Goal: Information Seeking & Learning: Learn about a topic

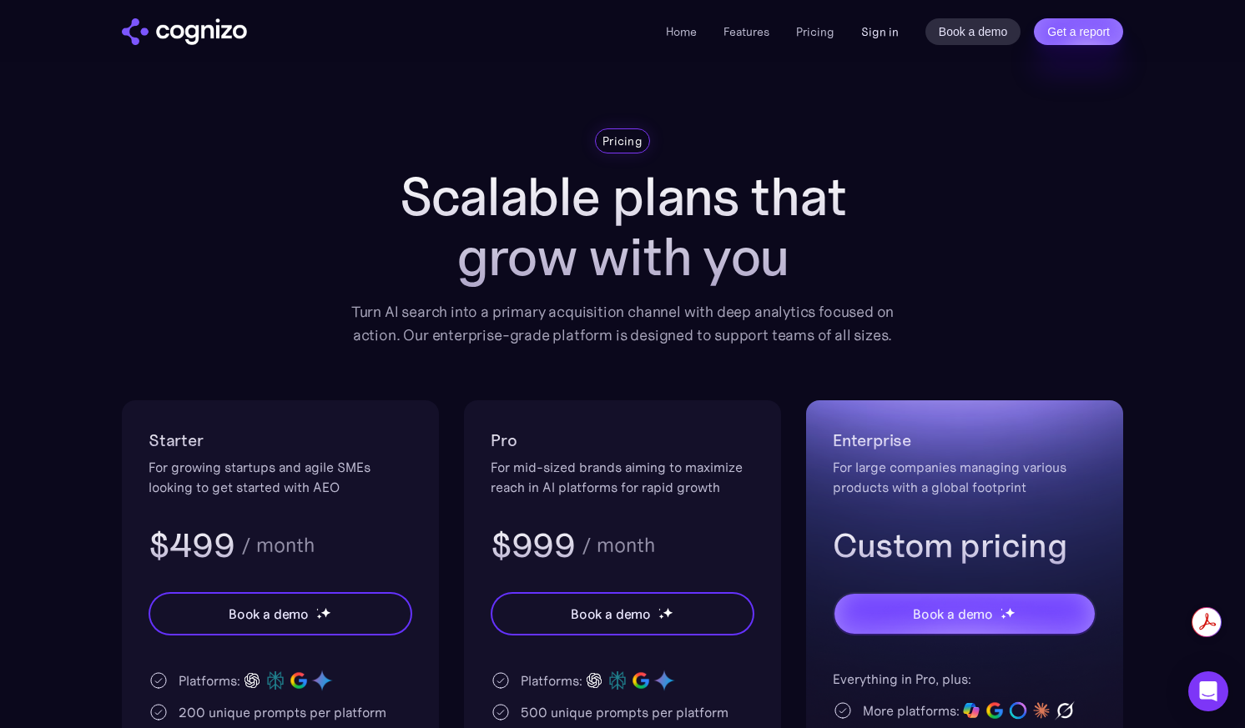
click at [883, 35] on link "Sign in" at bounding box center [880, 32] width 38 height 20
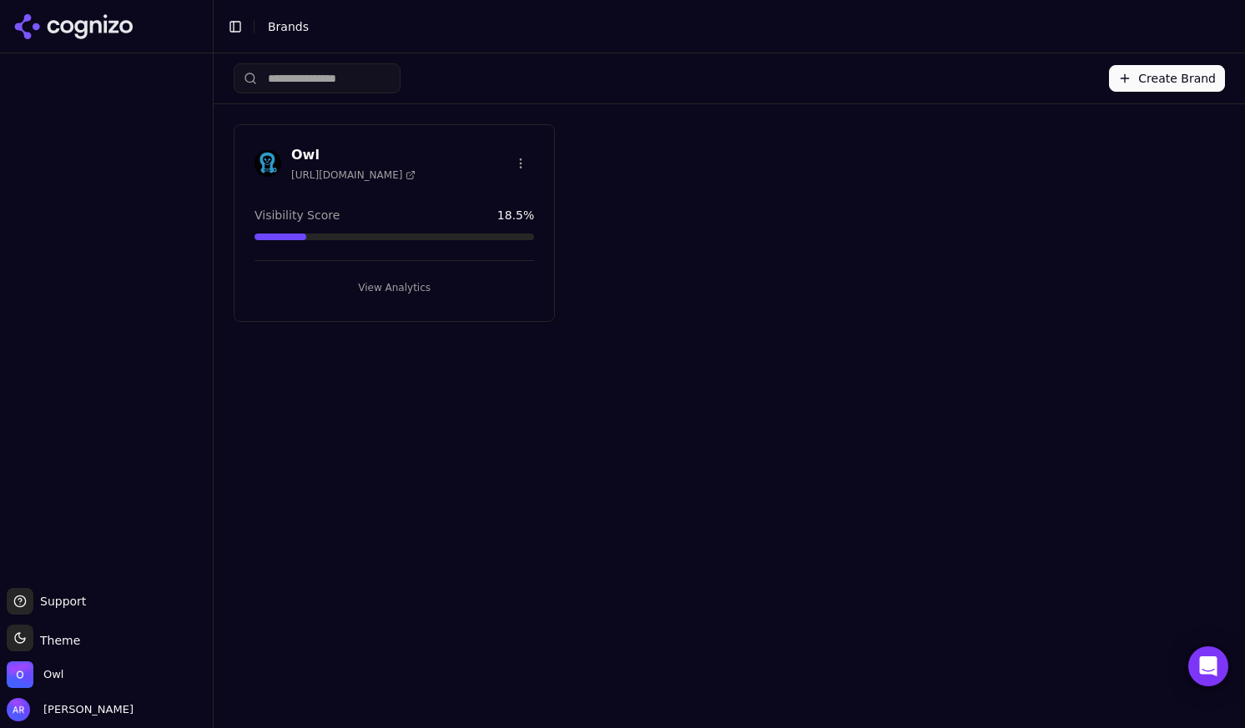
click at [304, 154] on h3 "Owl" at bounding box center [353, 155] width 124 height 20
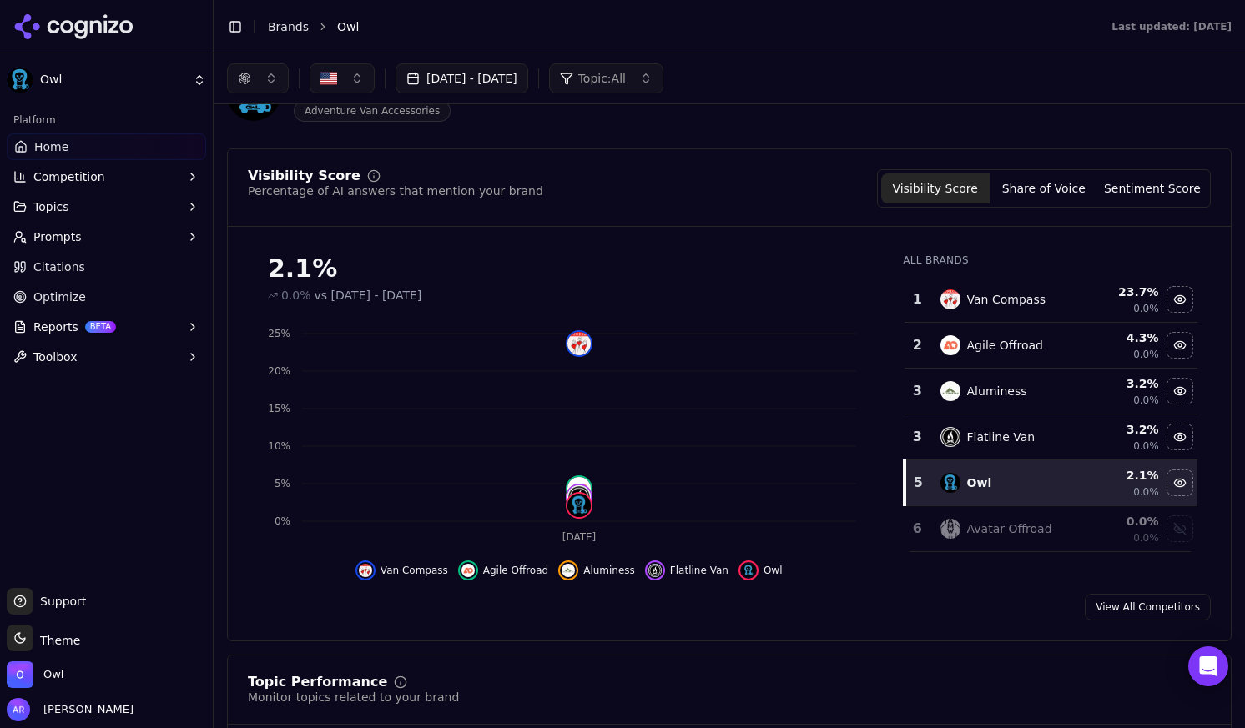
scroll to position [83, 0]
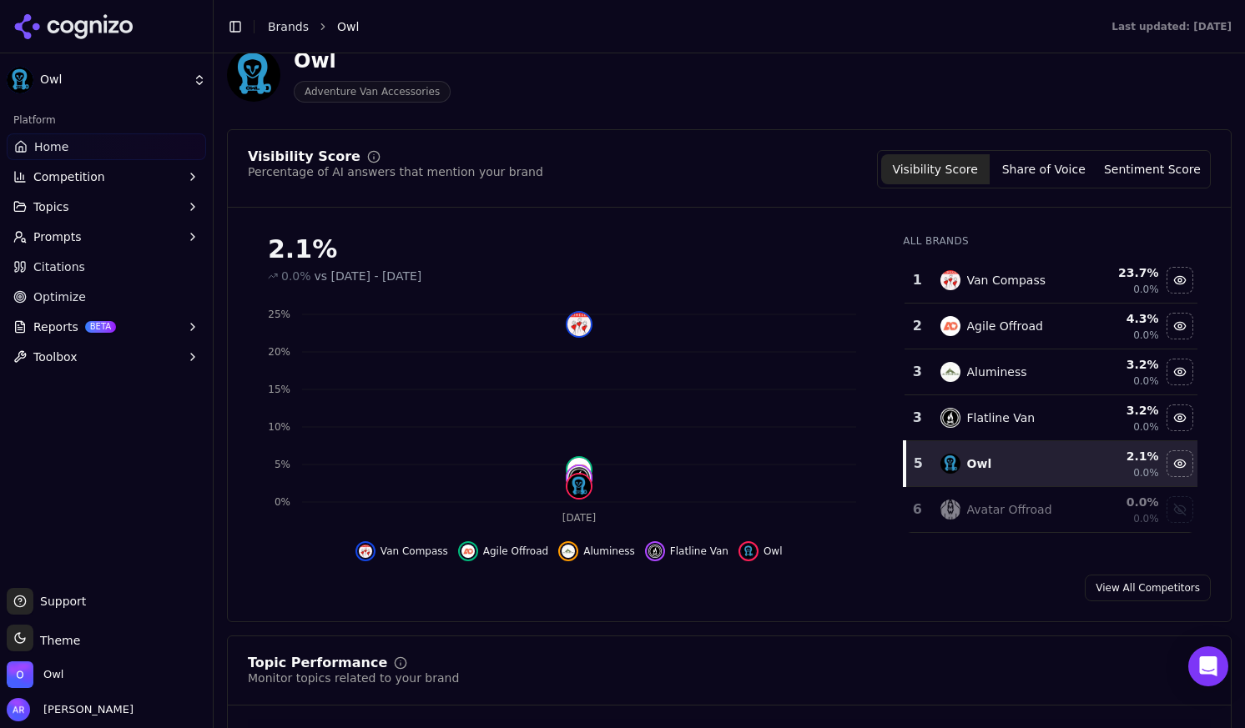
click at [84, 202] on button "Topics" at bounding box center [106, 207] width 199 height 27
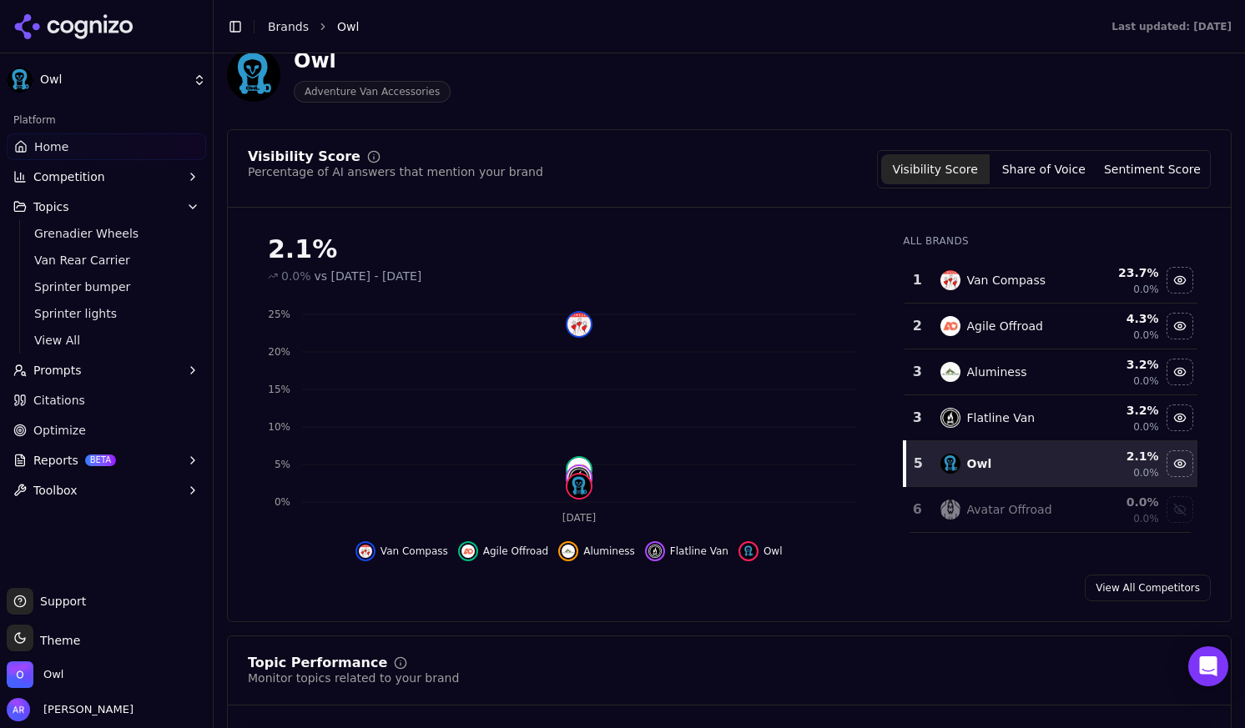
click at [52, 209] on span "Topics" at bounding box center [51, 207] width 36 height 17
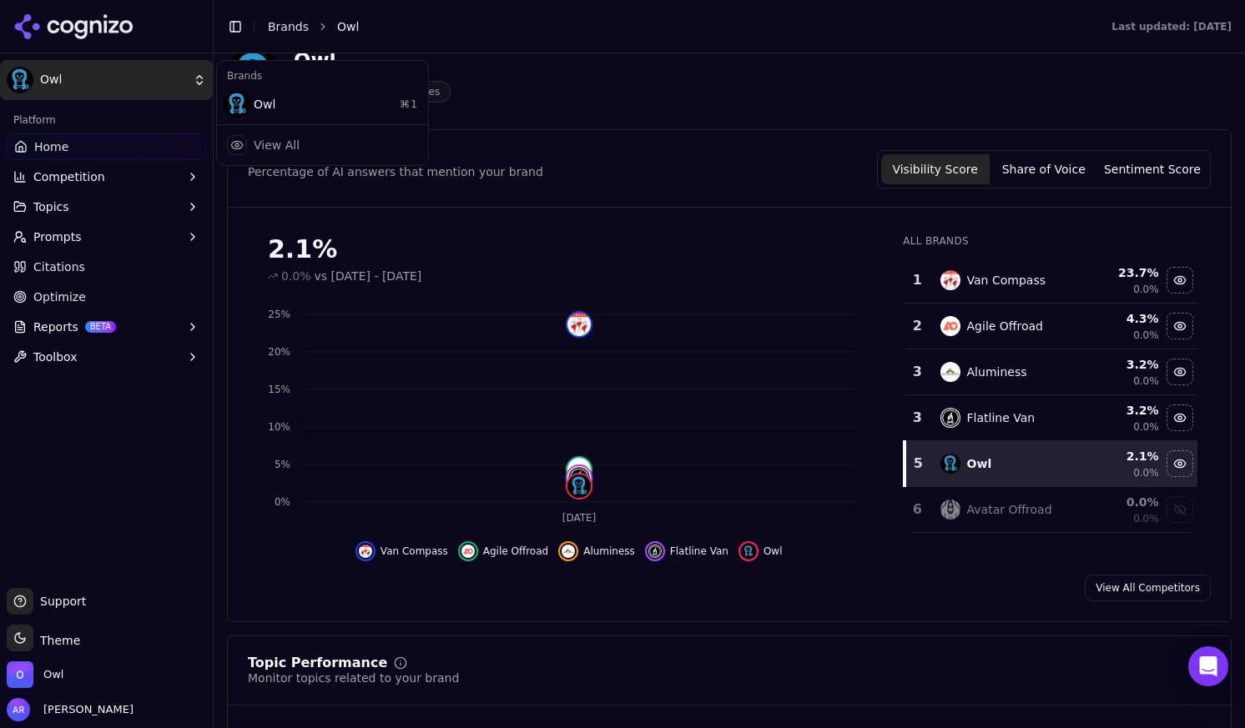
click at [44, 78] on html "Owl Platform Home Competition Topics Prompts Citations Optimize Reports BETA To…" at bounding box center [622, 364] width 1245 height 728
click at [18, 84] on html "Owl Platform Home Competition Topics Prompts Citations Optimize Reports BETA To…" at bounding box center [622, 364] width 1245 height 728
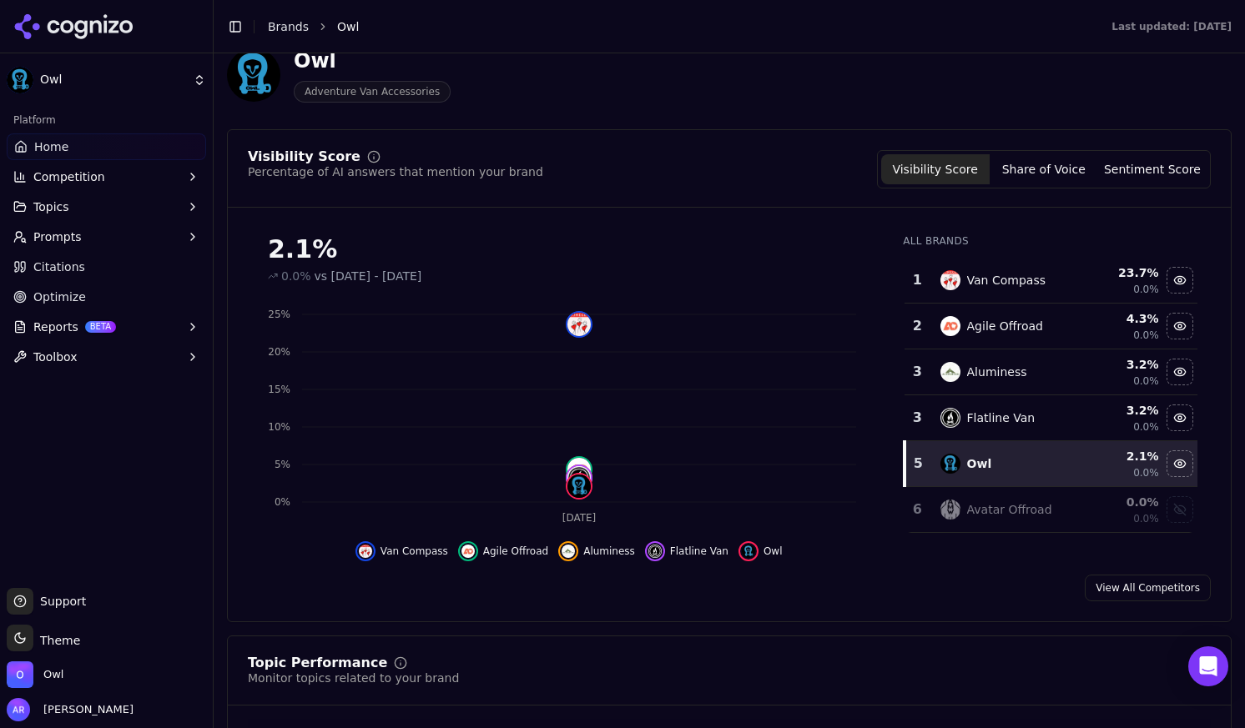
click at [340, 32] on span "Owl" at bounding box center [348, 26] width 22 height 17
click at [48, 155] on link "Home" at bounding box center [106, 146] width 199 height 27
click at [50, 214] on span "Topics" at bounding box center [51, 207] width 36 height 17
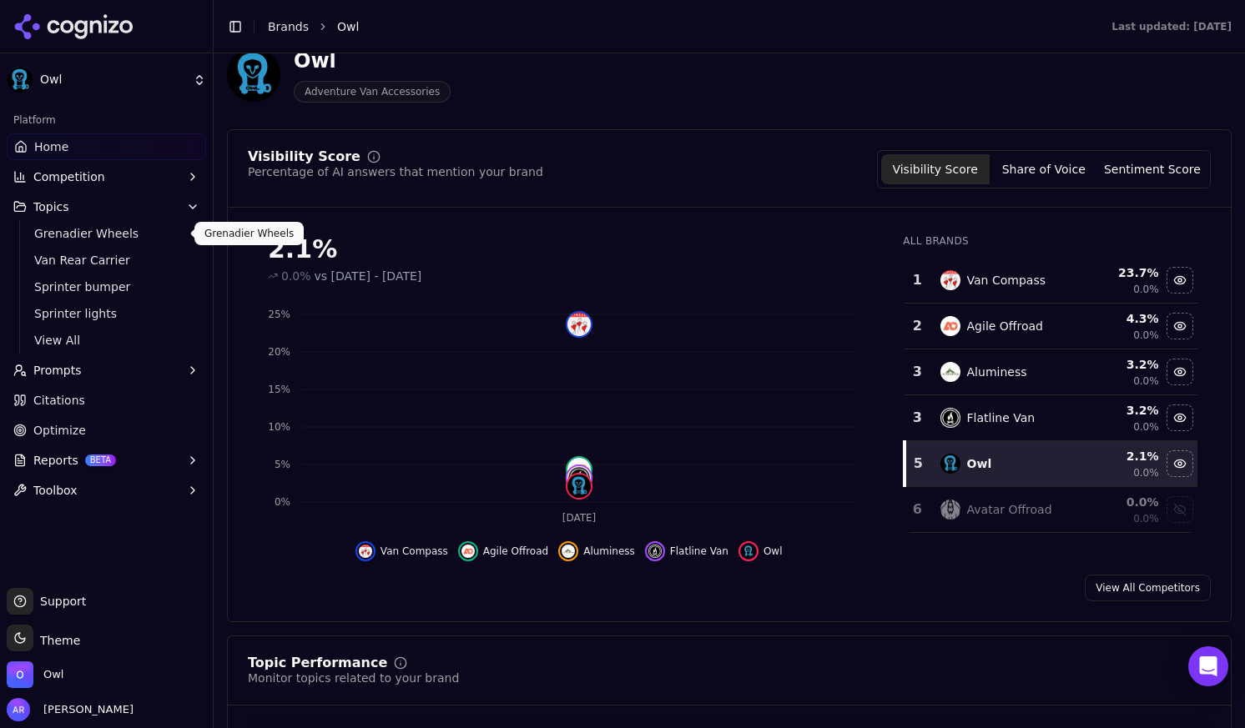
click at [47, 207] on span "Topics" at bounding box center [51, 207] width 36 height 17
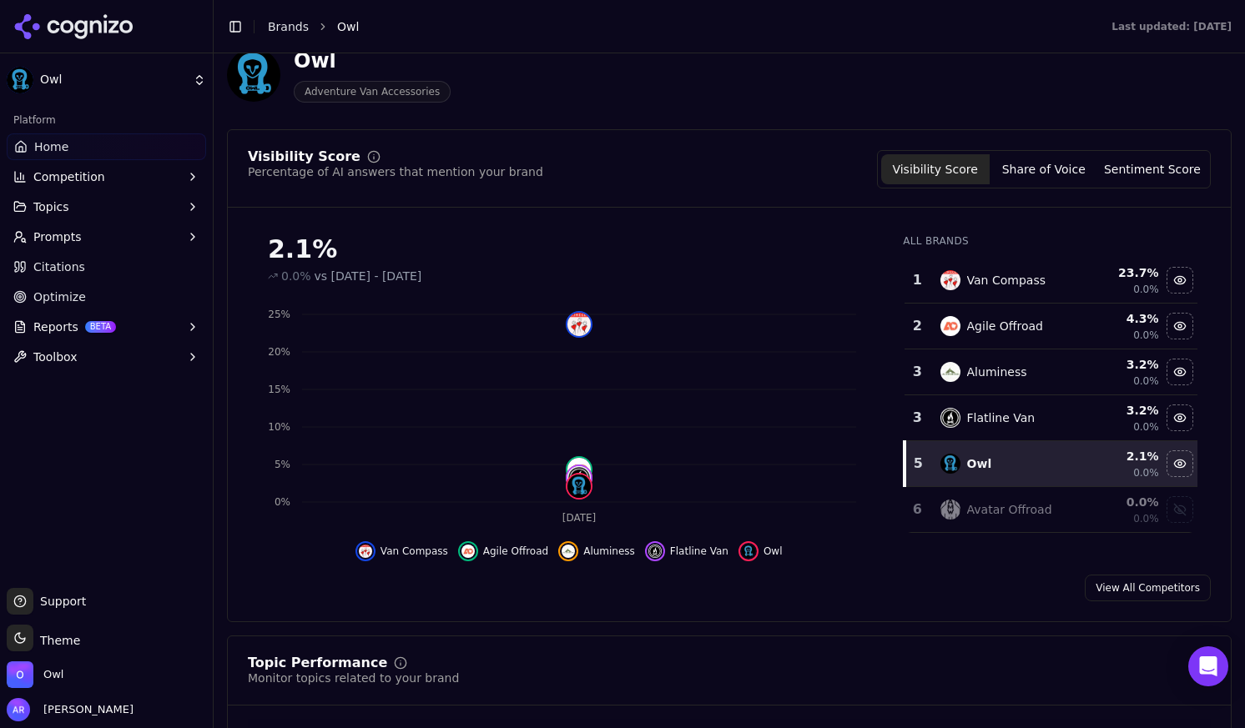
click at [40, 202] on span "Topics" at bounding box center [51, 207] width 36 height 17
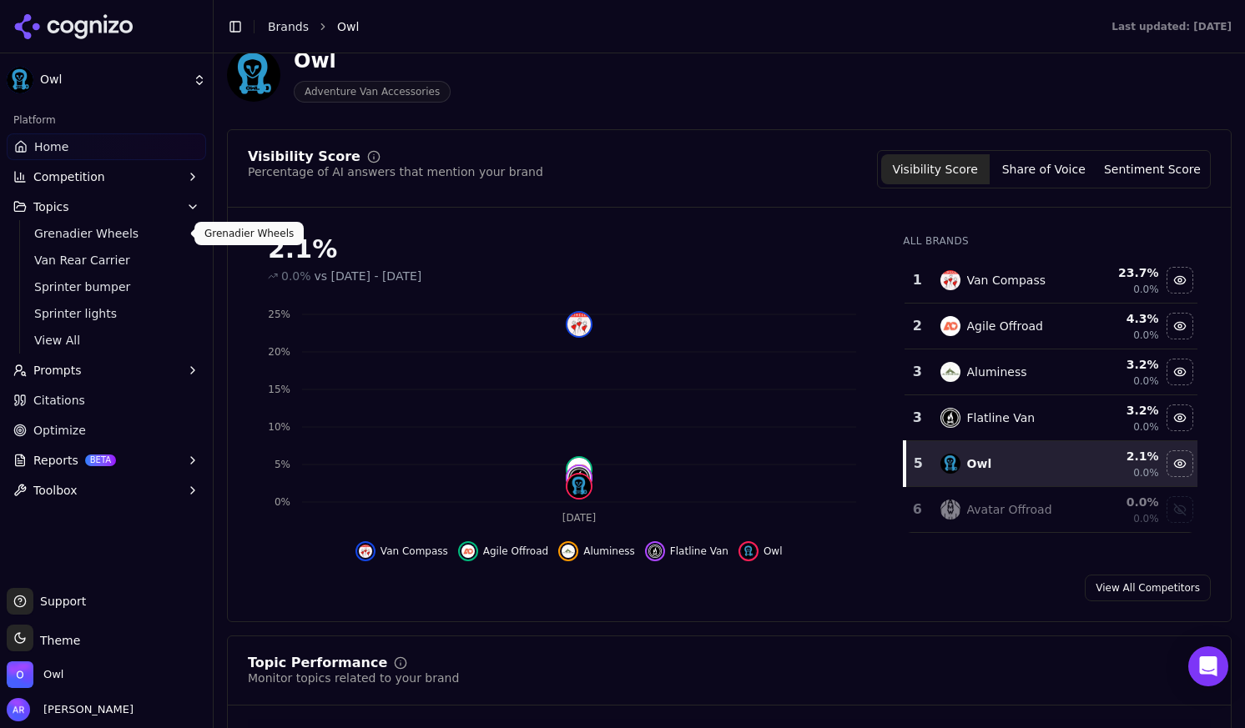
click at [57, 231] on span "Grenadier Wheels" at bounding box center [106, 233] width 145 height 17
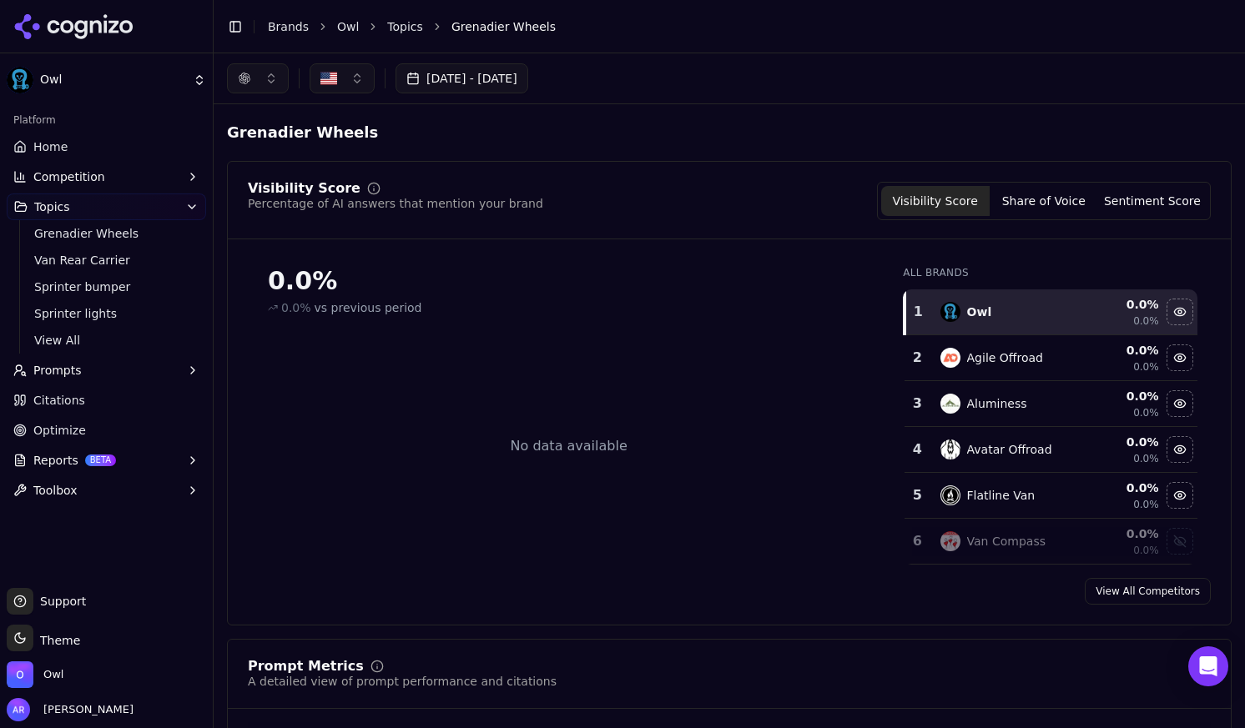
click at [401, 28] on link "Topics" at bounding box center [405, 26] width 36 height 17
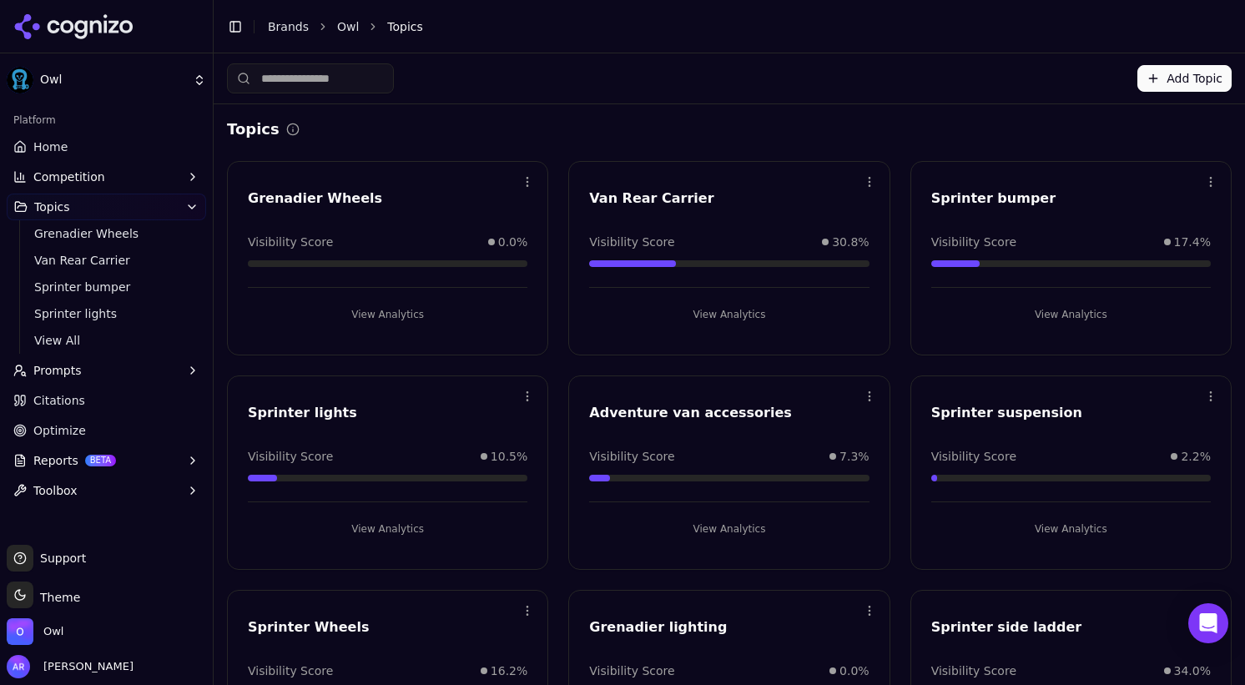
click at [712, 313] on button "View Analytics" at bounding box center [728, 314] width 279 height 27
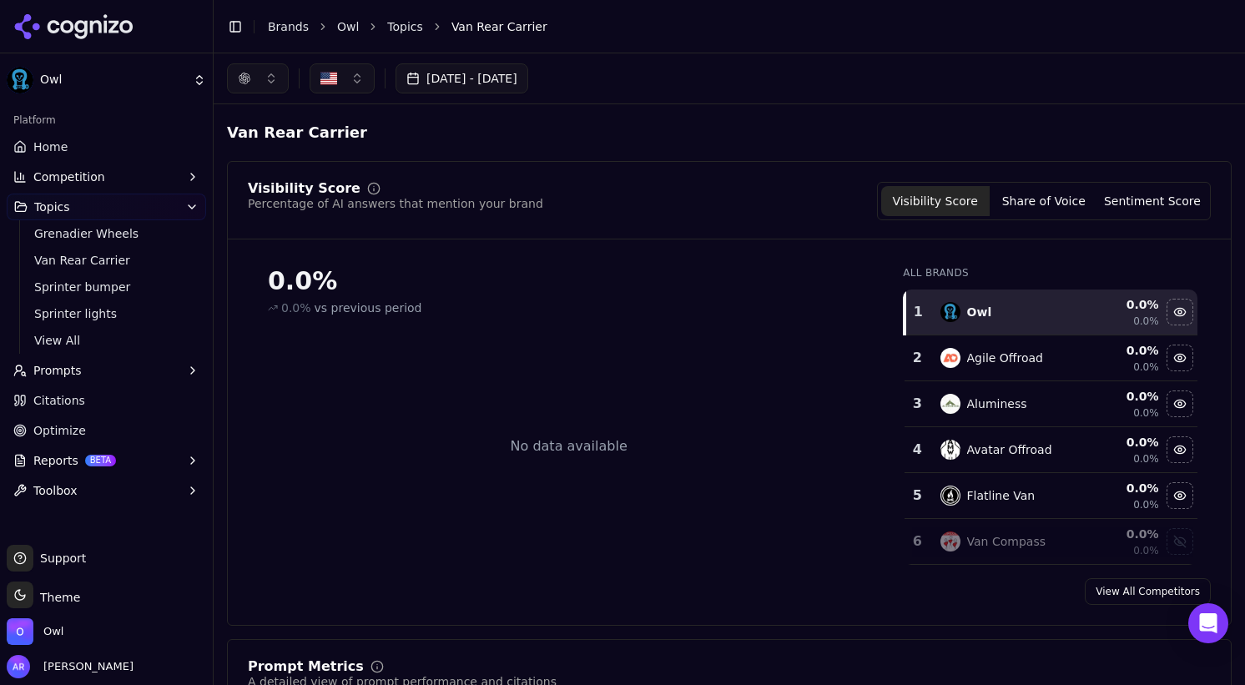
click at [402, 27] on link "Topics" at bounding box center [405, 26] width 36 height 17
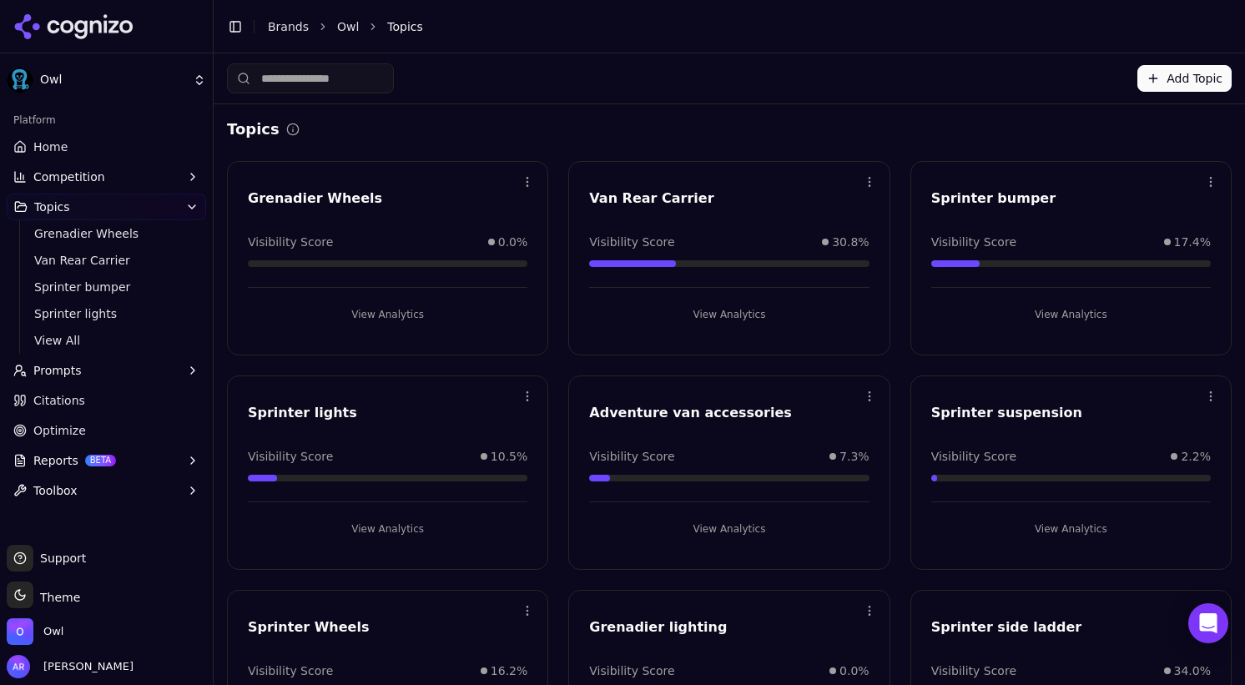
click at [353, 27] on link "Owl" at bounding box center [348, 26] width 22 height 17
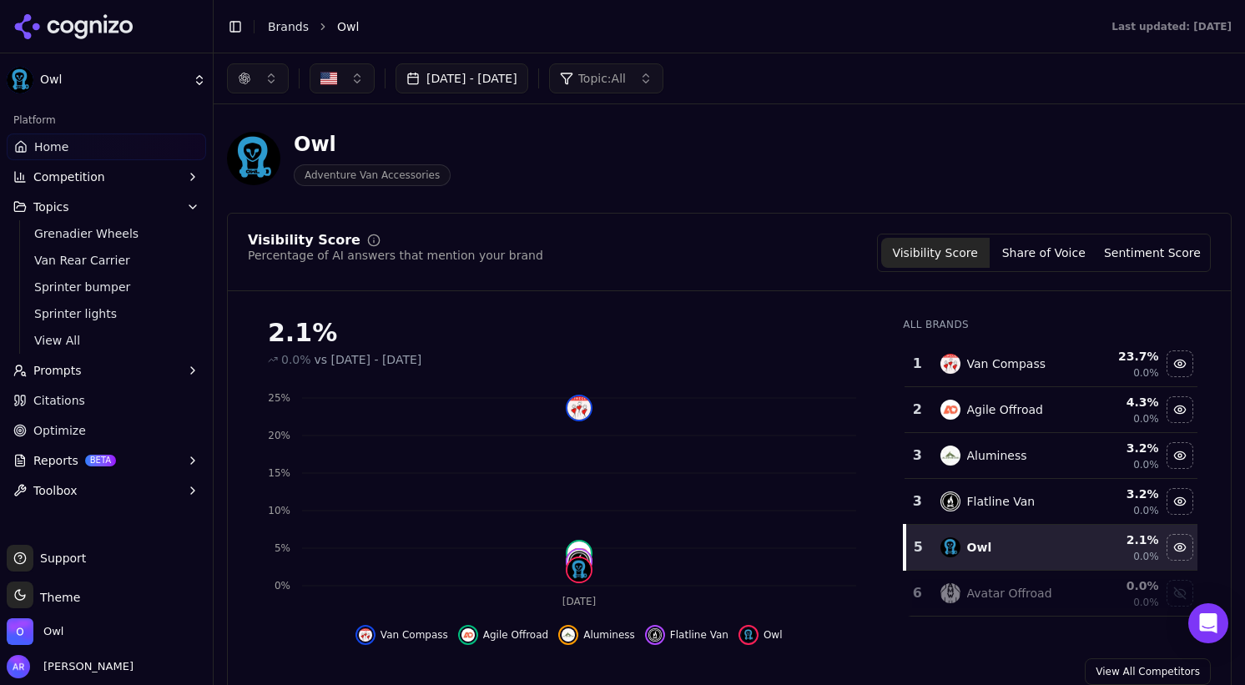
click at [48, 203] on span "Topics" at bounding box center [51, 207] width 36 height 17
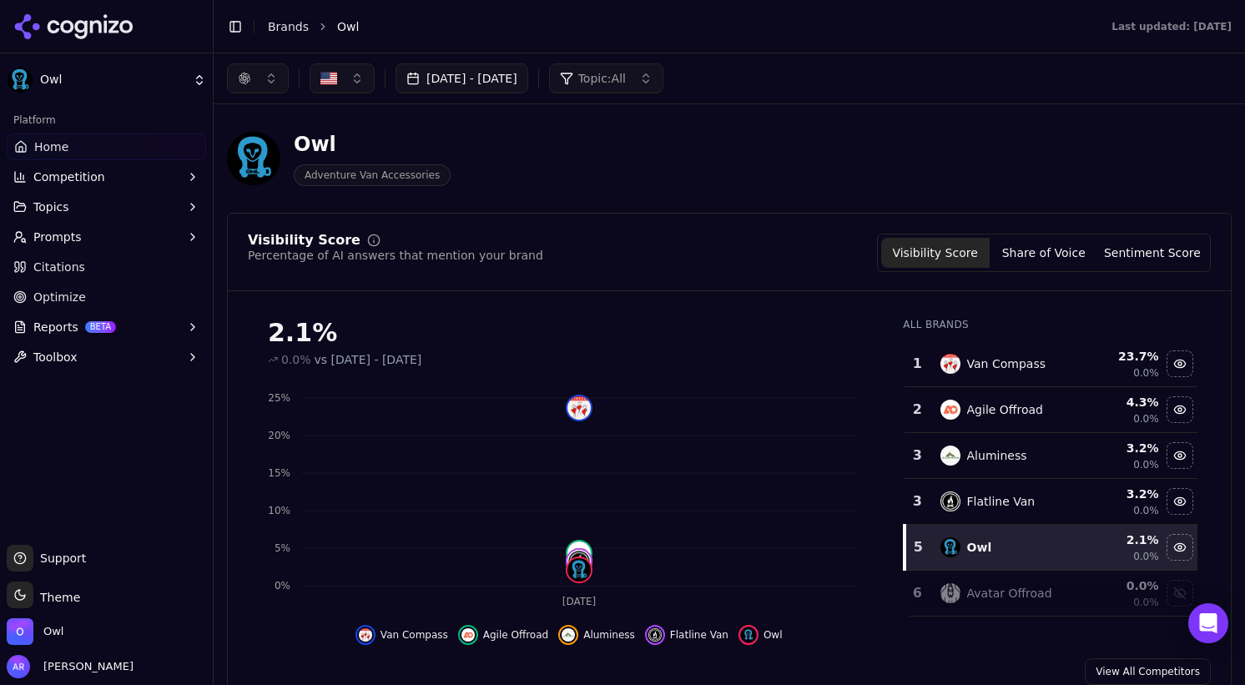
click at [49, 210] on span "Topics" at bounding box center [51, 207] width 36 height 17
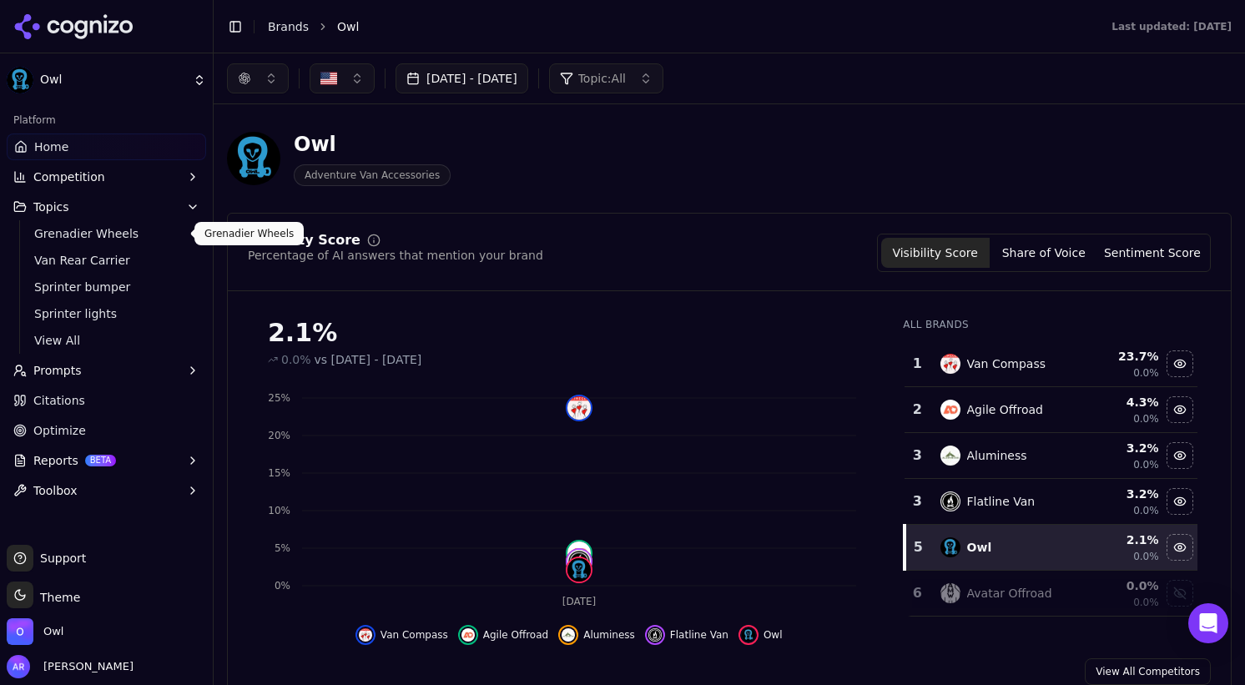
click at [53, 230] on span "Grenadier Wheels" at bounding box center [106, 233] width 145 height 17
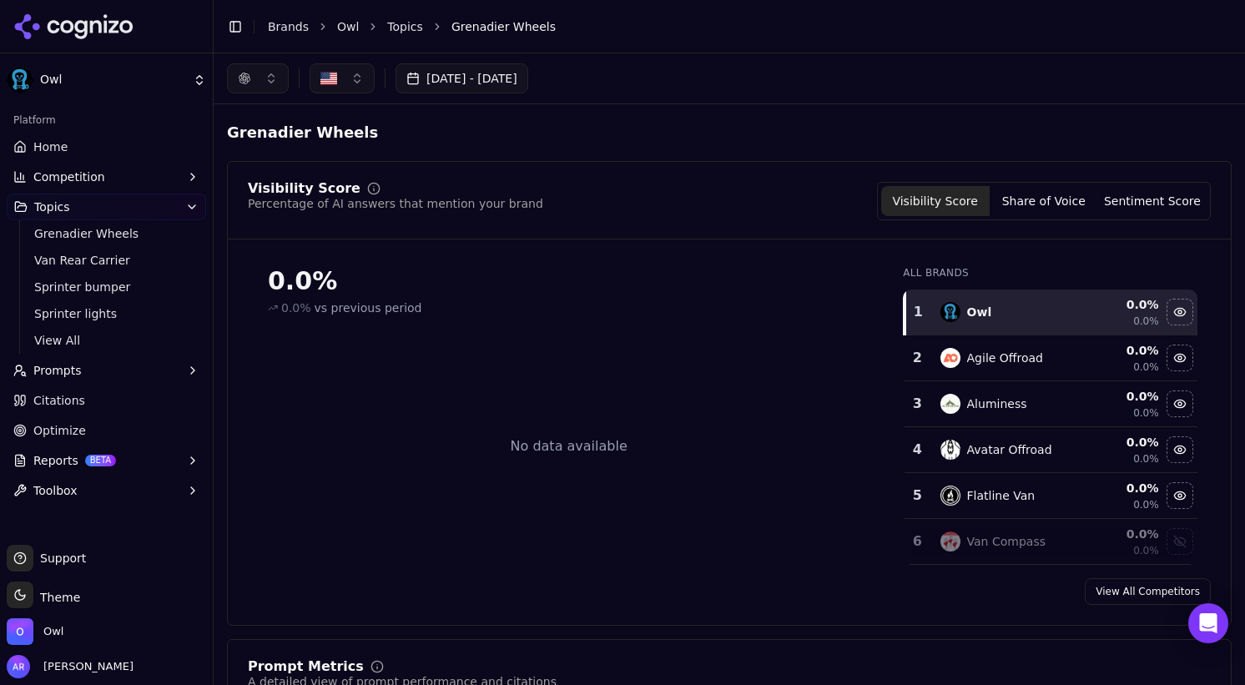
click at [402, 27] on link "Topics" at bounding box center [405, 26] width 36 height 17
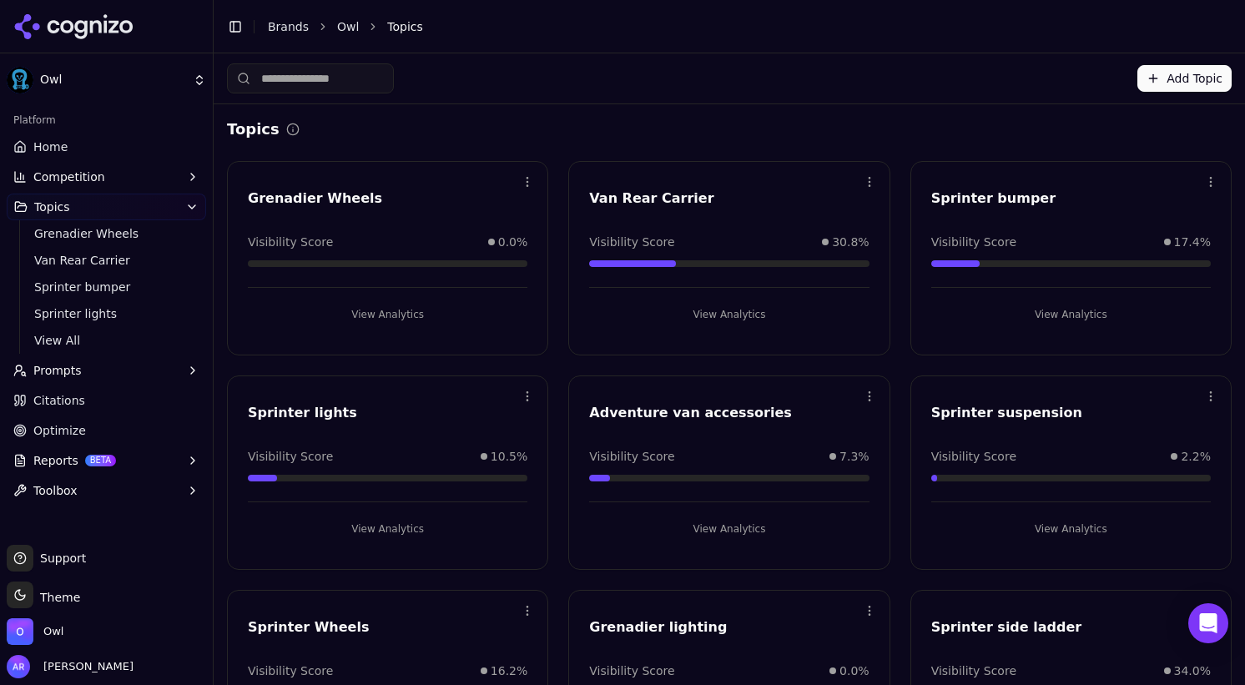
click at [715, 328] on div "Open menu Van Rear Carrier Visibility Score 30.8% View Analytics" at bounding box center [728, 258] width 321 height 194
click at [717, 306] on button "View Analytics" at bounding box center [728, 314] width 279 height 27
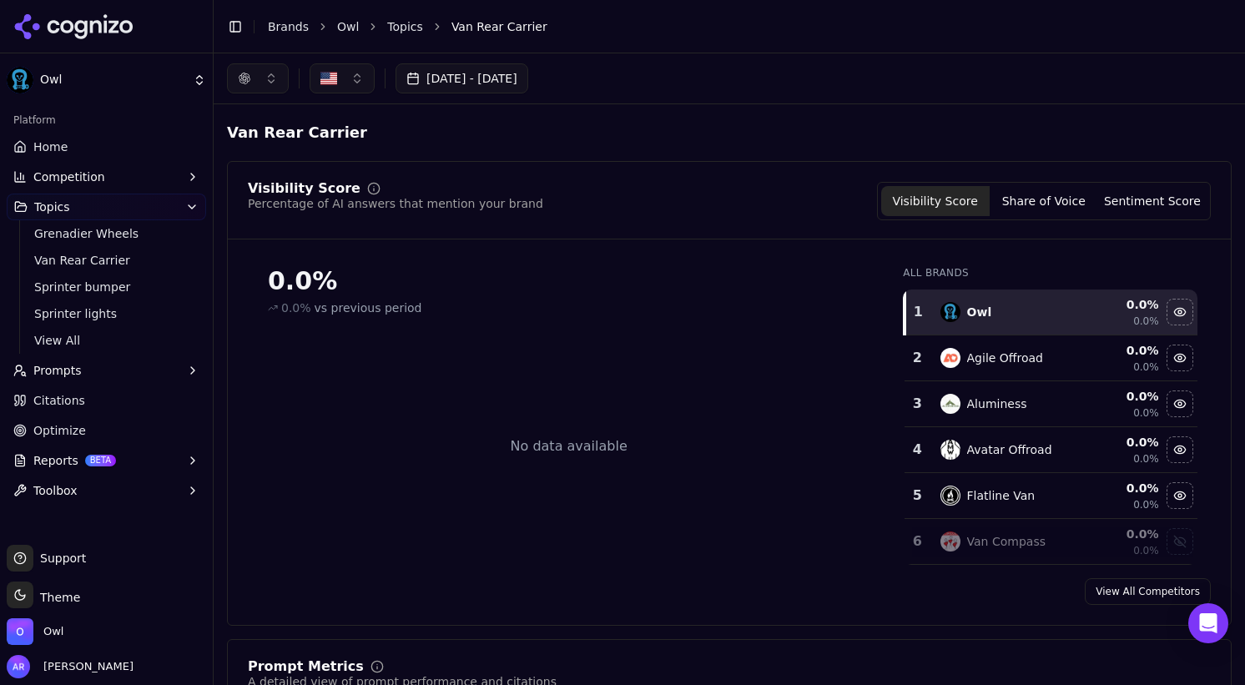
click at [515, 75] on button "Aug 26, 2025 - Sep 25, 2025" at bounding box center [461, 78] width 133 height 30
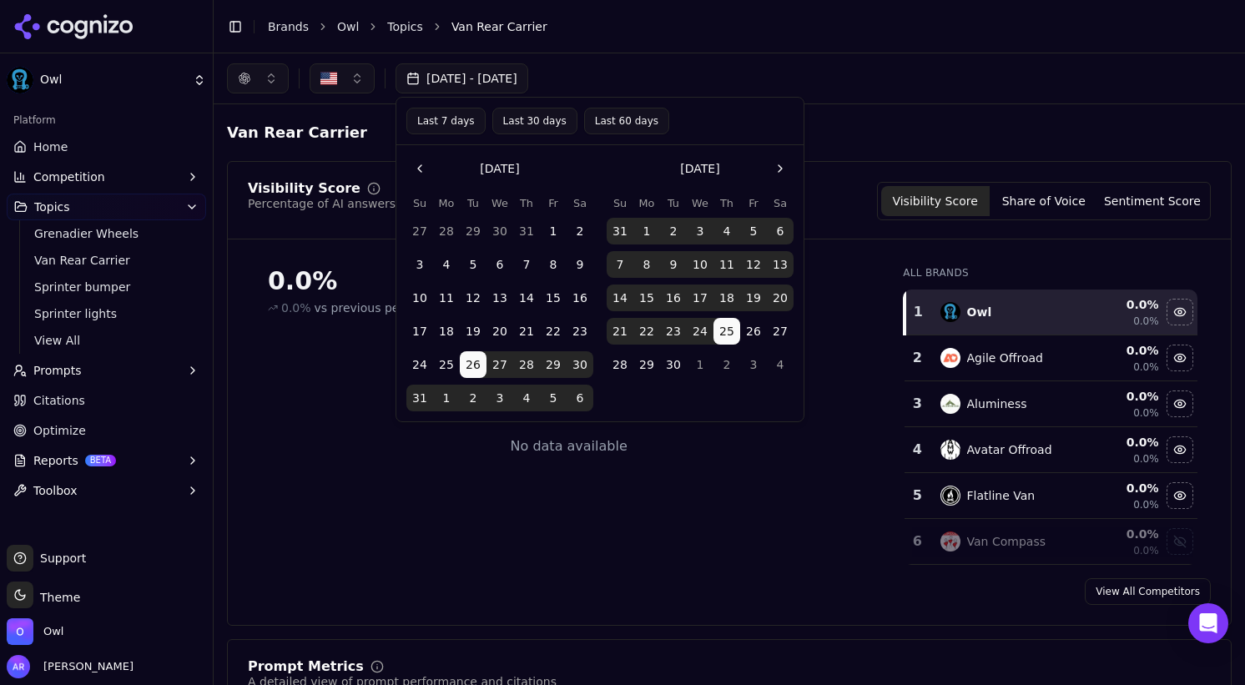
click at [776, 164] on button "Go to the Next Month" at bounding box center [780, 168] width 27 height 27
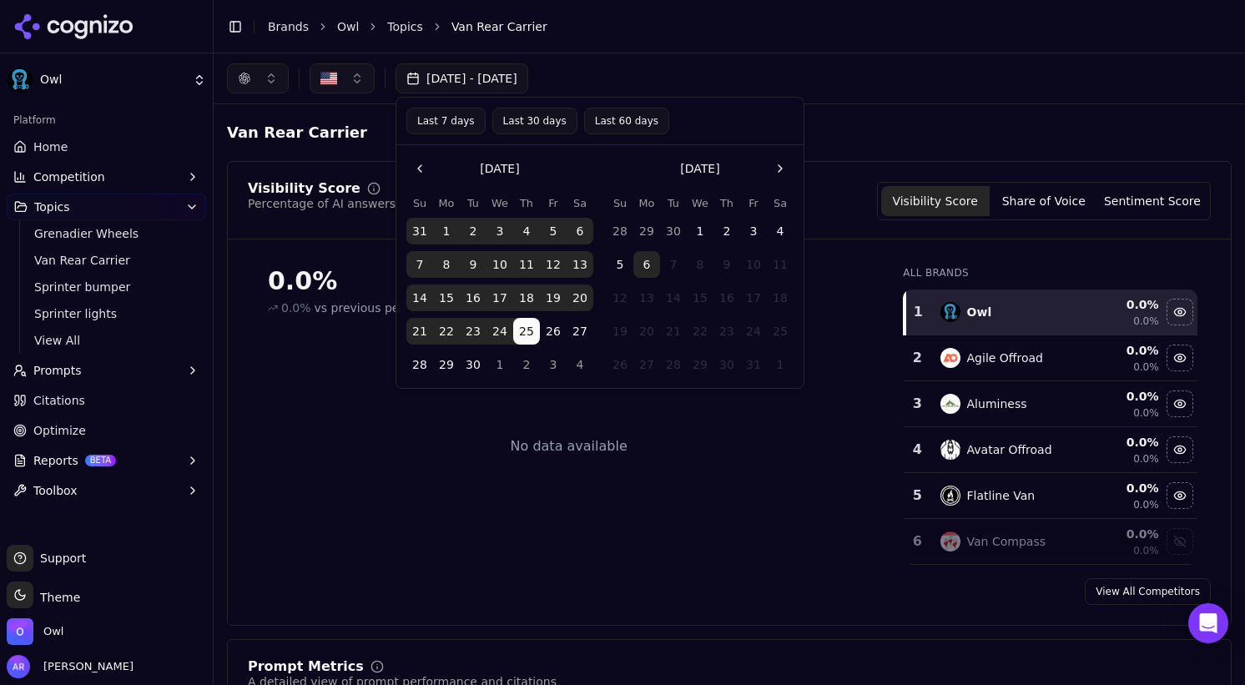
click at [694, 229] on button "1" at bounding box center [699, 231] width 27 height 27
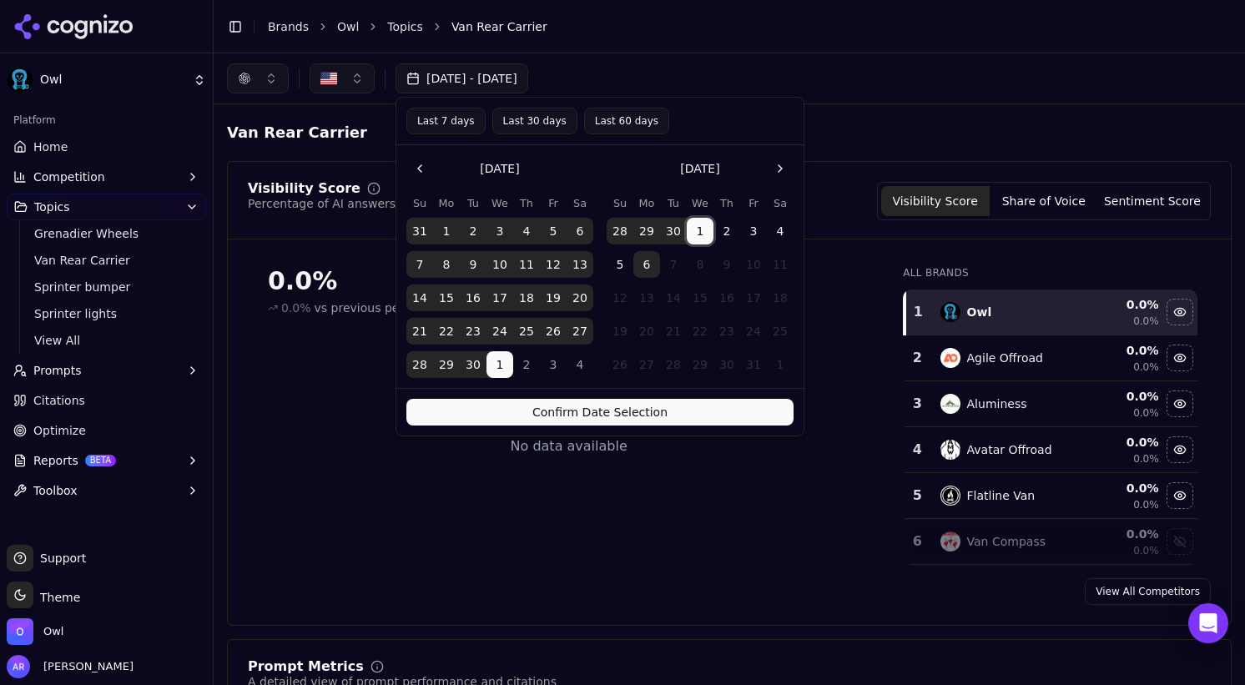
click at [642, 264] on button "6" at bounding box center [646, 264] width 27 height 27
click at [639, 414] on button "Confirm Date Selection" at bounding box center [599, 412] width 387 height 27
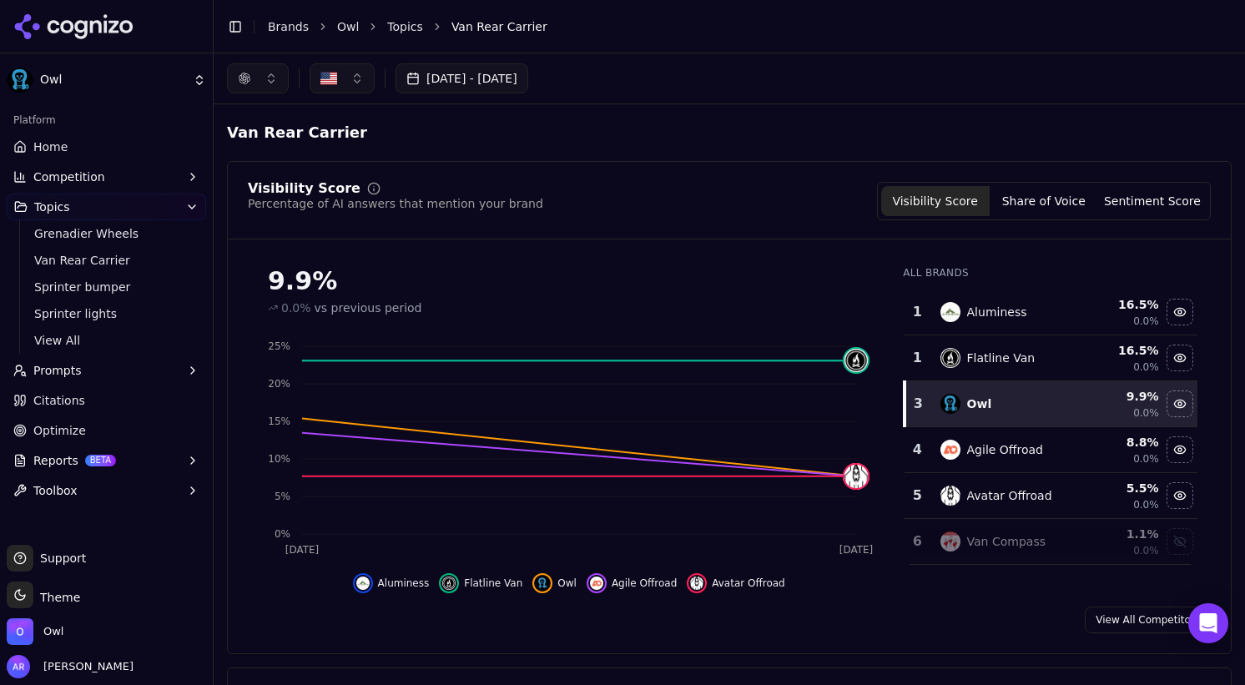
click at [528, 83] on button "[DATE] - [DATE]" at bounding box center [461, 78] width 133 height 30
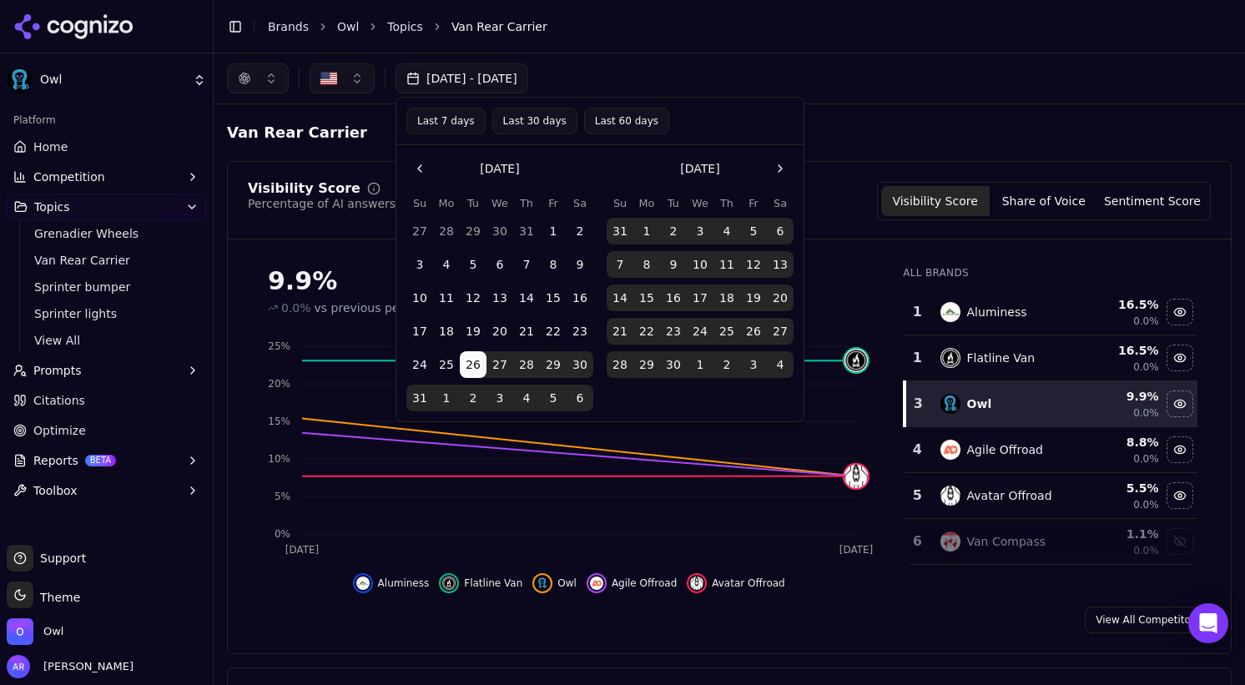
click at [813, 68] on div "[DATE] - [DATE]" at bounding box center [729, 78] width 1004 height 30
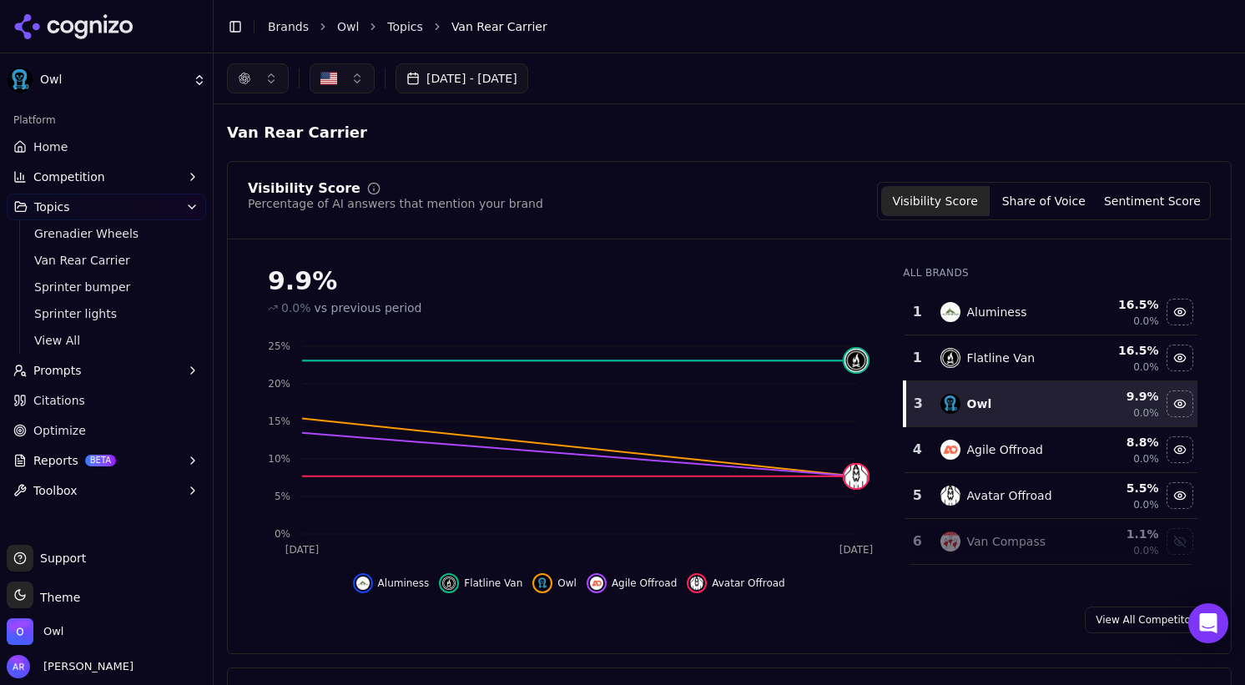
click at [404, 21] on link "Topics" at bounding box center [405, 26] width 36 height 17
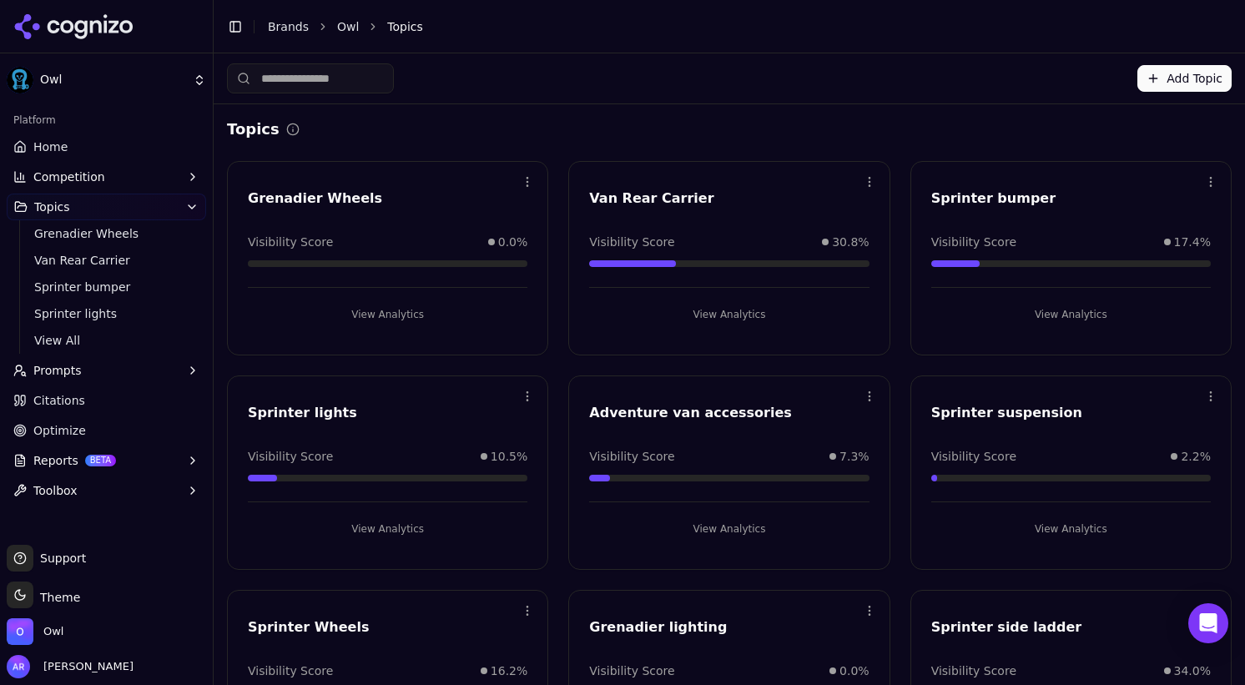
click at [744, 314] on button "View Analytics" at bounding box center [728, 314] width 279 height 27
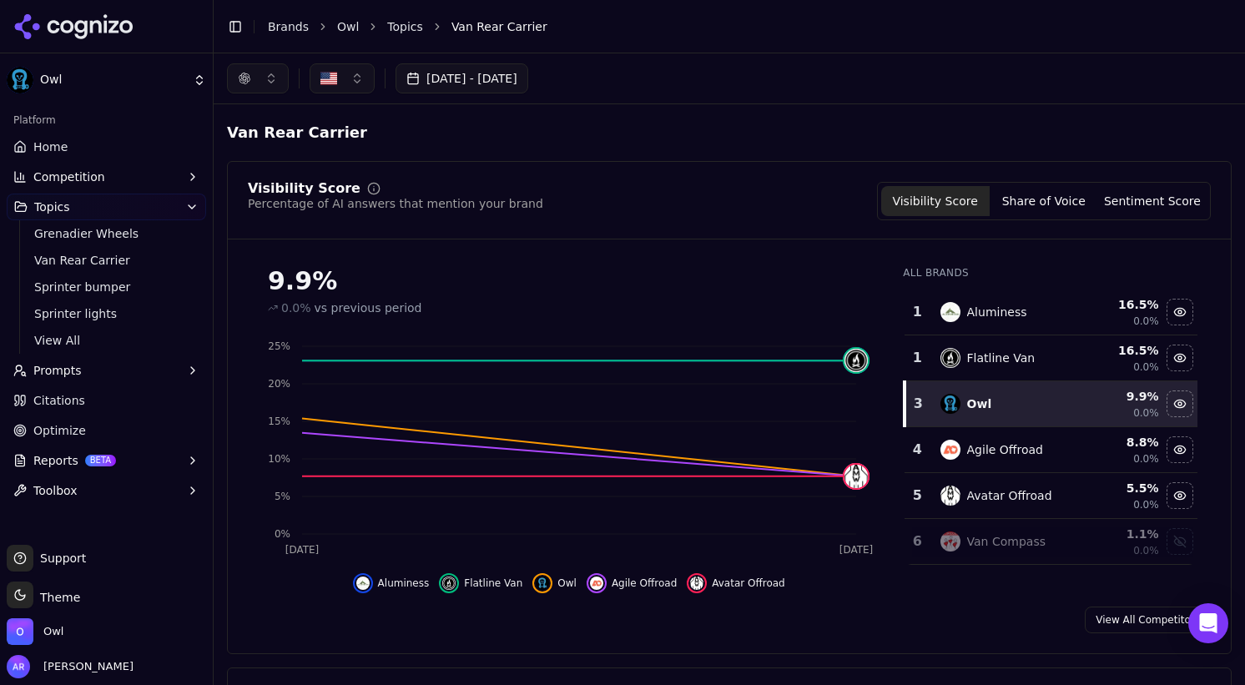
click at [1035, 194] on button "Share of Voice" at bounding box center [1043, 201] width 108 height 30
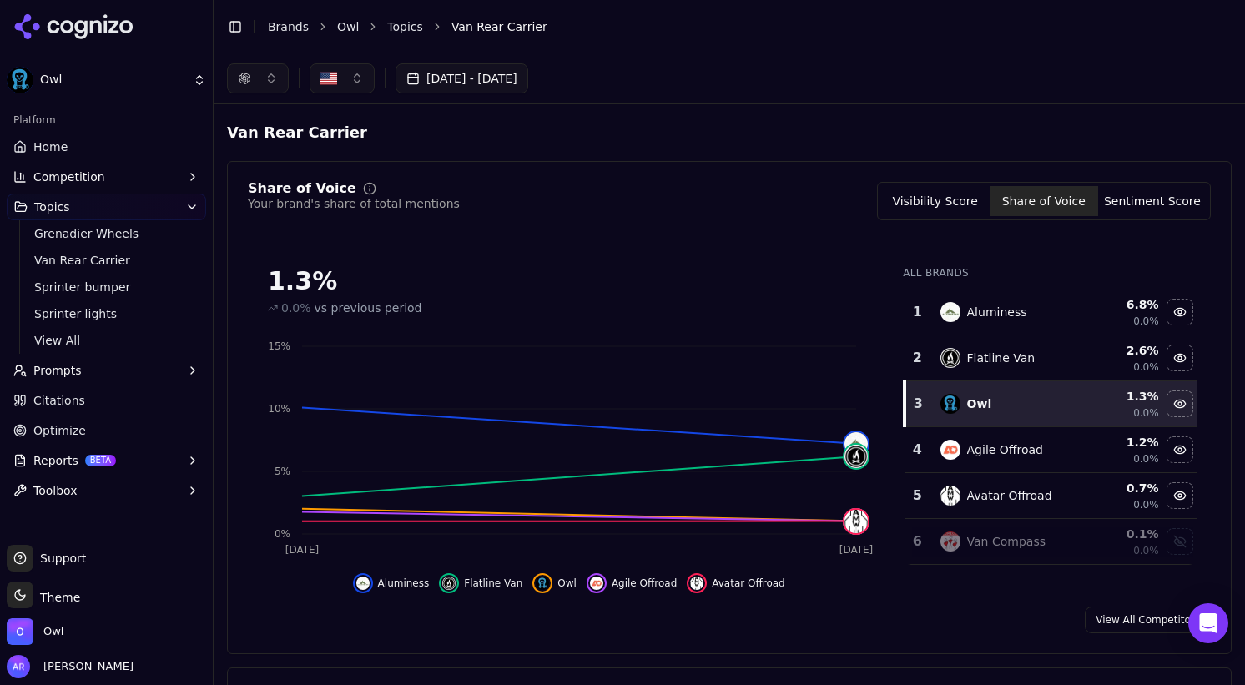
click at [1169, 209] on button "Sentiment Score" at bounding box center [1152, 201] width 108 height 30
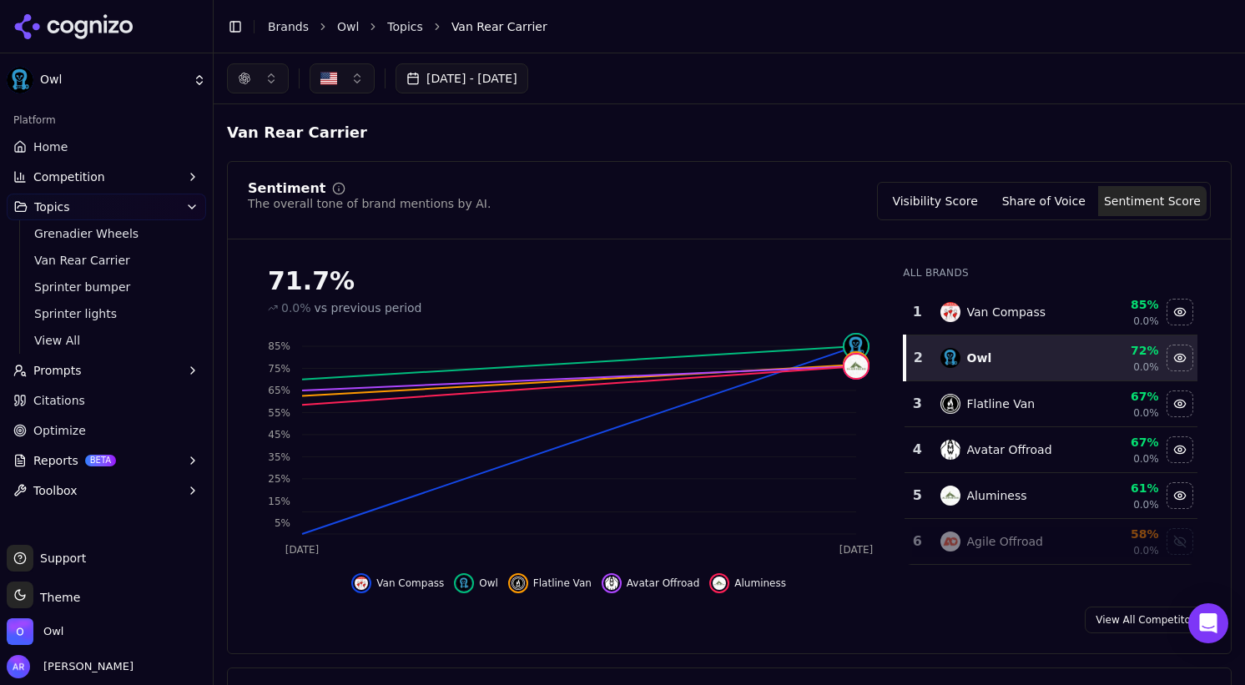
click at [961, 196] on button "Visibility Score" at bounding box center [935, 201] width 108 height 30
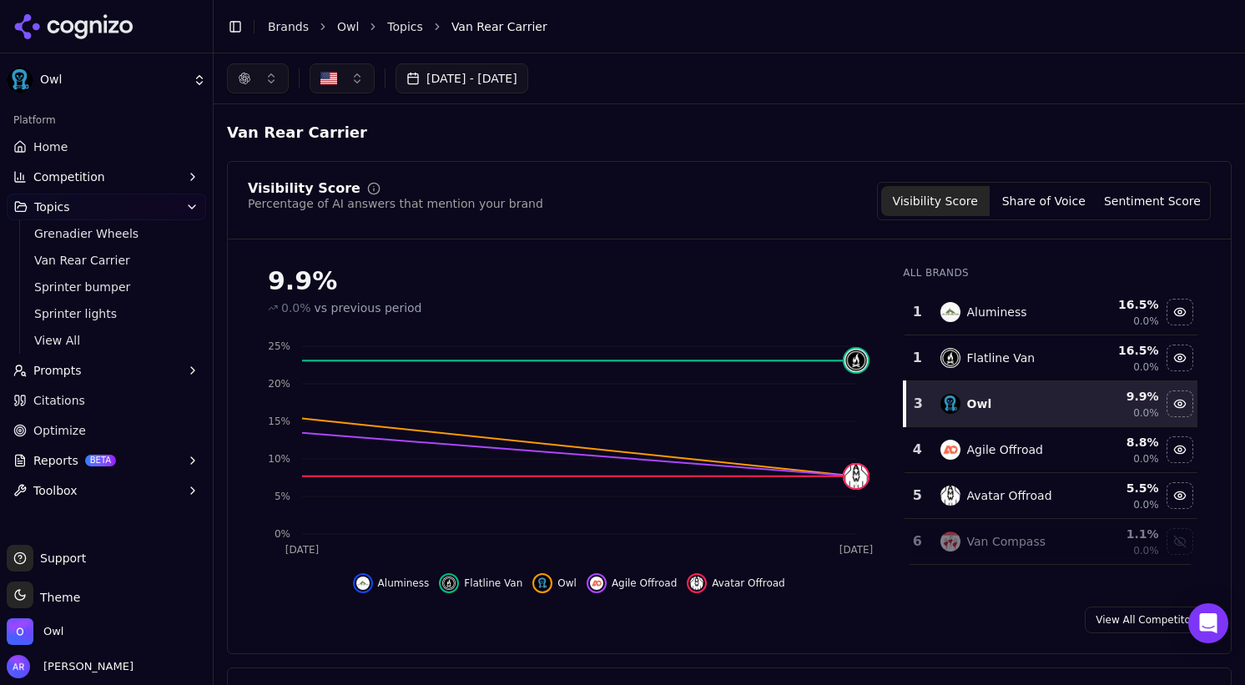
click at [405, 21] on link "Topics" at bounding box center [405, 26] width 36 height 17
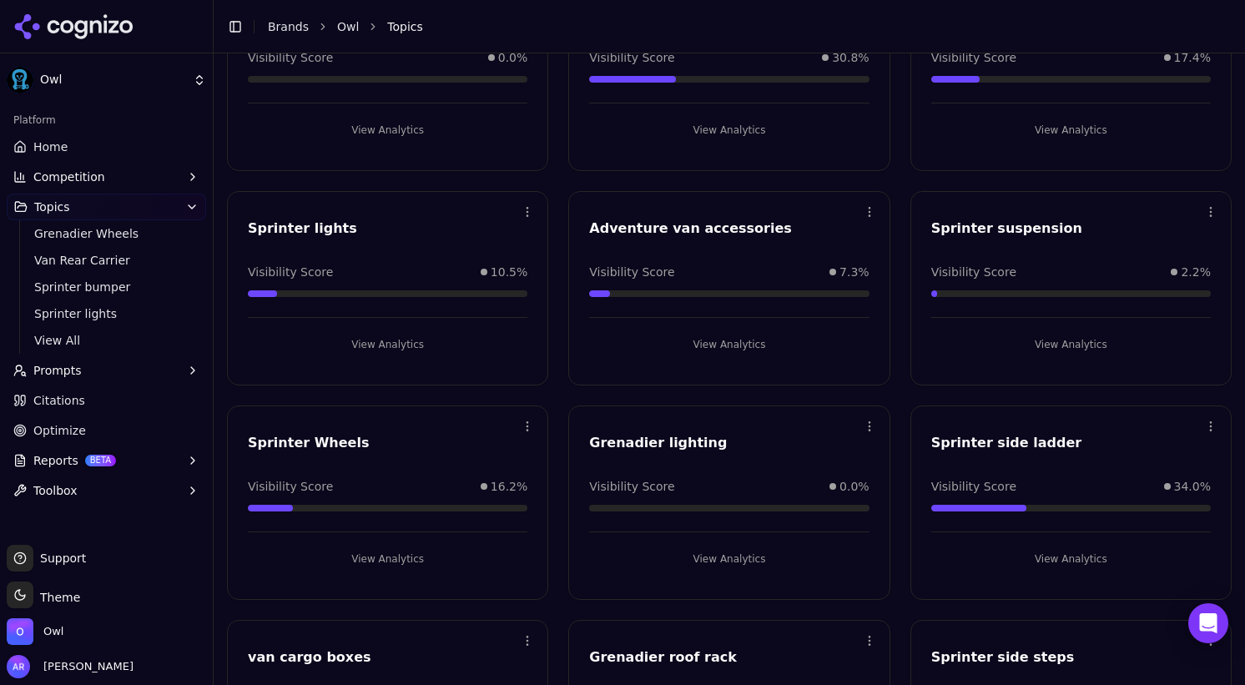
scroll to position [289, 0]
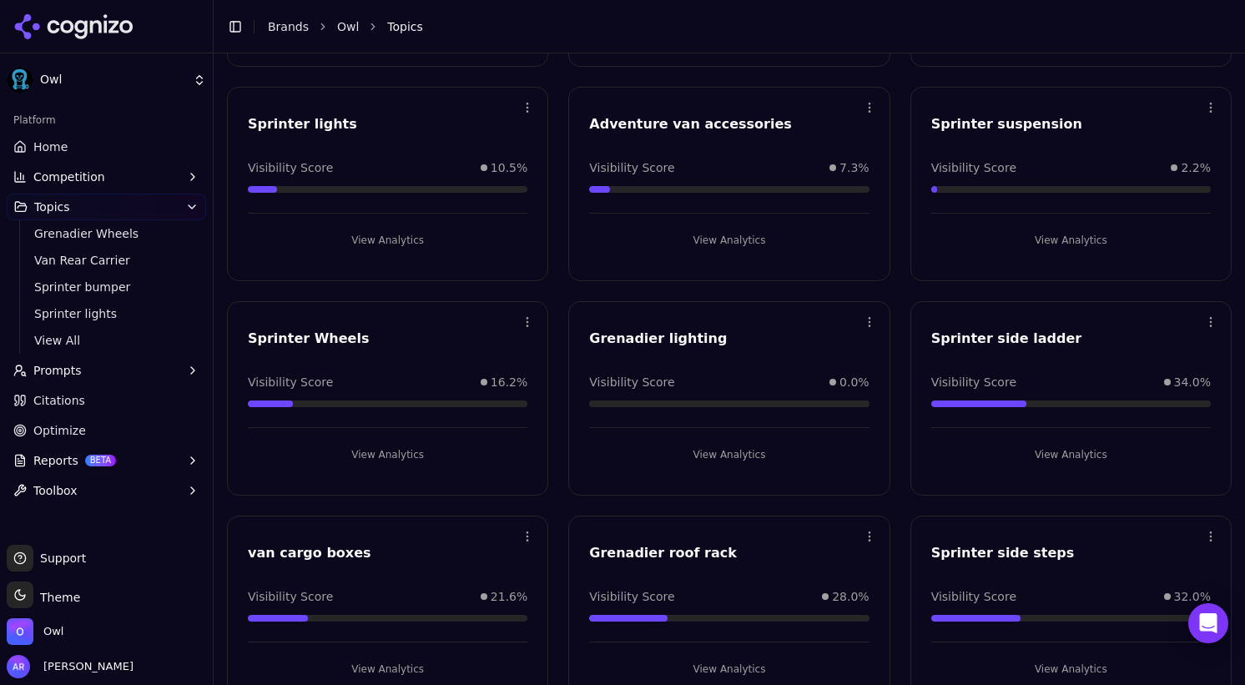
click at [1089, 458] on button "View Analytics" at bounding box center [1070, 454] width 279 height 27
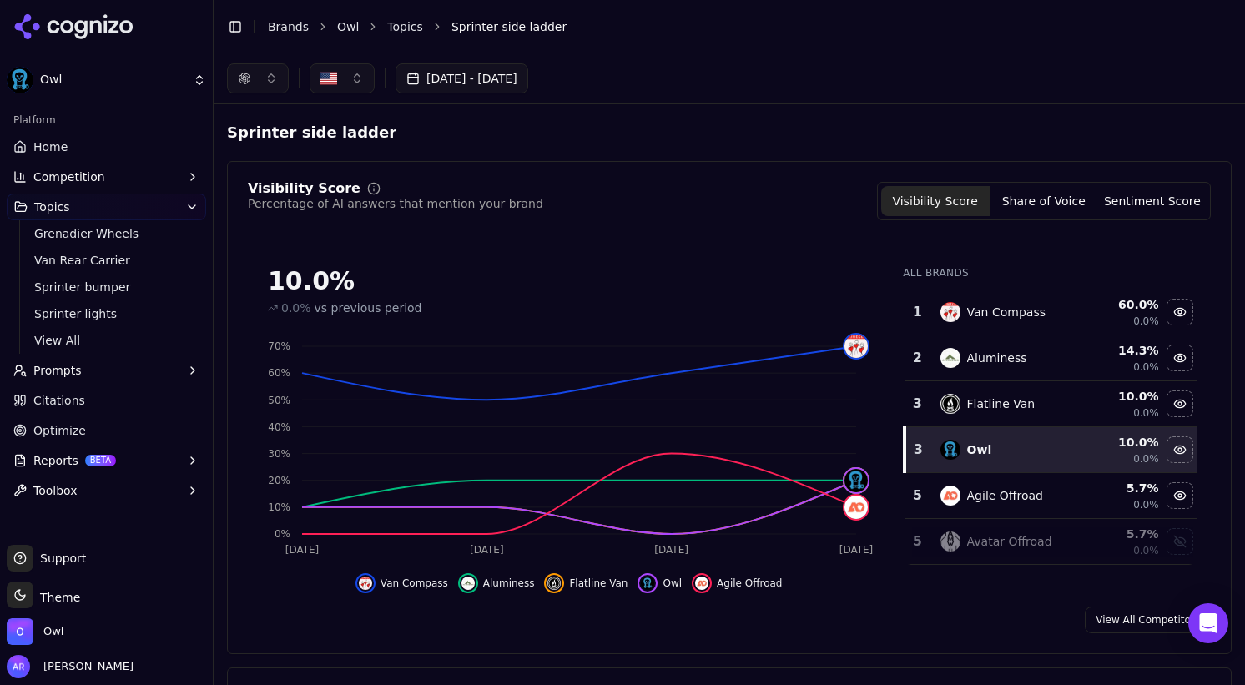
click at [394, 28] on link "Topics" at bounding box center [405, 26] width 36 height 17
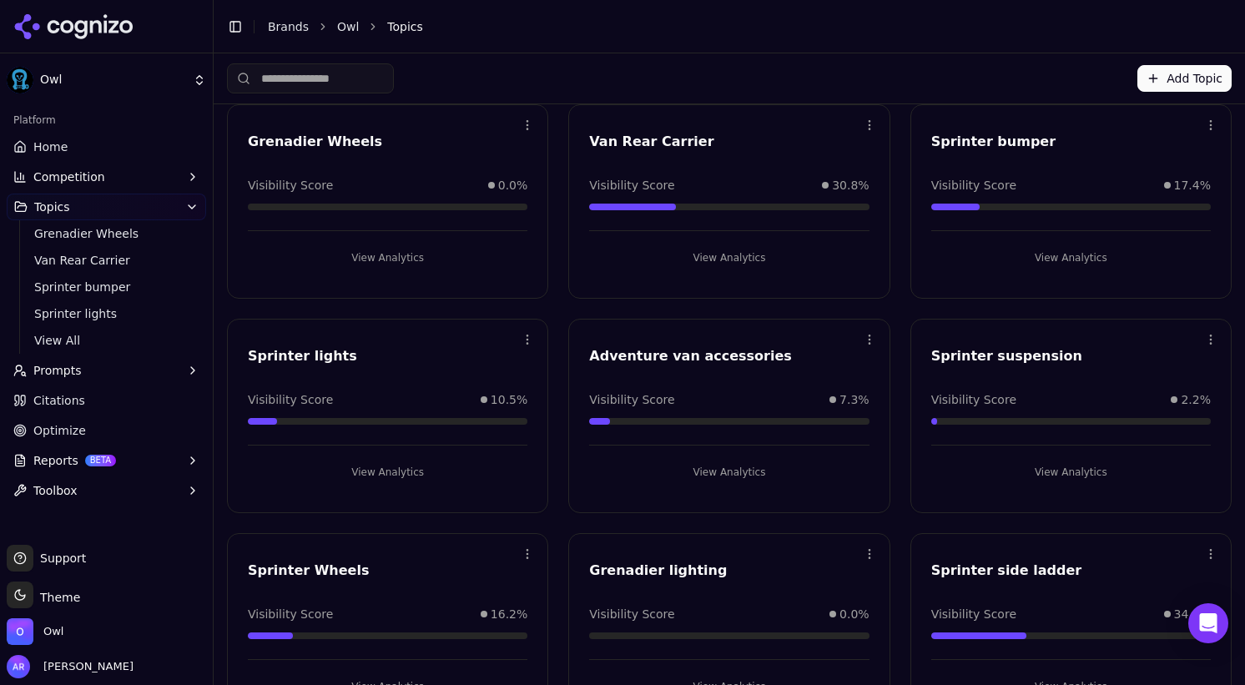
scroll to position [67, 0]
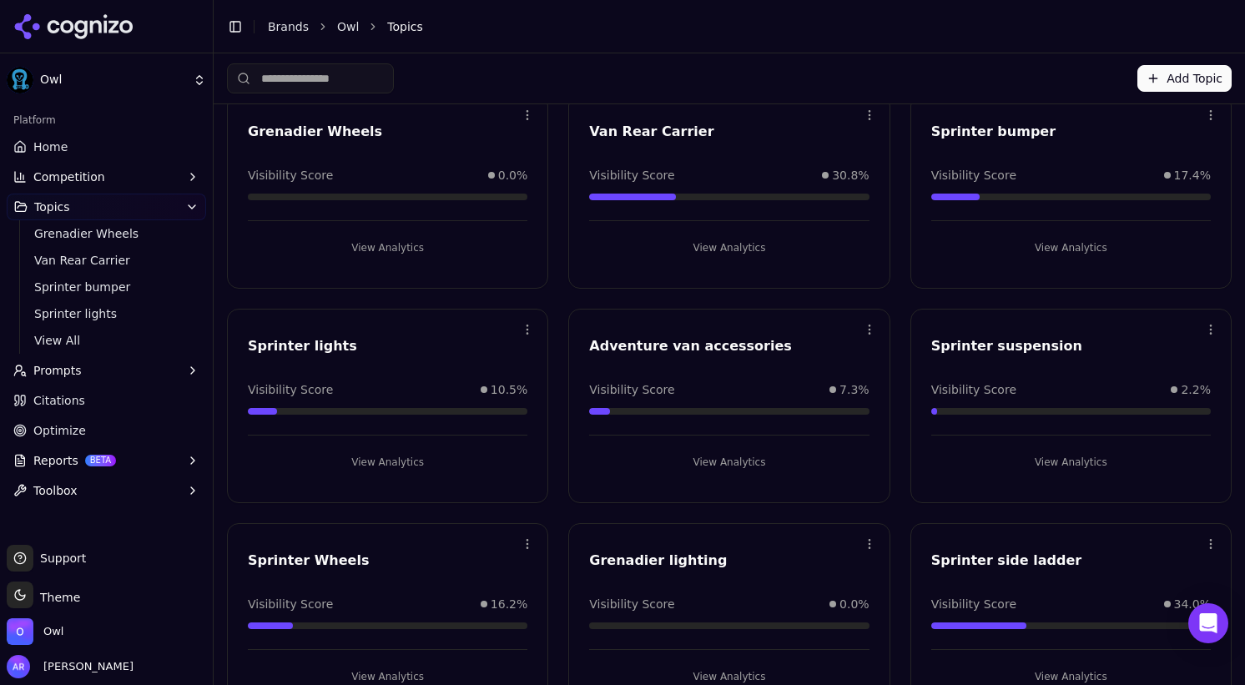
click at [718, 459] on button "View Analytics" at bounding box center [728, 462] width 279 height 27
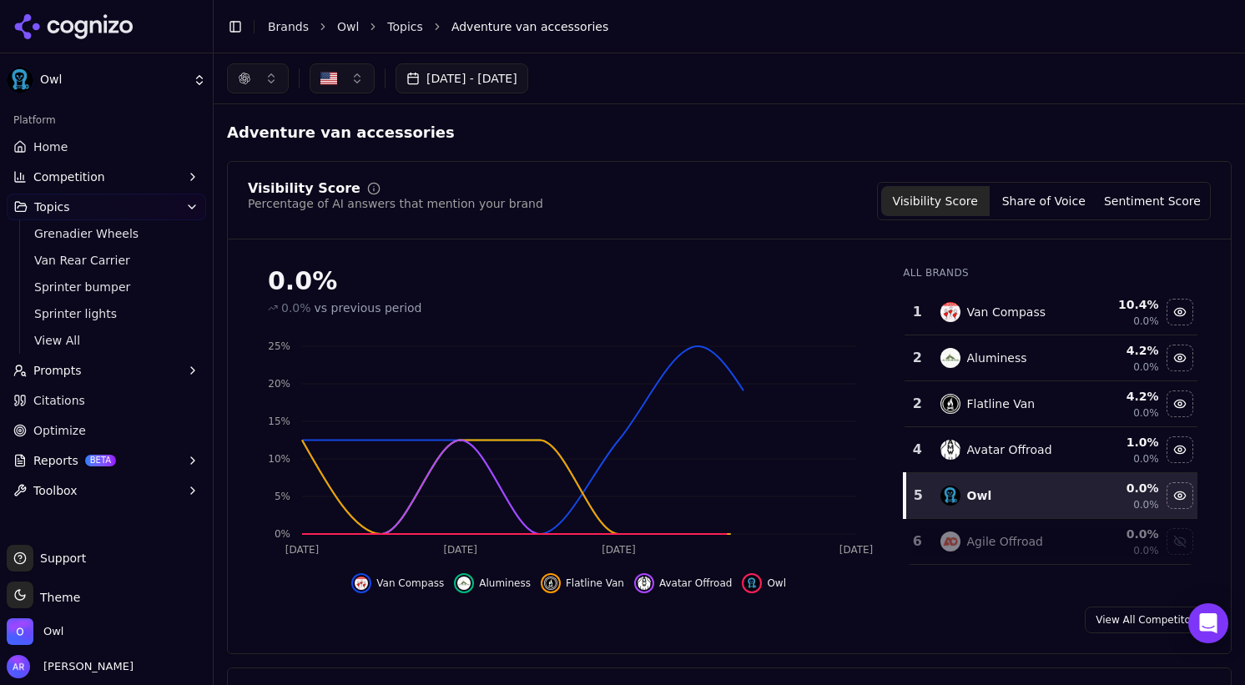
click at [416, 30] on link "Topics" at bounding box center [405, 26] width 36 height 17
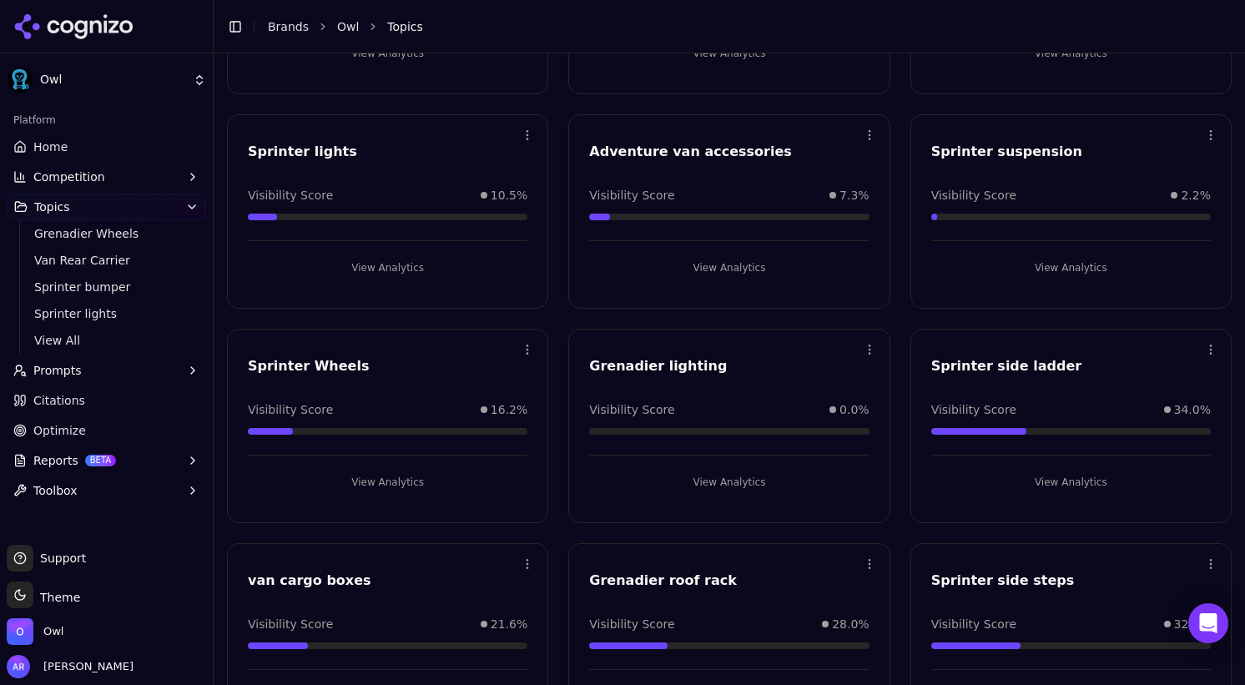
scroll to position [327, 0]
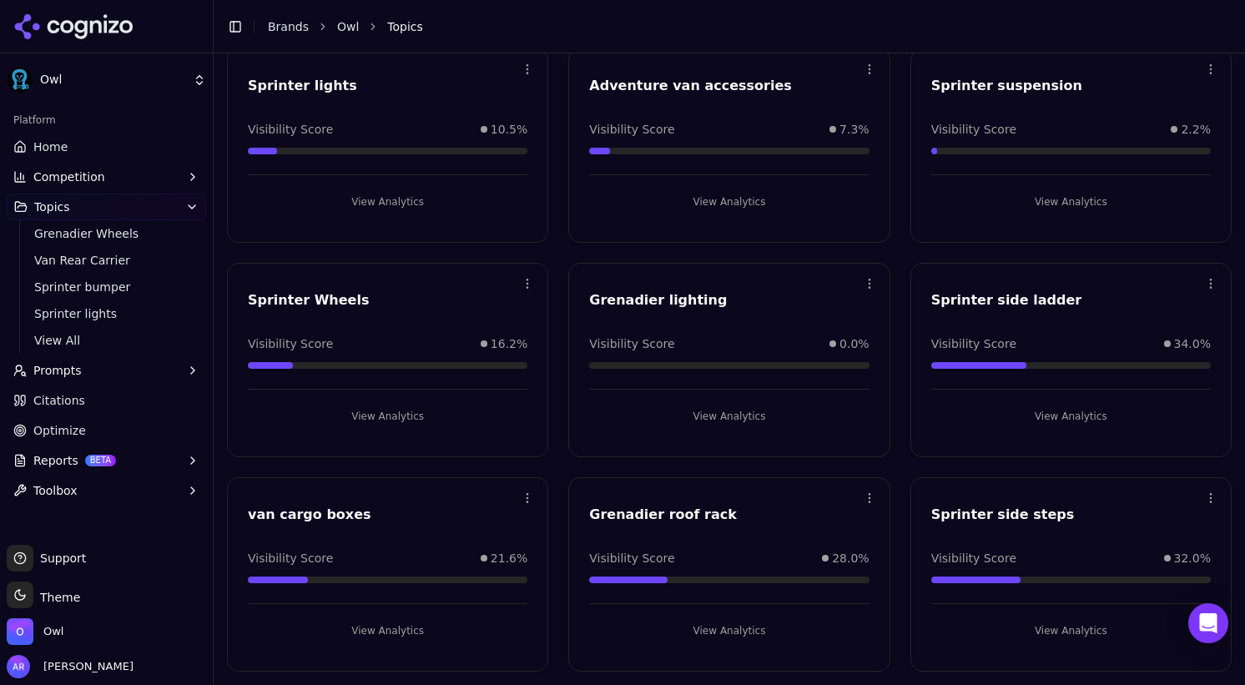
click at [373, 410] on button "View Analytics" at bounding box center [387, 416] width 279 height 27
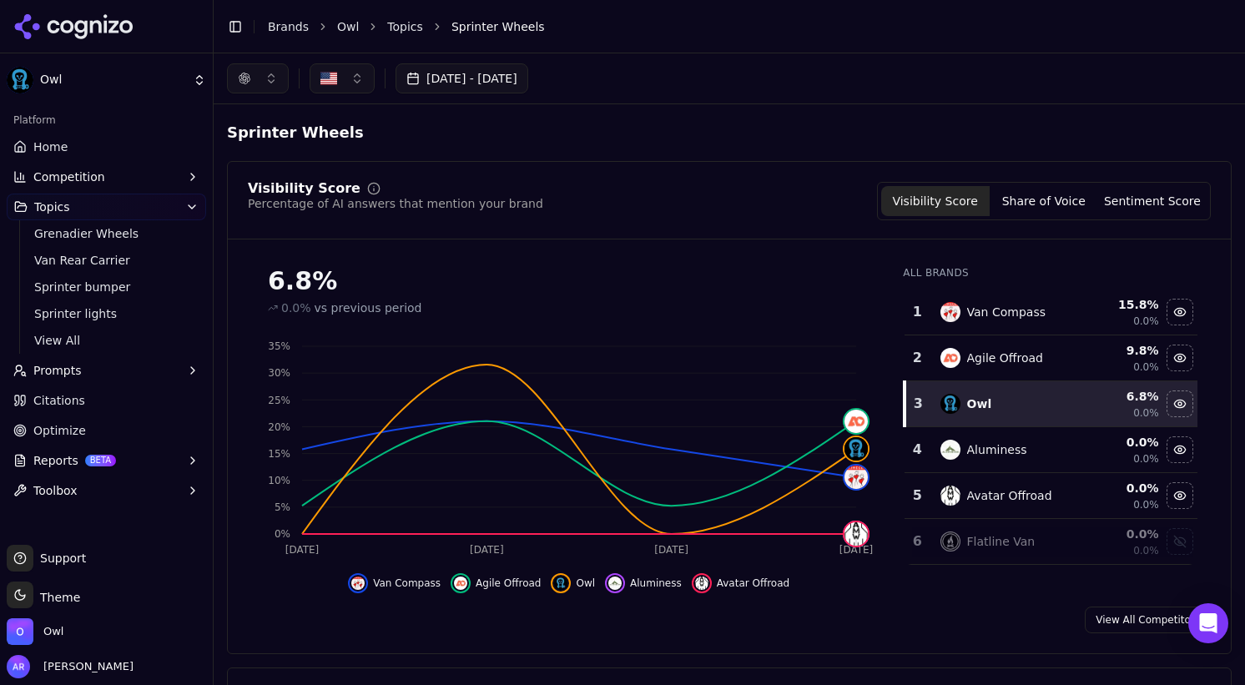
click at [400, 24] on link "Topics" at bounding box center [405, 26] width 36 height 17
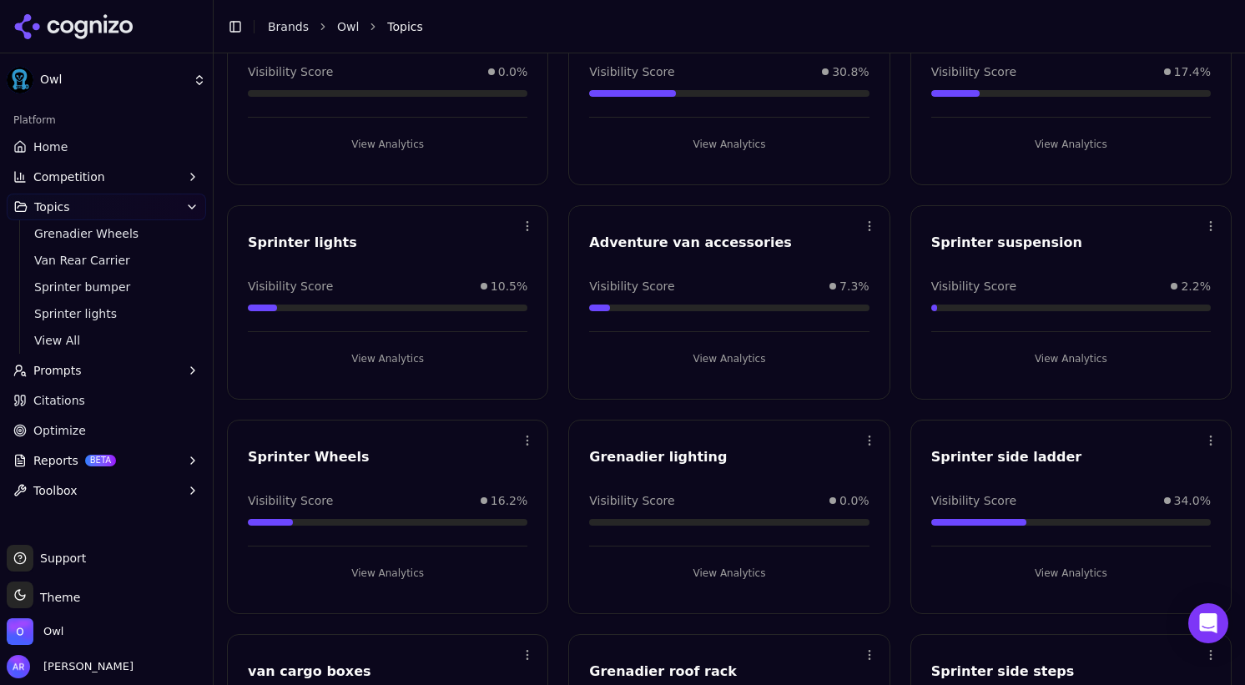
scroll to position [327, 0]
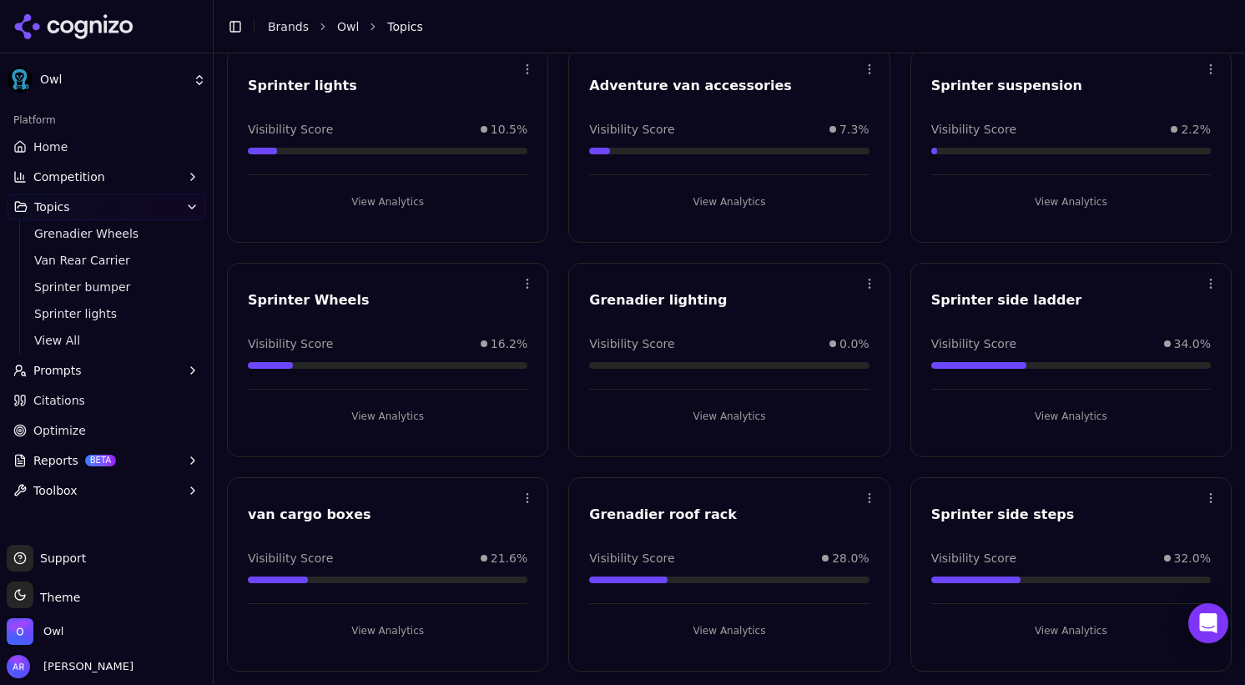
click at [1075, 626] on button "View Analytics" at bounding box center [1070, 630] width 279 height 27
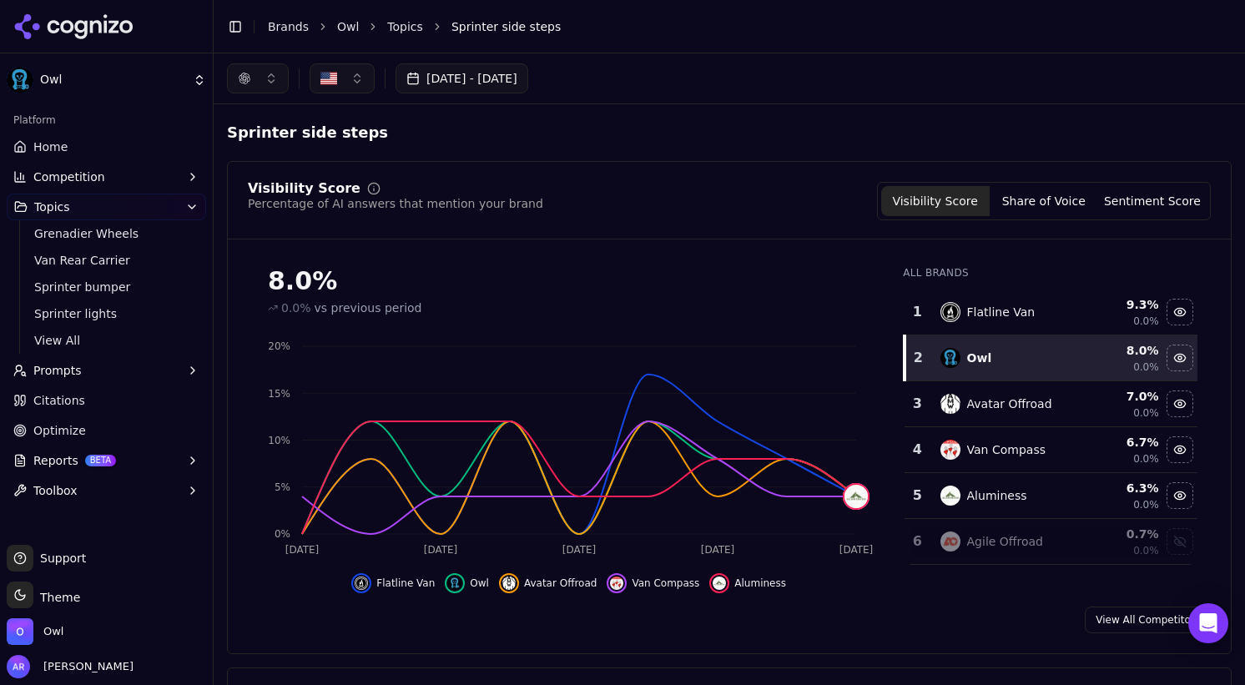
click at [405, 29] on link "Topics" at bounding box center [405, 26] width 36 height 17
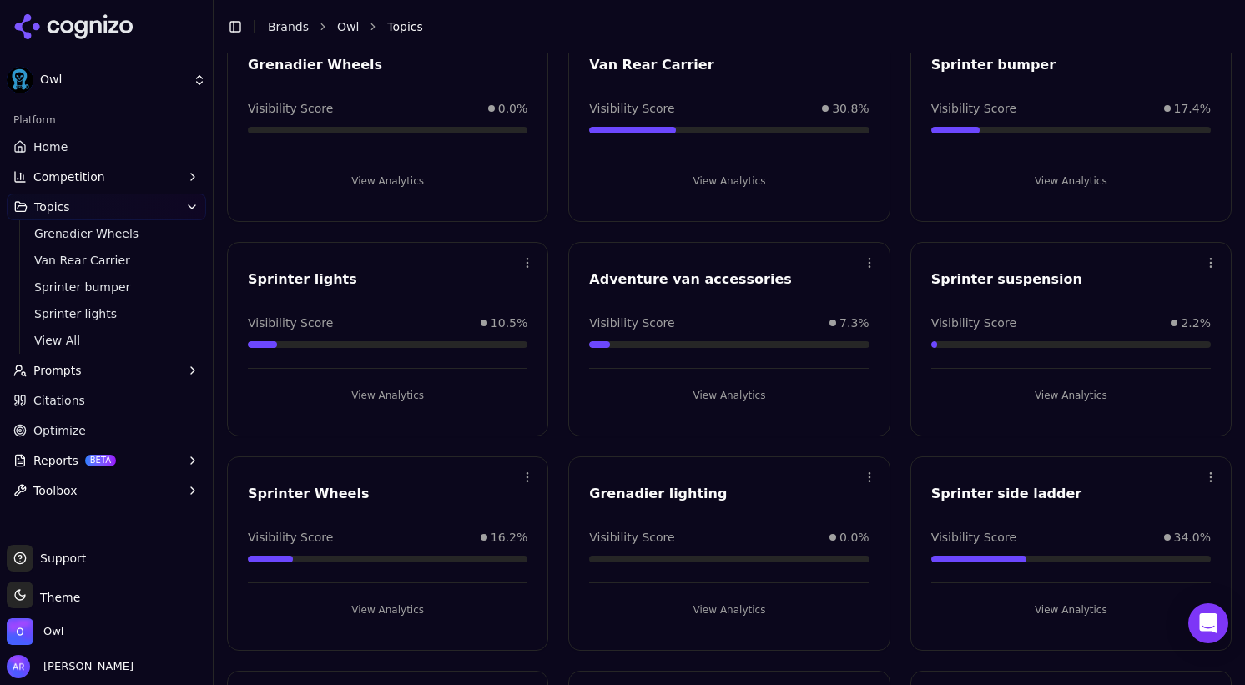
scroll to position [327, 0]
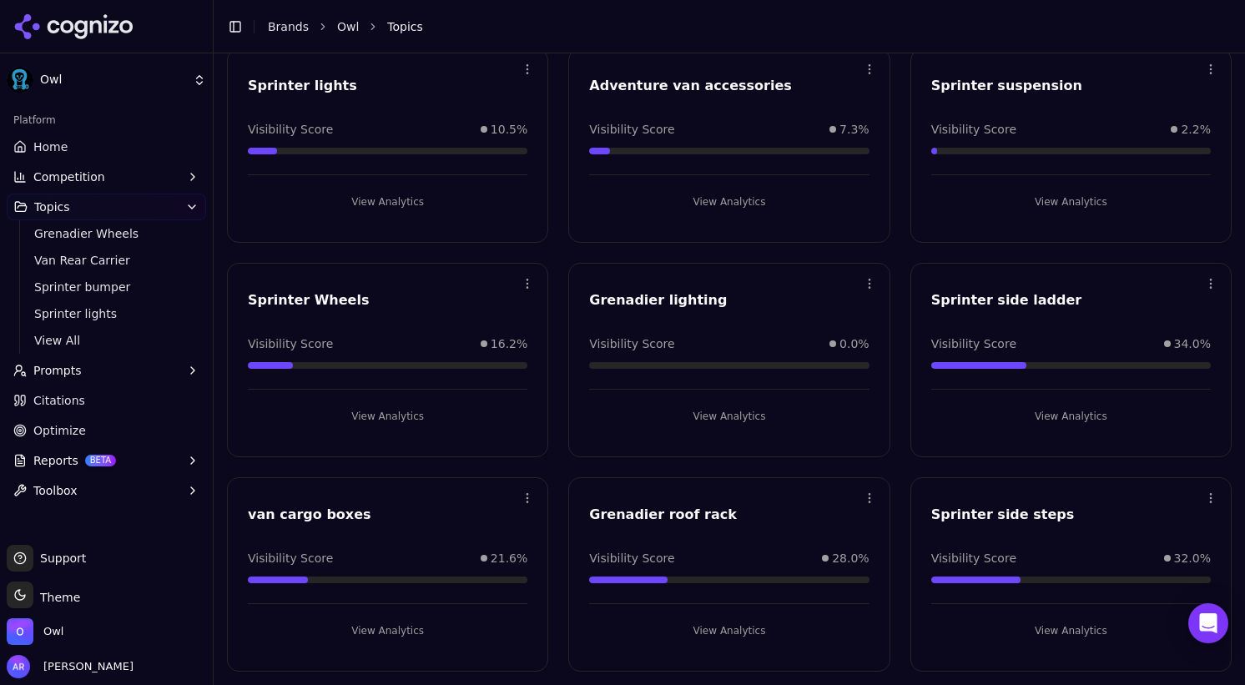
click at [729, 633] on button "View Analytics" at bounding box center [728, 630] width 279 height 27
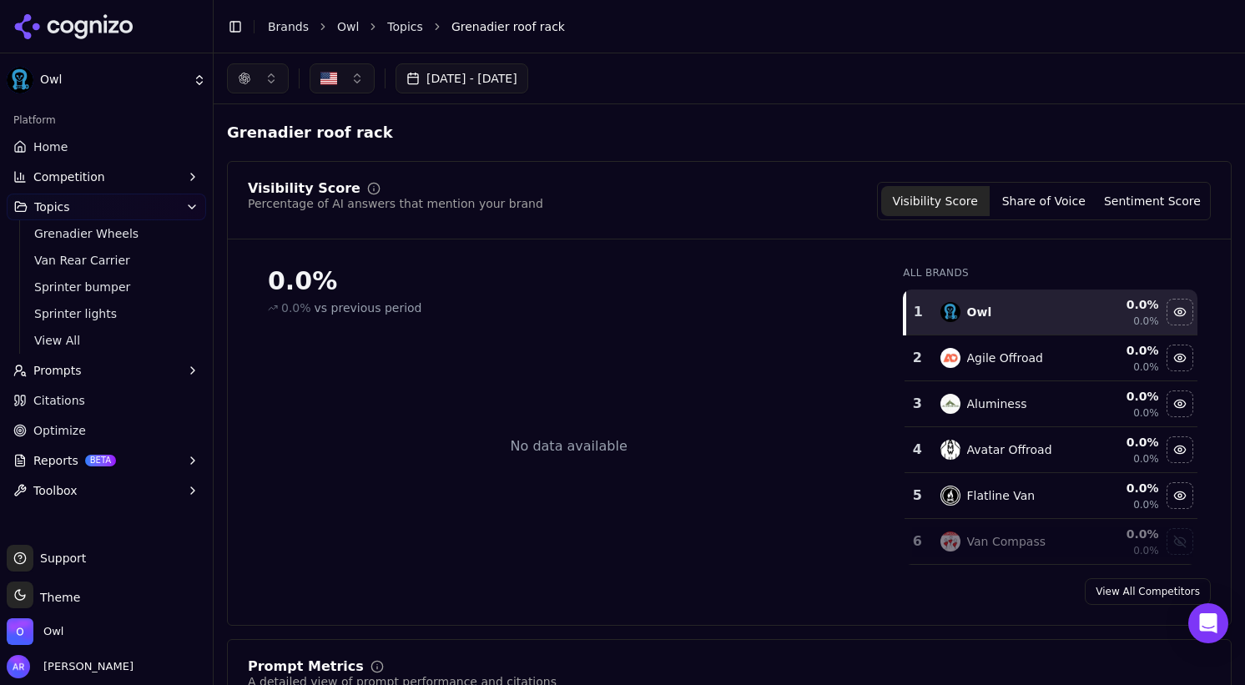
click at [405, 23] on link "Topics" at bounding box center [405, 26] width 36 height 17
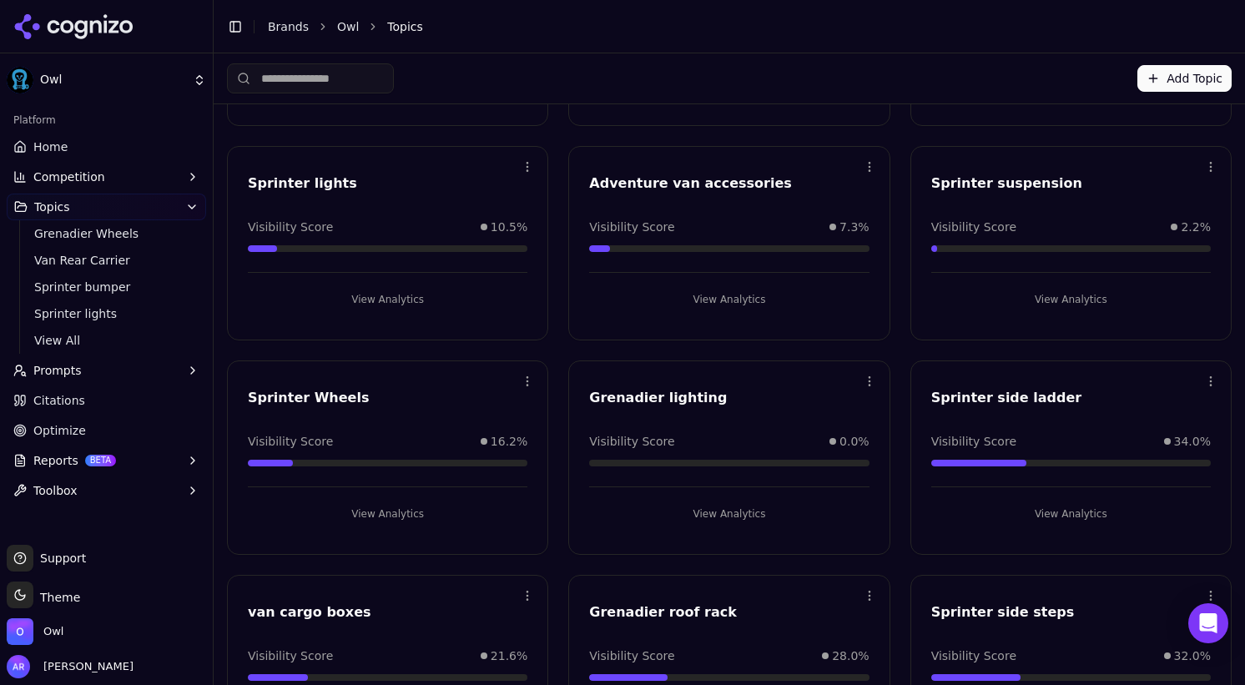
scroll to position [327, 0]
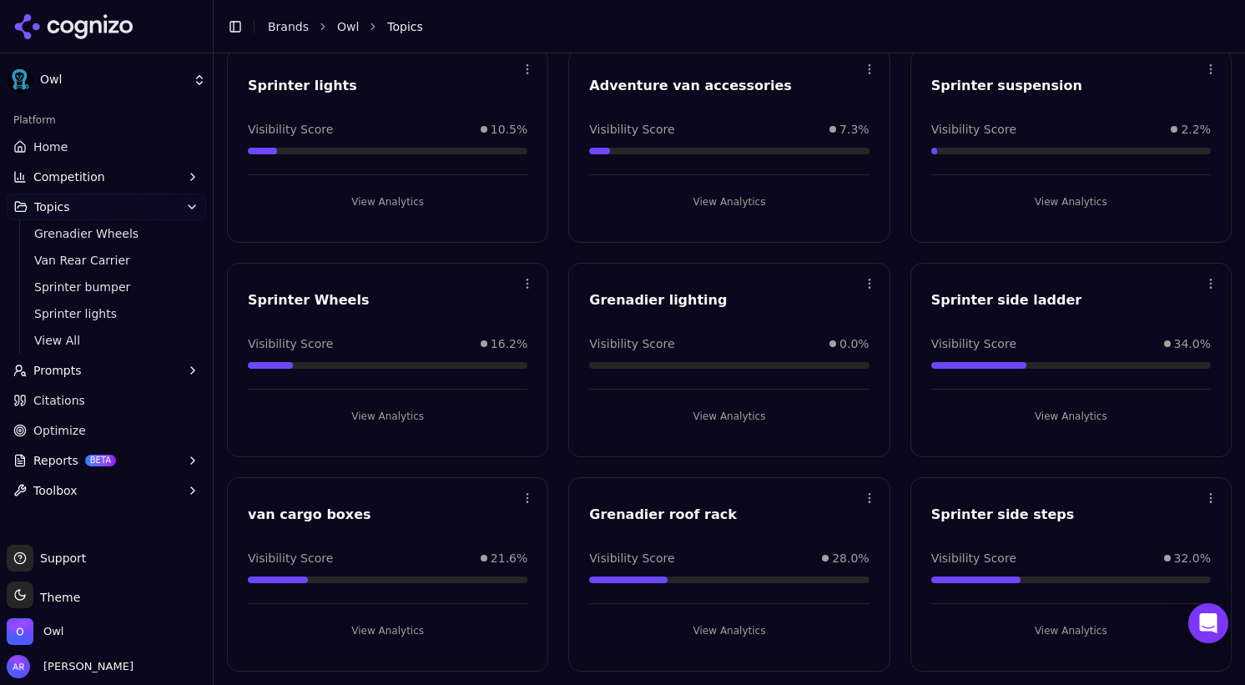
click at [722, 626] on button "View Analytics" at bounding box center [728, 630] width 279 height 27
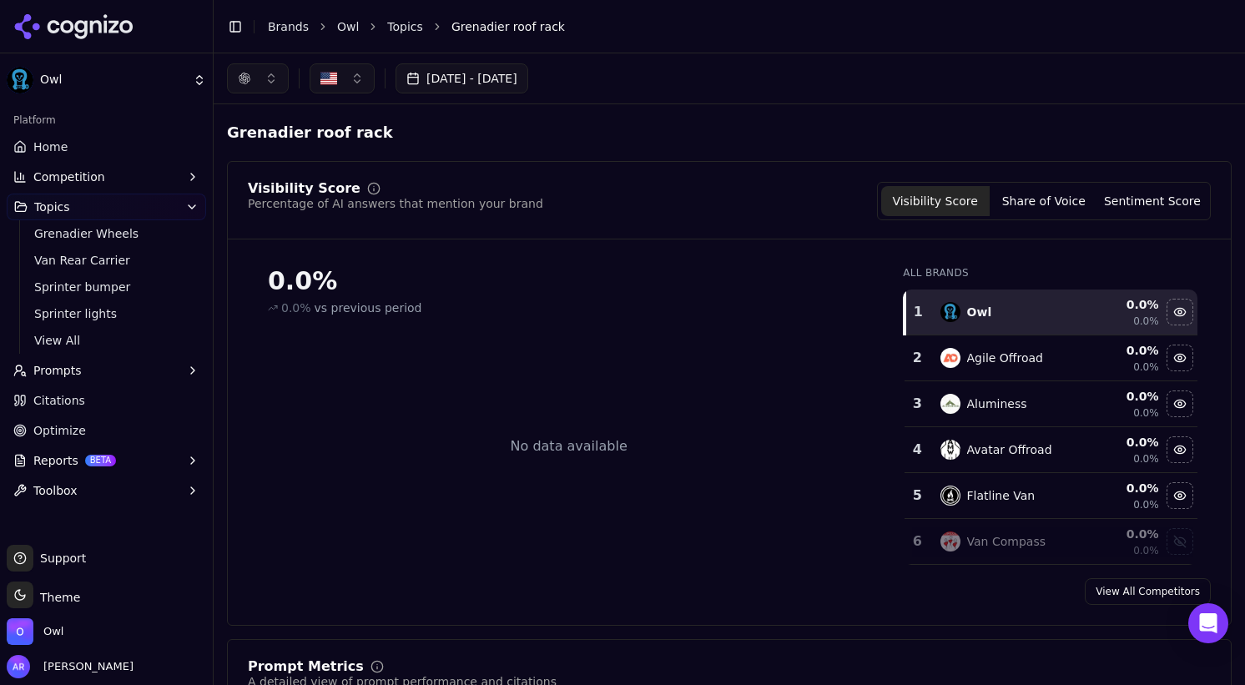
click at [264, 78] on button "button" at bounding box center [258, 78] width 62 height 30
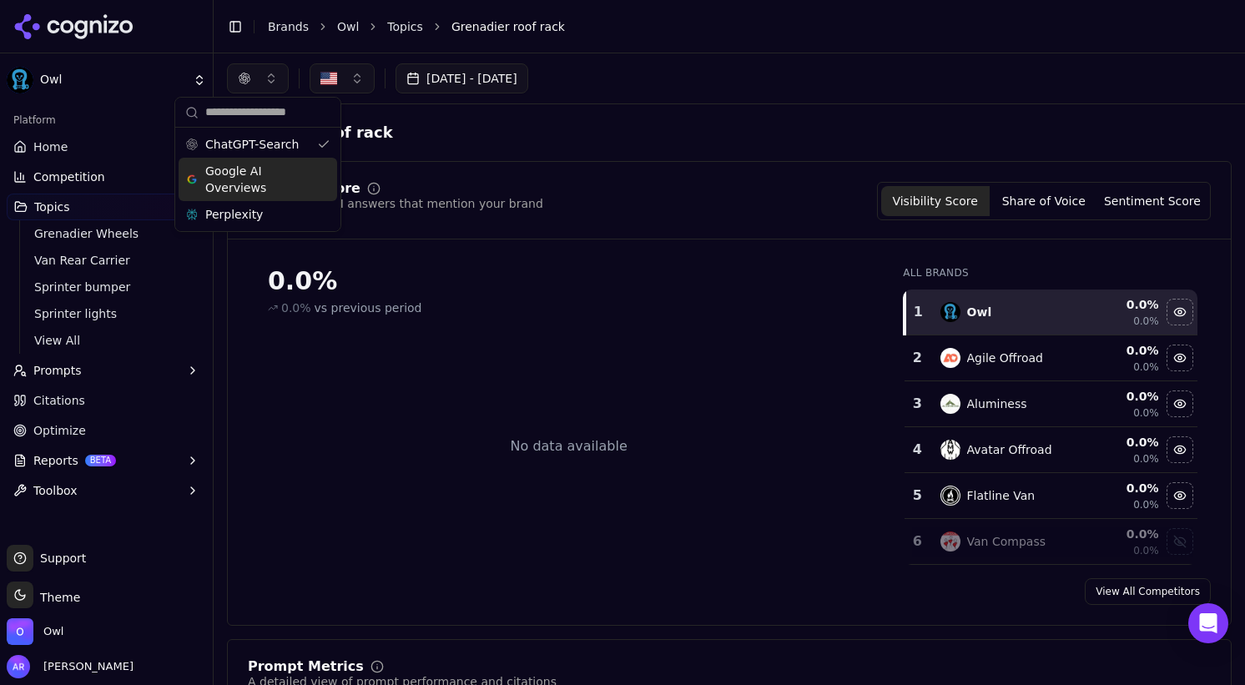
click at [265, 179] on span "Google AI Overviews" at bounding box center [257, 179] width 105 height 33
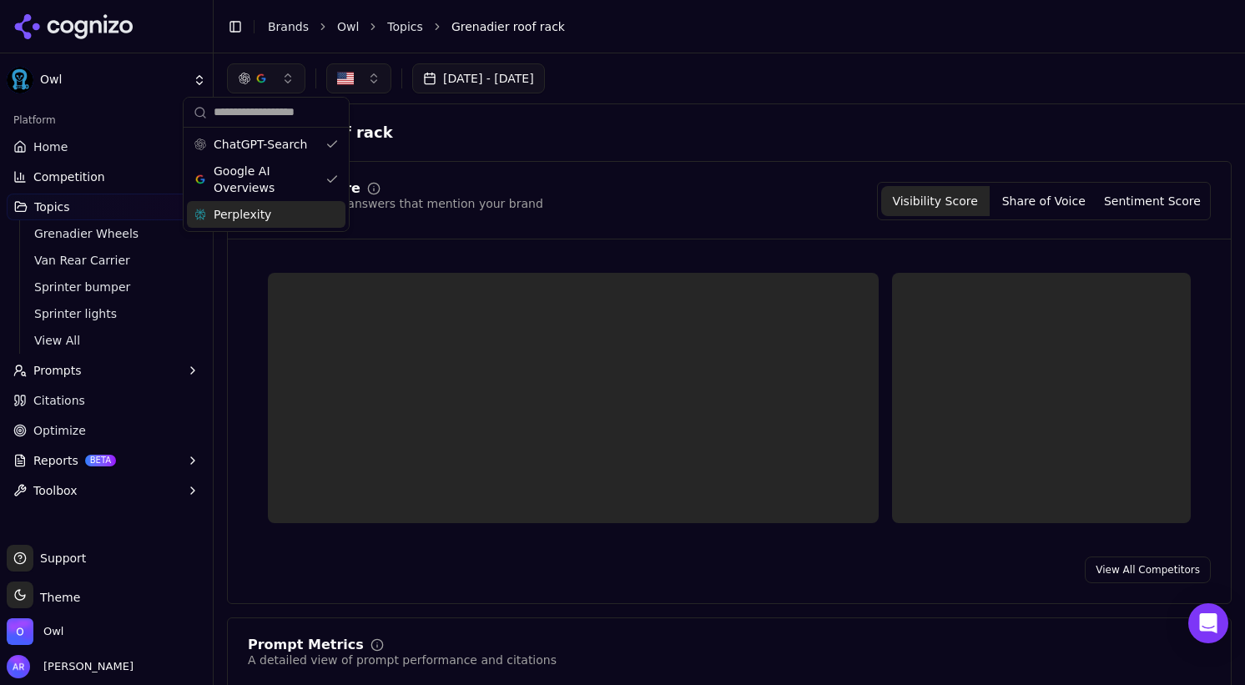
click at [265, 211] on span "Perplexity" at bounding box center [243, 214] width 58 height 17
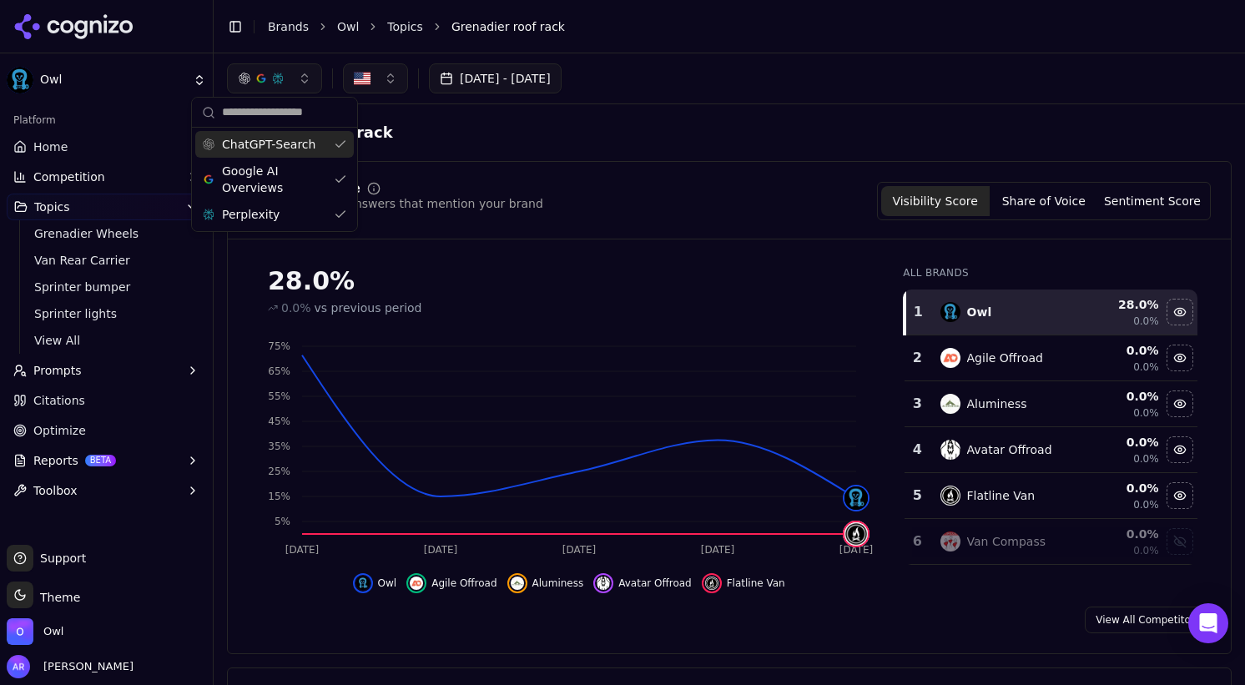
click at [707, 118] on div "Grenadier roof rack" at bounding box center [729, 133] width 1004 height 30
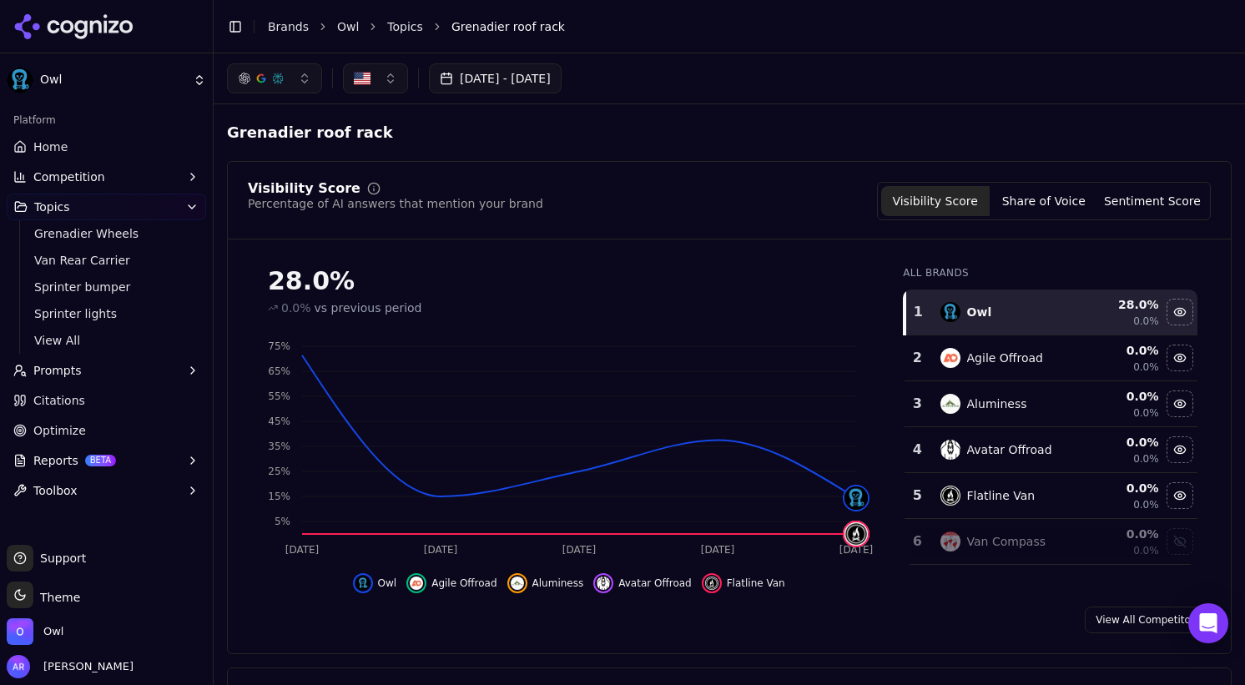
click at [403, 27] on link "Topics" at bounding box center [405, 26] width 36 height 17
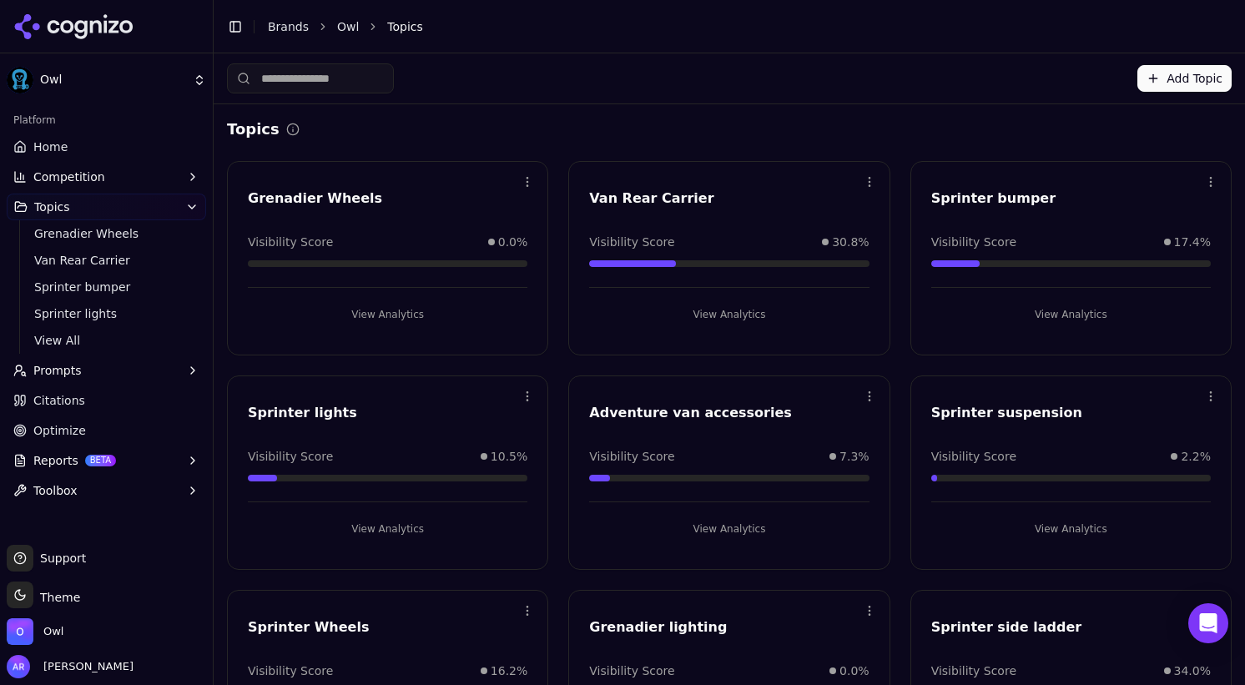
click at [732, 315] on button "View Analytics" at bounding box center [728, 314] width 279 height 27
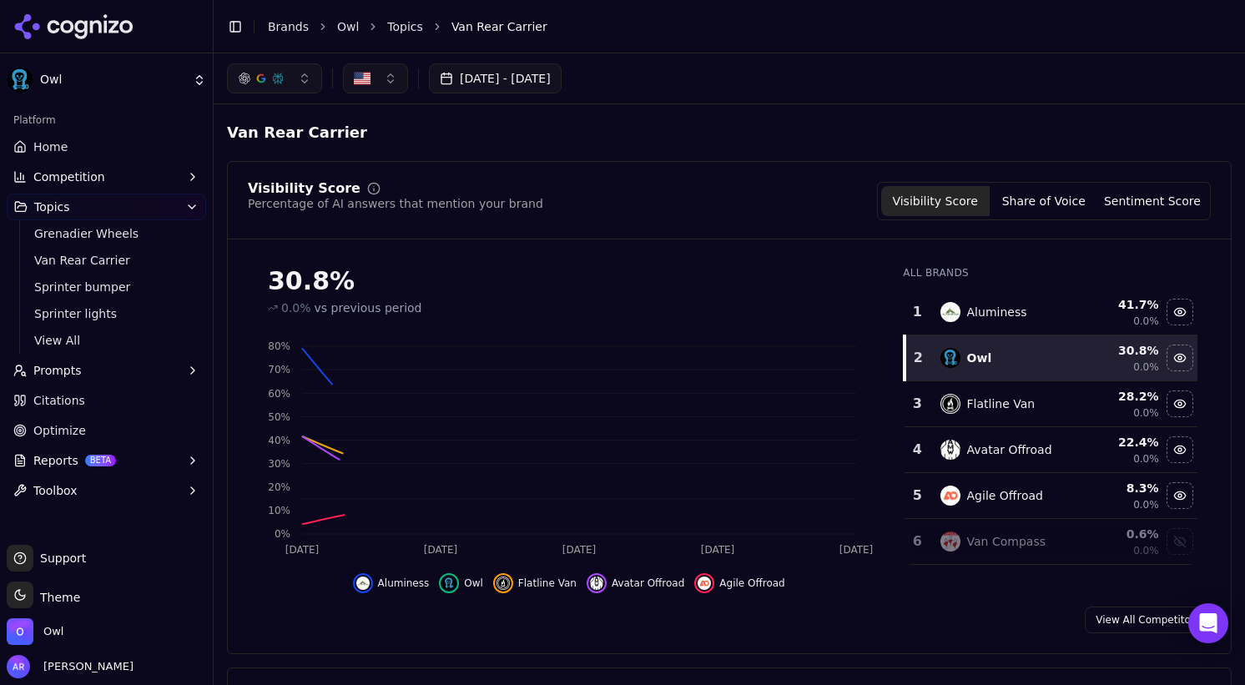
click at [312, 78] on button "button" at bounding box center [274, 78] width 95 height 30
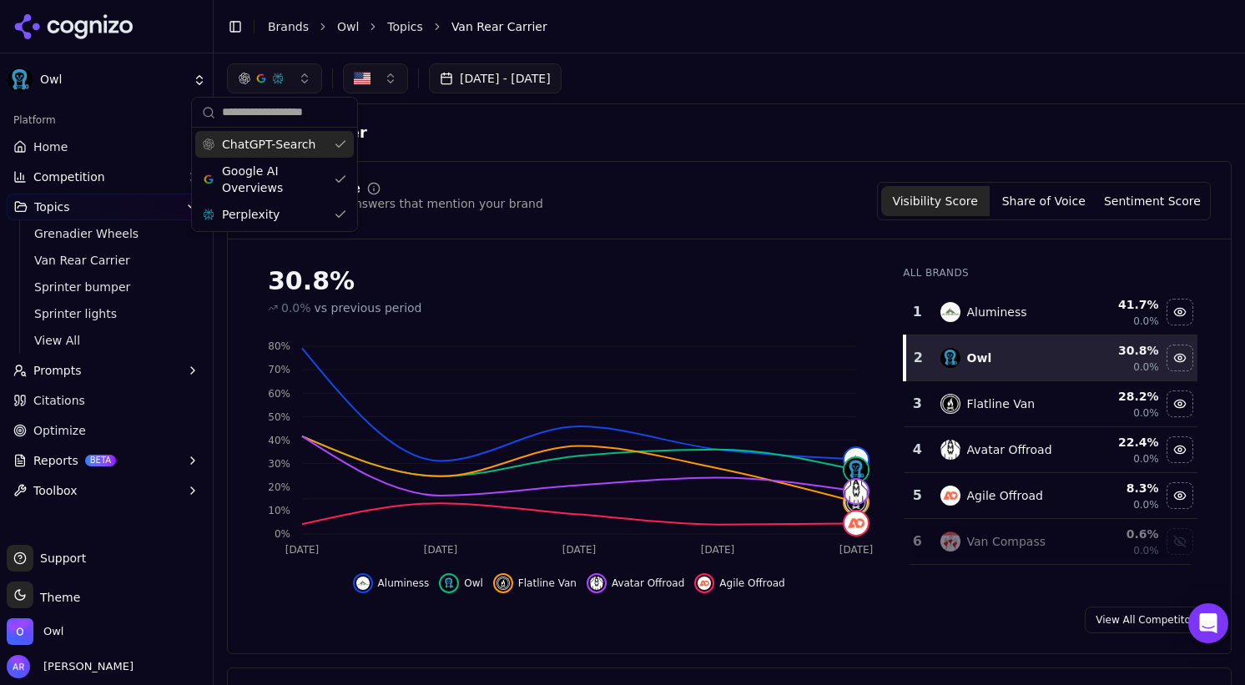
click at [855, 100] on div "[DATE] - [DATE]" at bounding box center [729, 78] width 1031 height 50
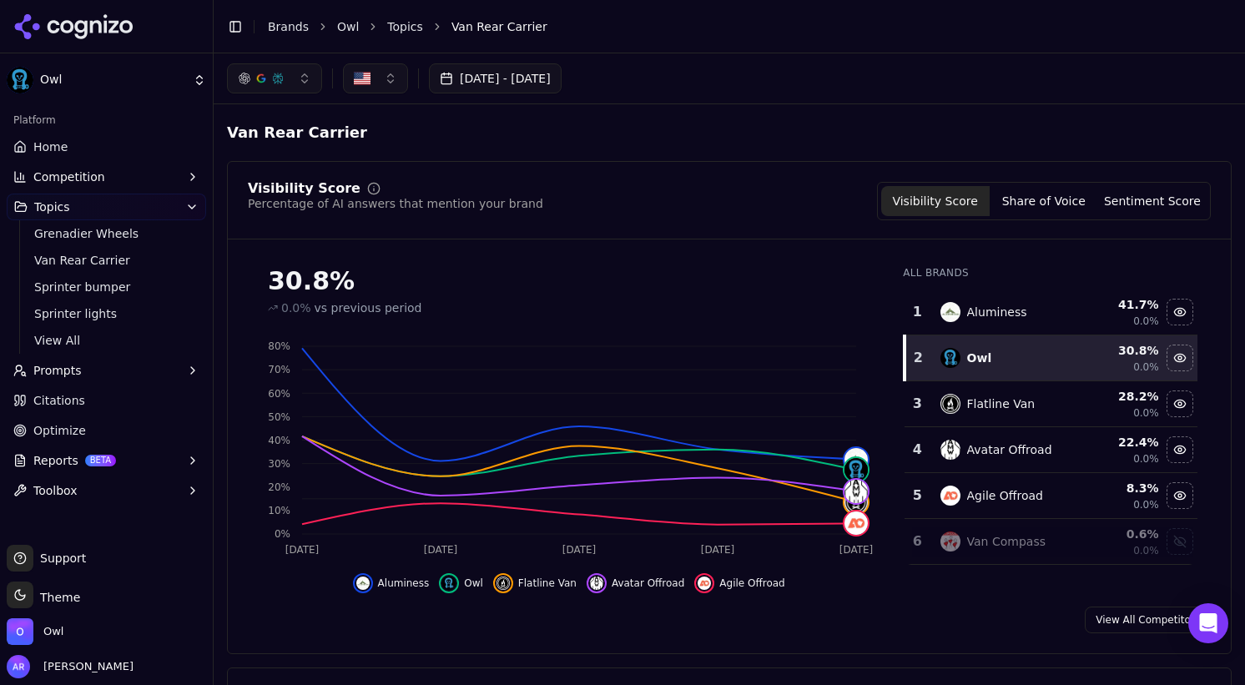
click at [414, 28] on link "Topics" at bounding box center [405, 26] width 36 height 17
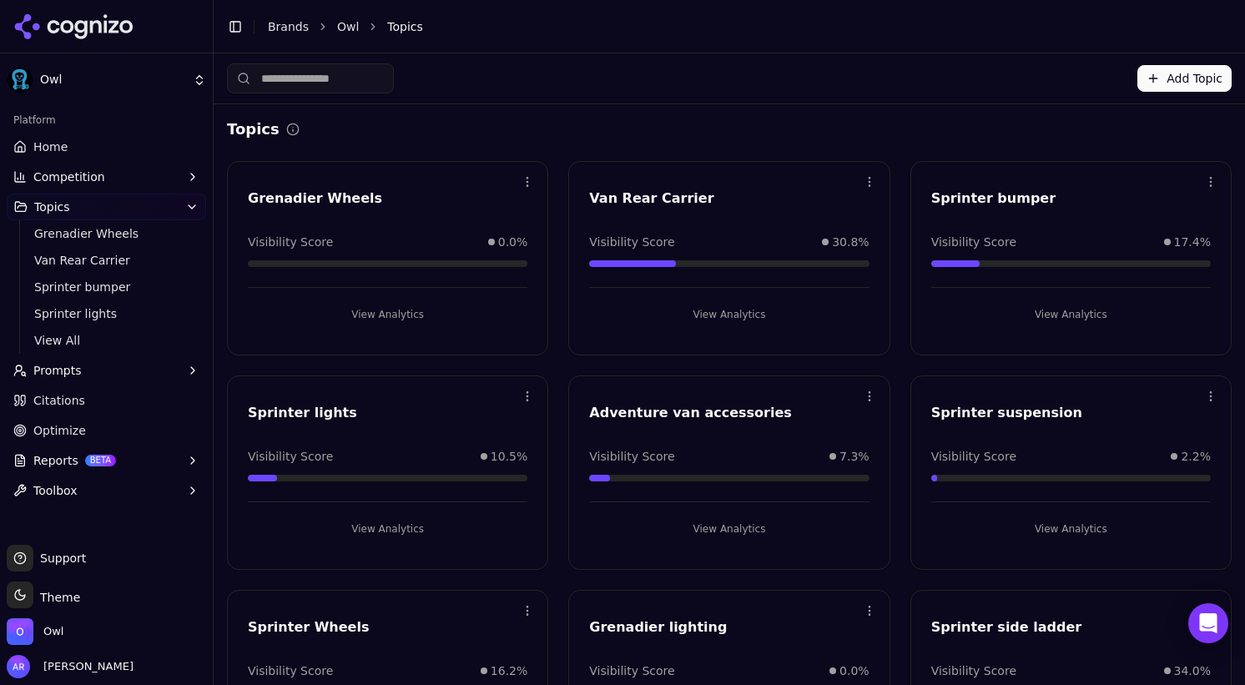
click at [729, 316] on button "View Analytics" at bounding box center [728, 314] width 279 height 27
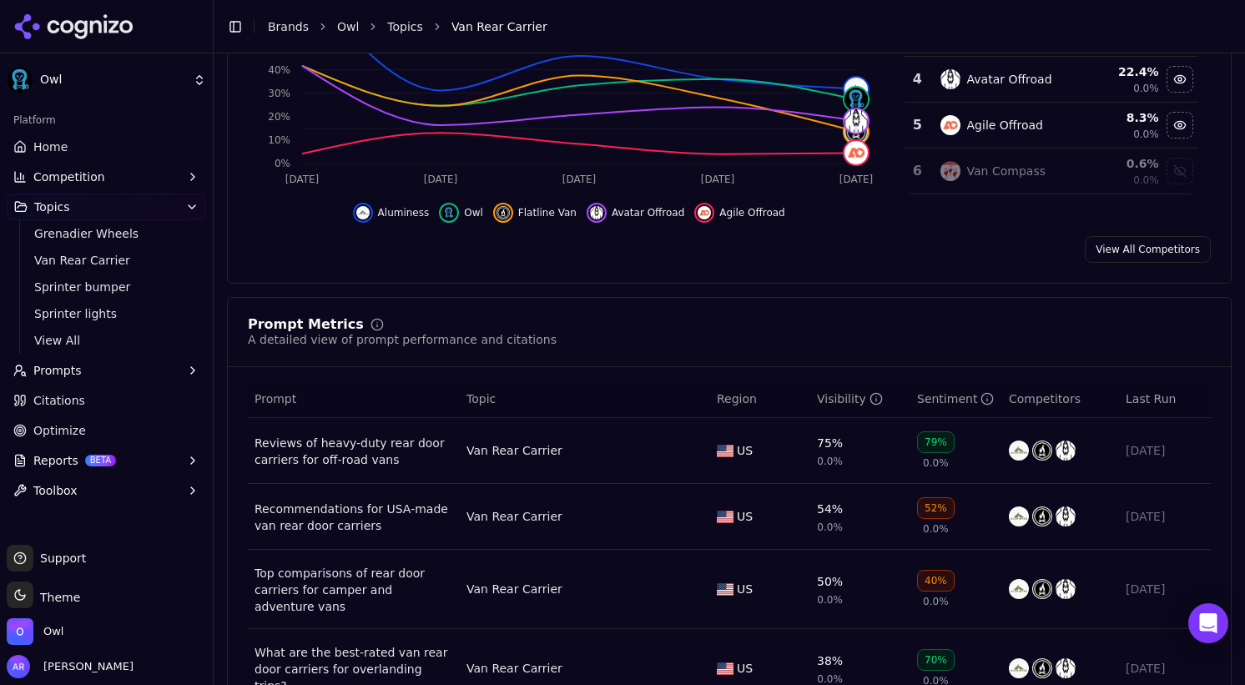
scroll to position [372, 0]
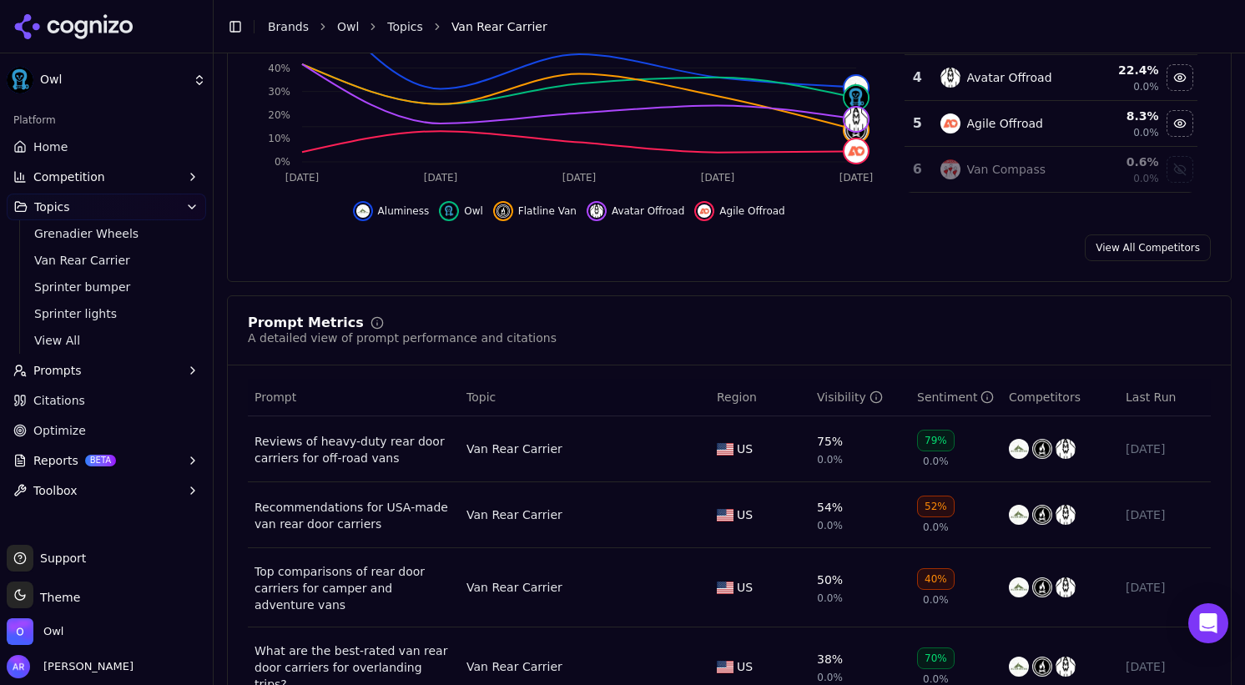
click at [53, 370] on span "Prompts" at bounding box center [57, 370] width 48 height 17
click at [60, 454] on span "Suggestions" at bounding box center [106, 450] width 145 height 17
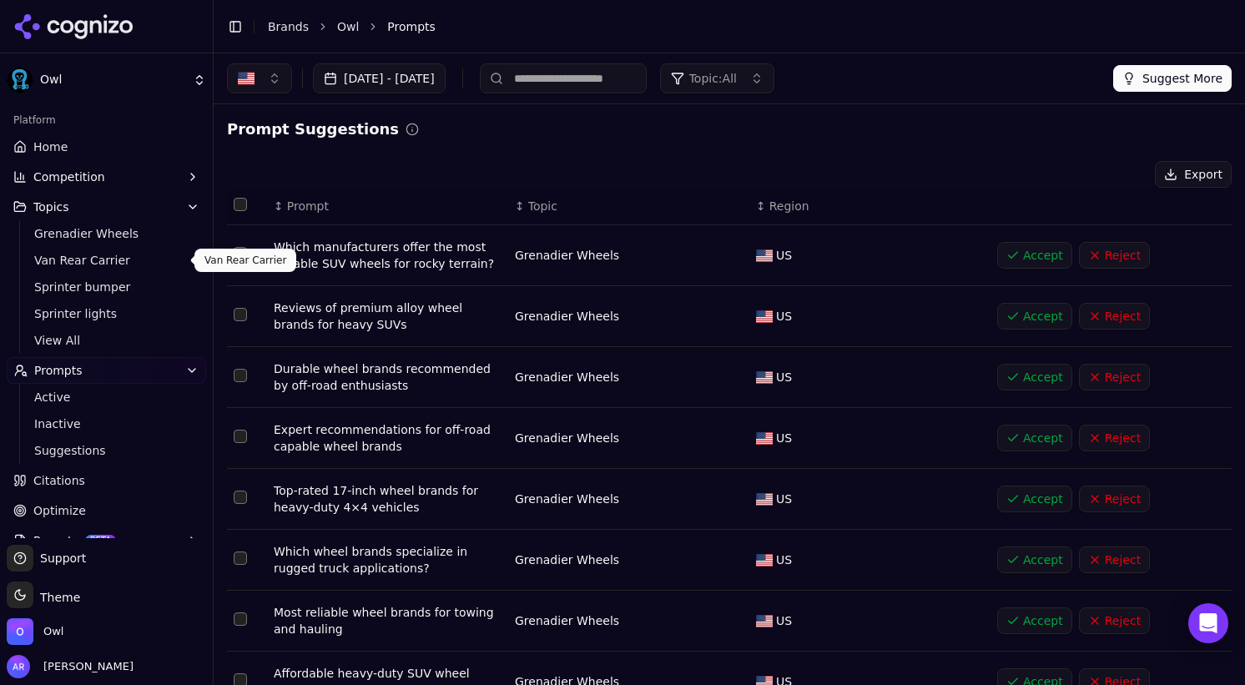
click at [73, 261] on span "Van Rear Carrier" at bounding box center [106, 260] width 145 height 17
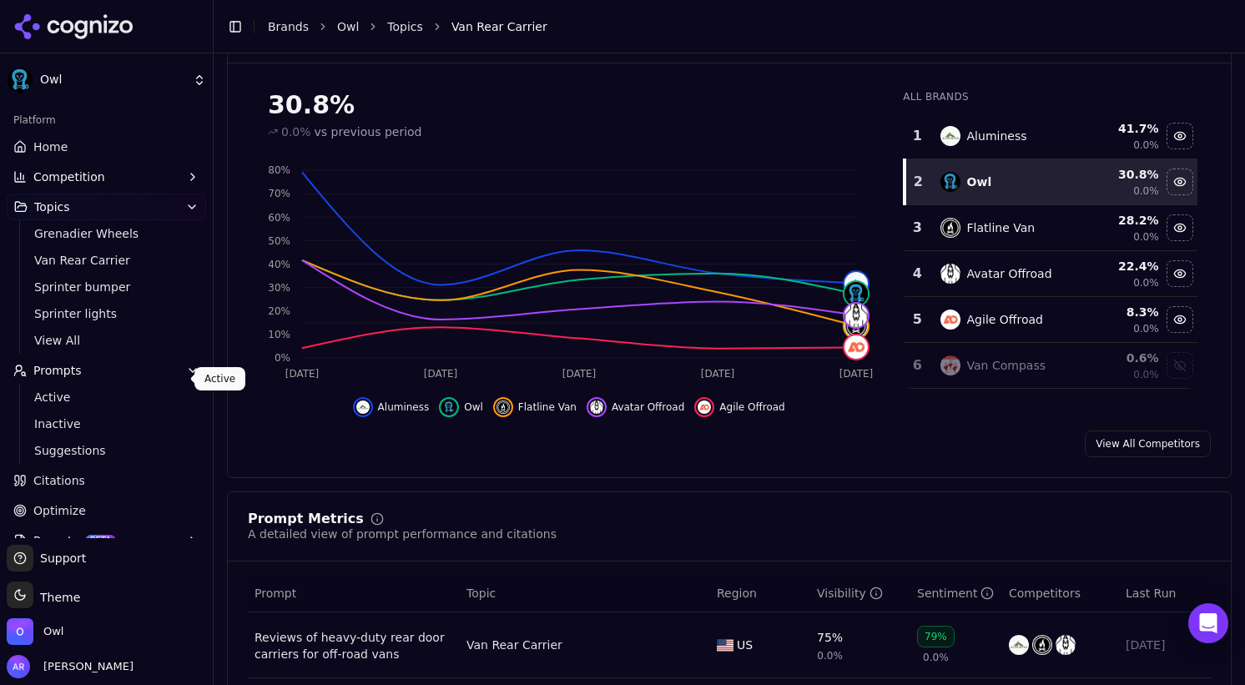
scroll to position [53, 0]
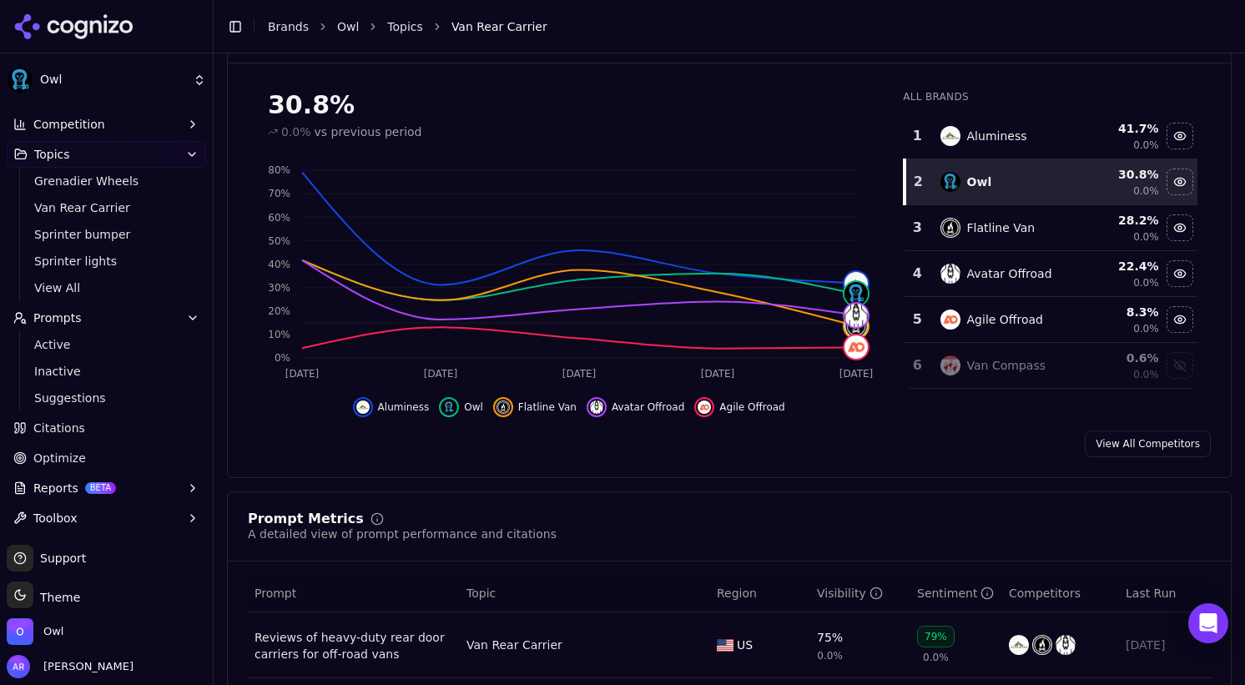
click at [71, 461] on span "Optimize" at bounding box center [59, 458] width 53 height 17
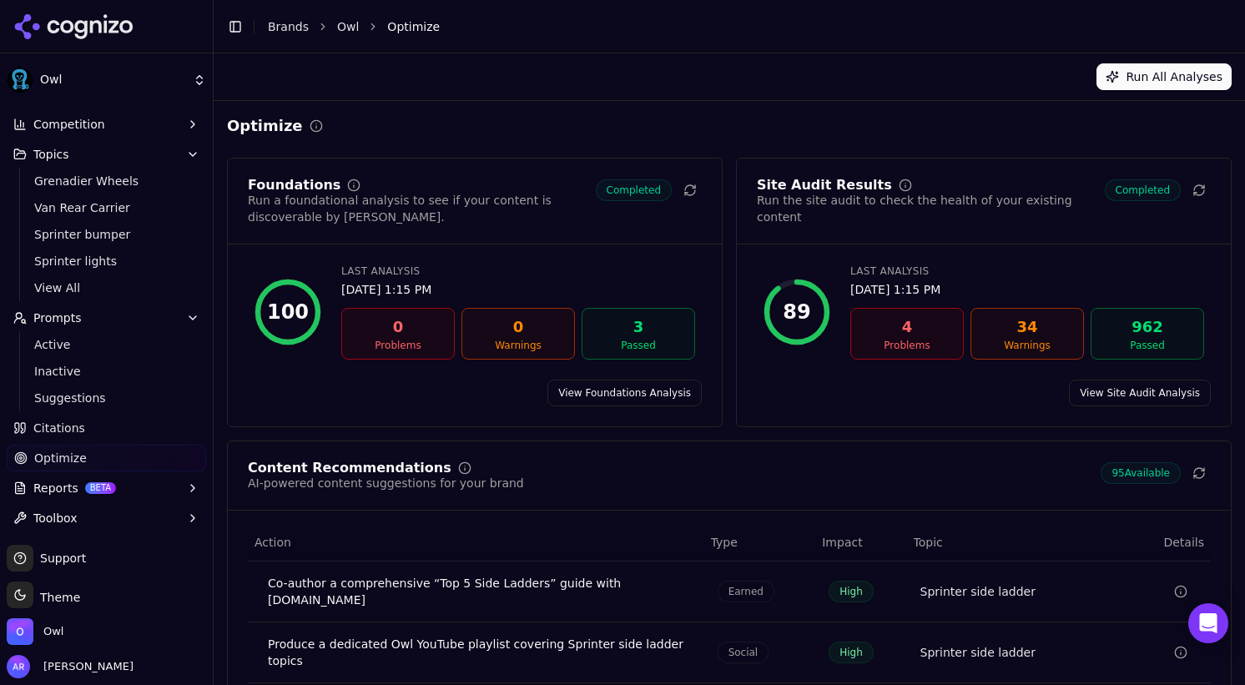
click at [47, 311] on span "Prompts" at bounding box center [57, 317] width 48 height 17
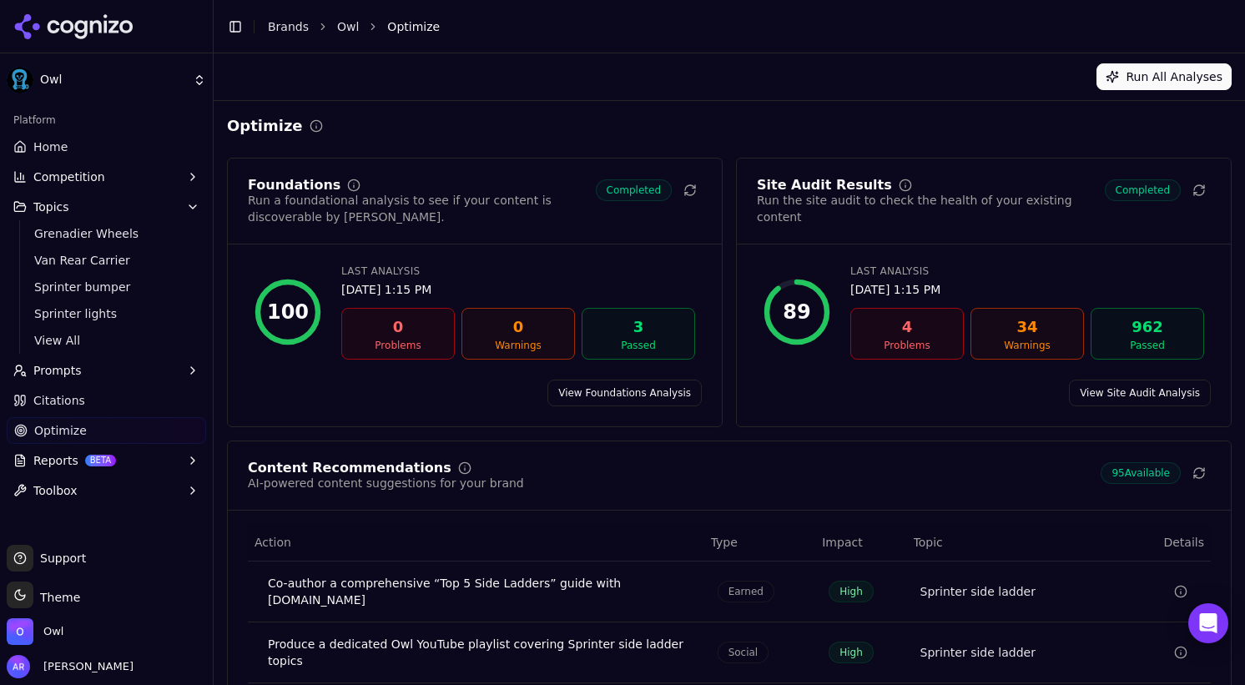
click at [59, 378] on span "Prompts" at bounding box center [57, 370] width 48 height 17
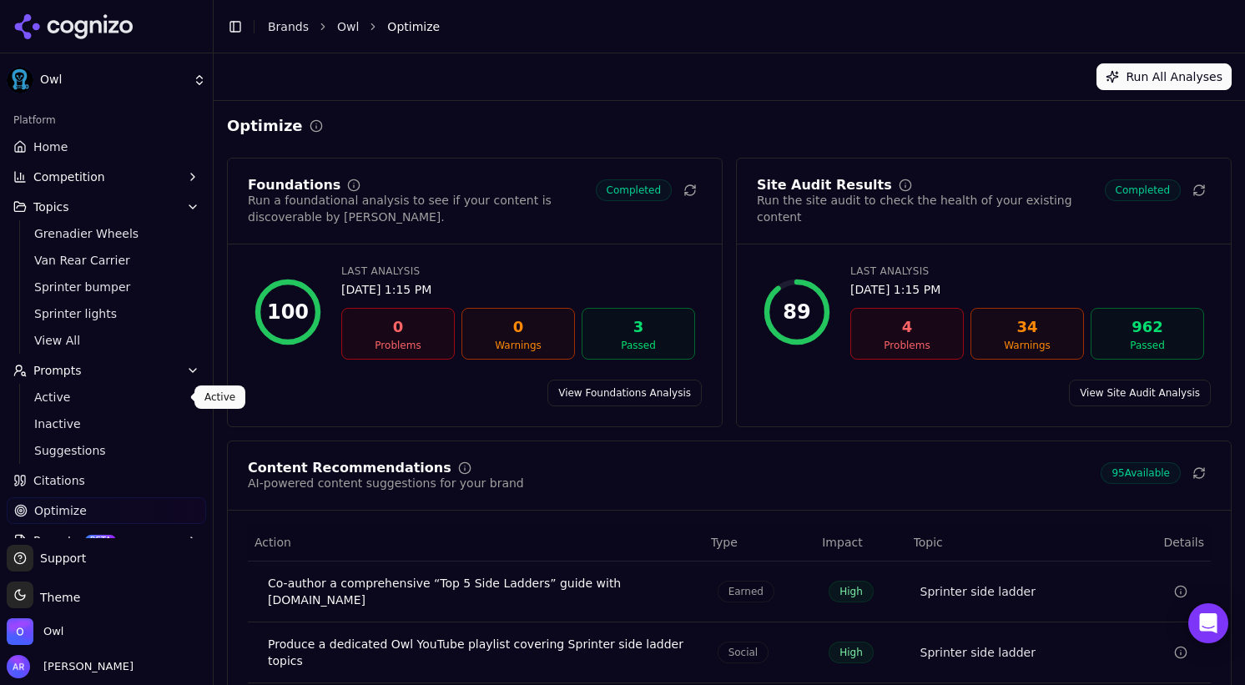
click at [59, 400] on span "Active" at bounding box center [106, 397] width 145 height 17
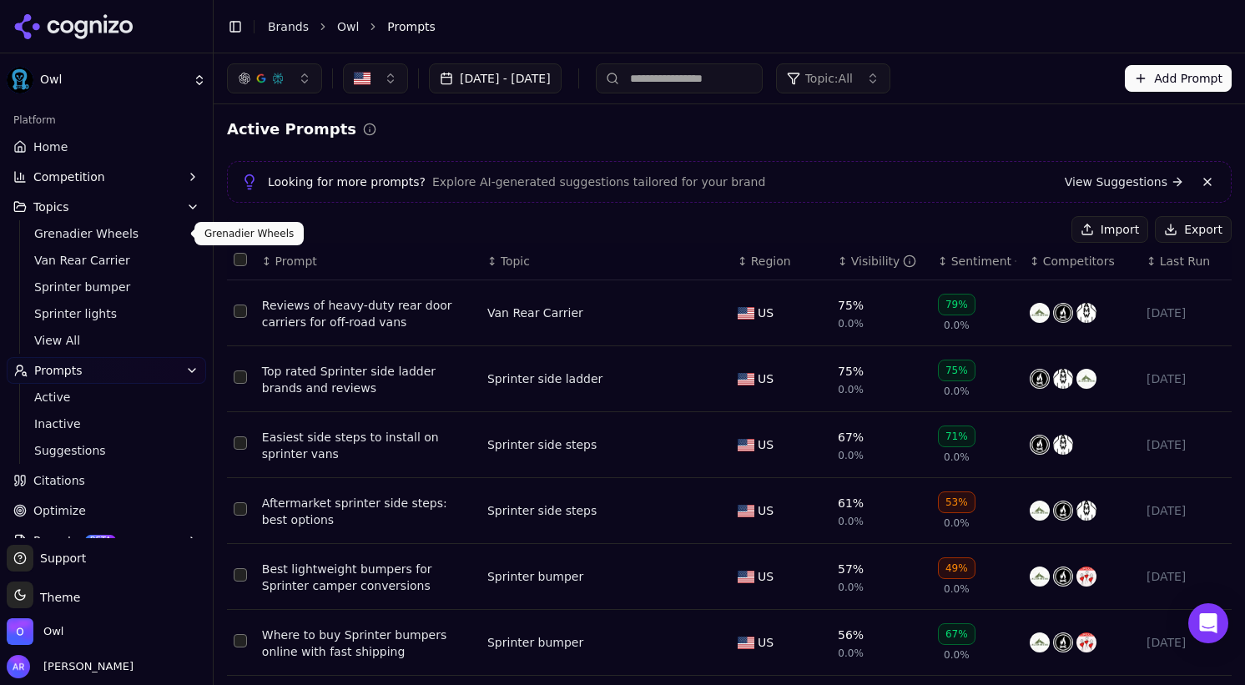
click at [57, 230] on span "Grenadier Wheels" at bounding box center [106, 233] width 145 height 17
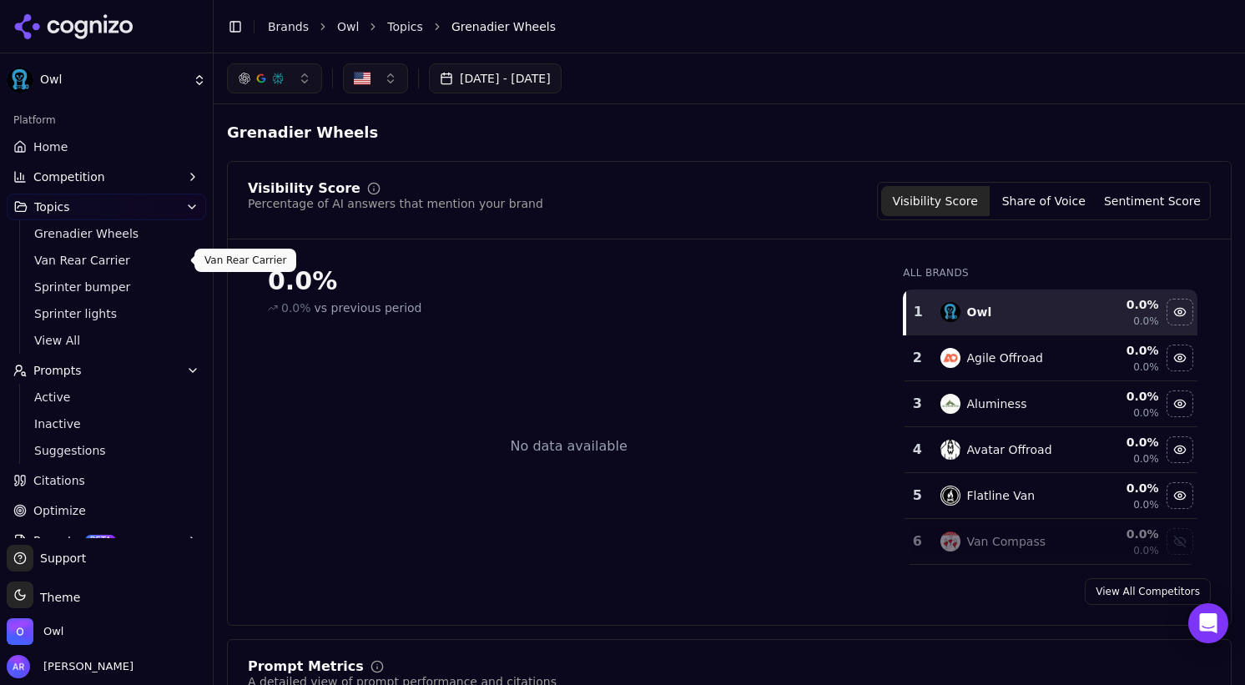
click at [78, 255] on span "Van Rear Carrier" at bounding box center [106, 260] width 145 height 17
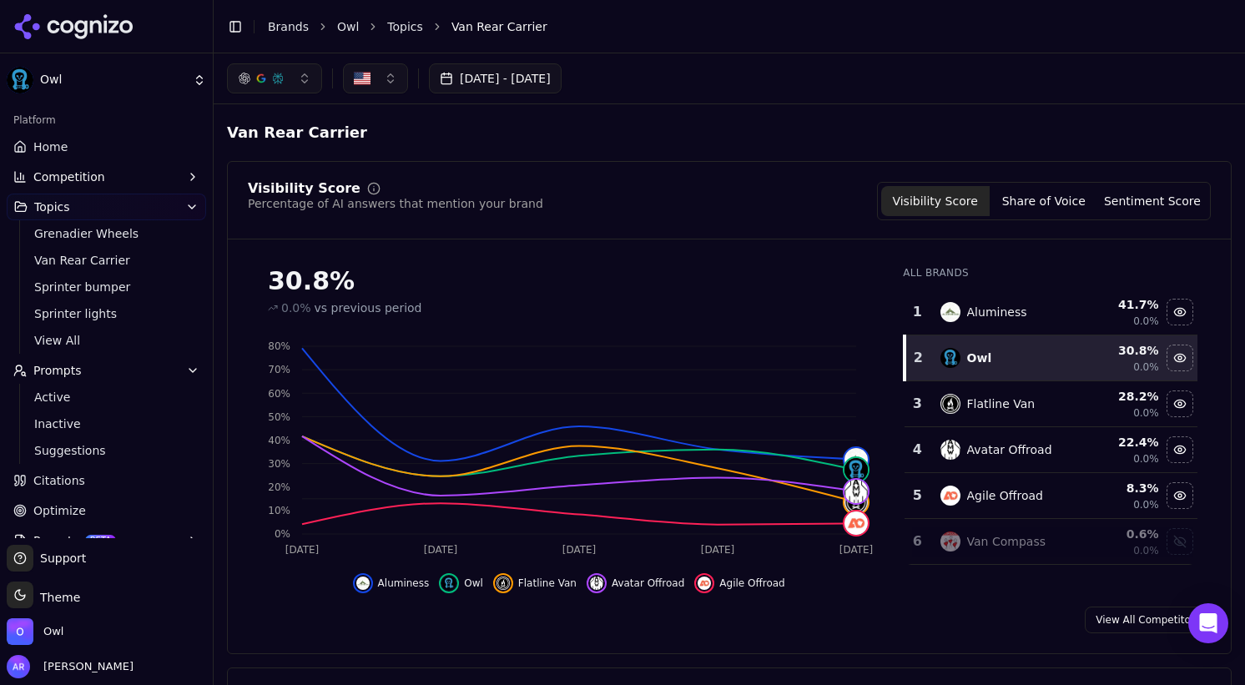
click at [306, 78] on button "button" at bounding box center [274, 78] width 95 height 30
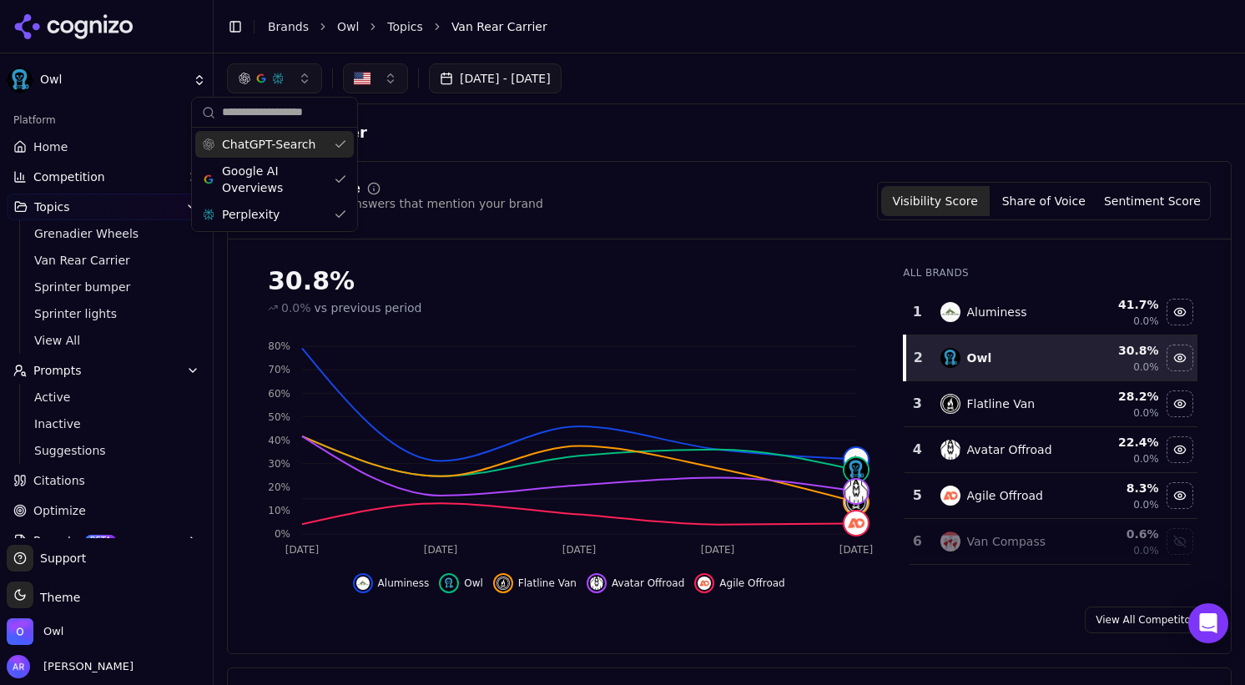
click at [338, 148] on div "ChatGPT-Search" at bounding box center [274, 144] width 158 height 27
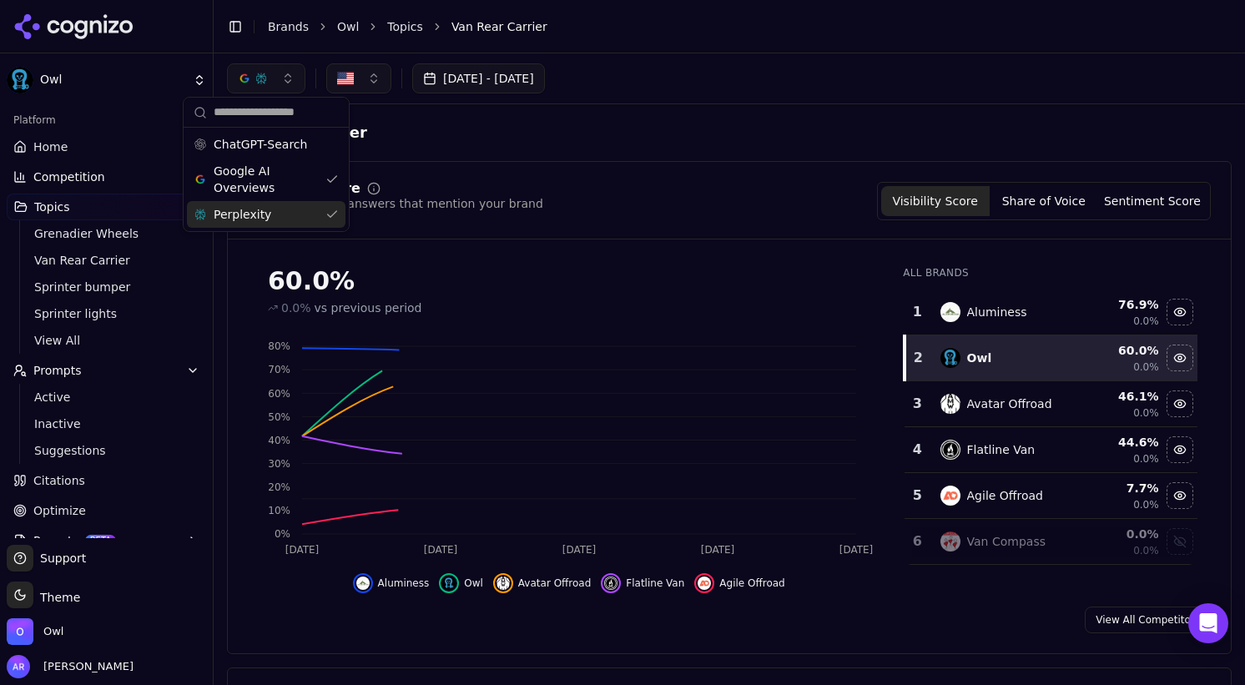
click at [330, 218] on div "Perplexity" at bounding box center [266, 214] width 158 height 27
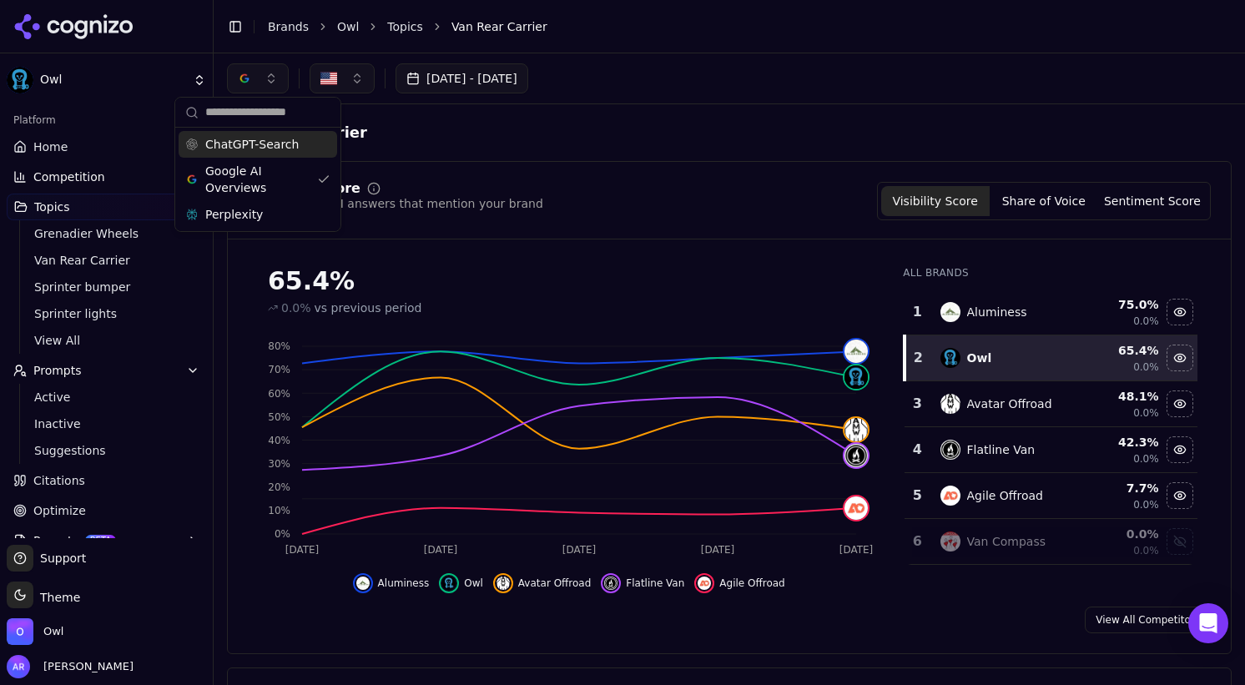
click at [328, 143] on div "ChatGPT-Search" at bounding box center [258, 144] width 158 height 27
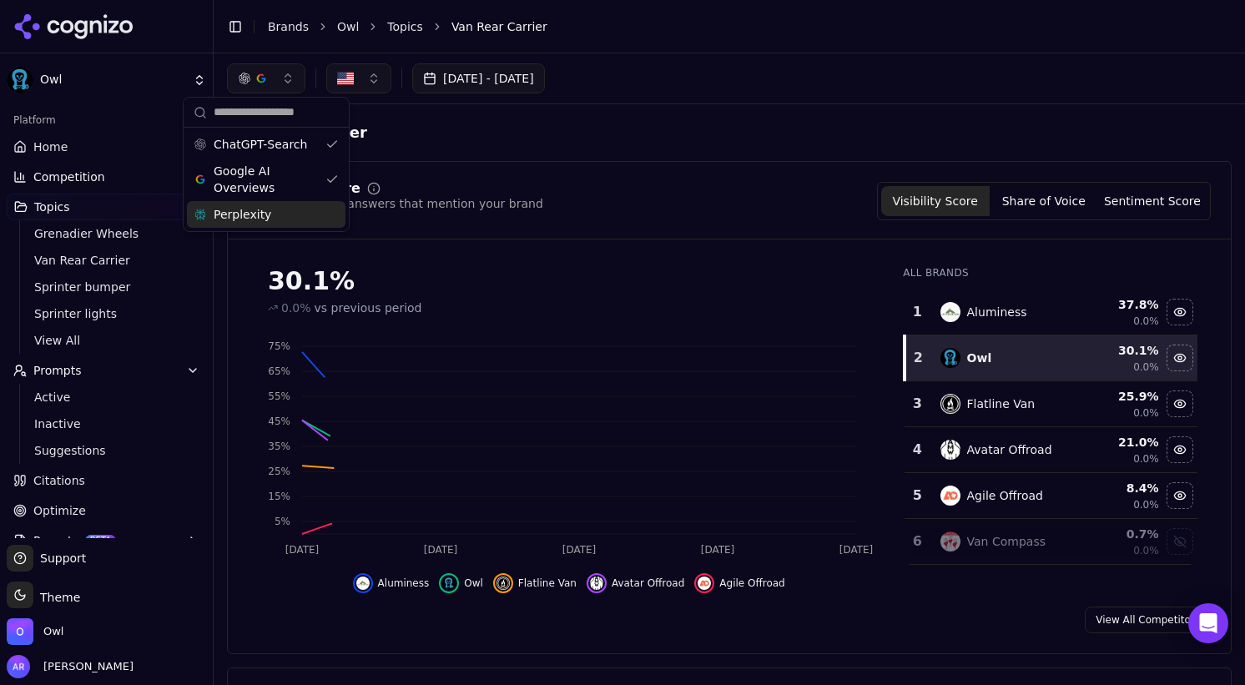
click at [326, 217] on div "Perplexity" at bounding box center [266, 214] width 158 height 27
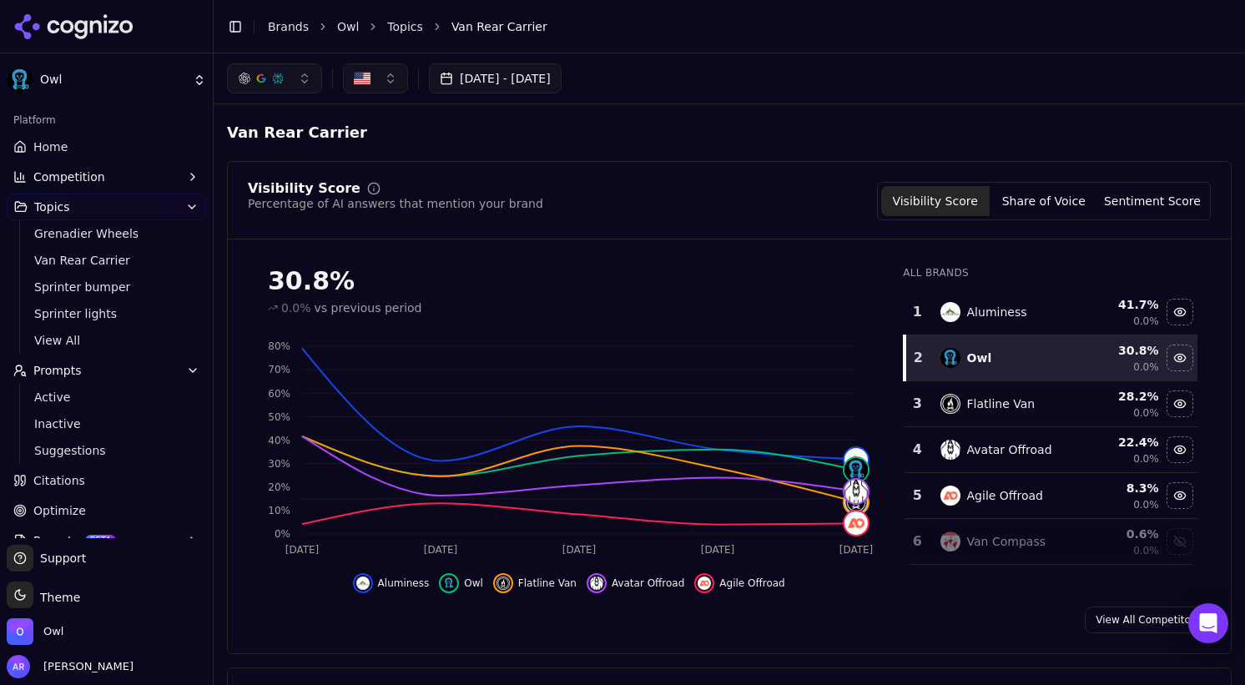
click at [299, 80] on button "button" at bounding box center [274, 78] width 95 height 30
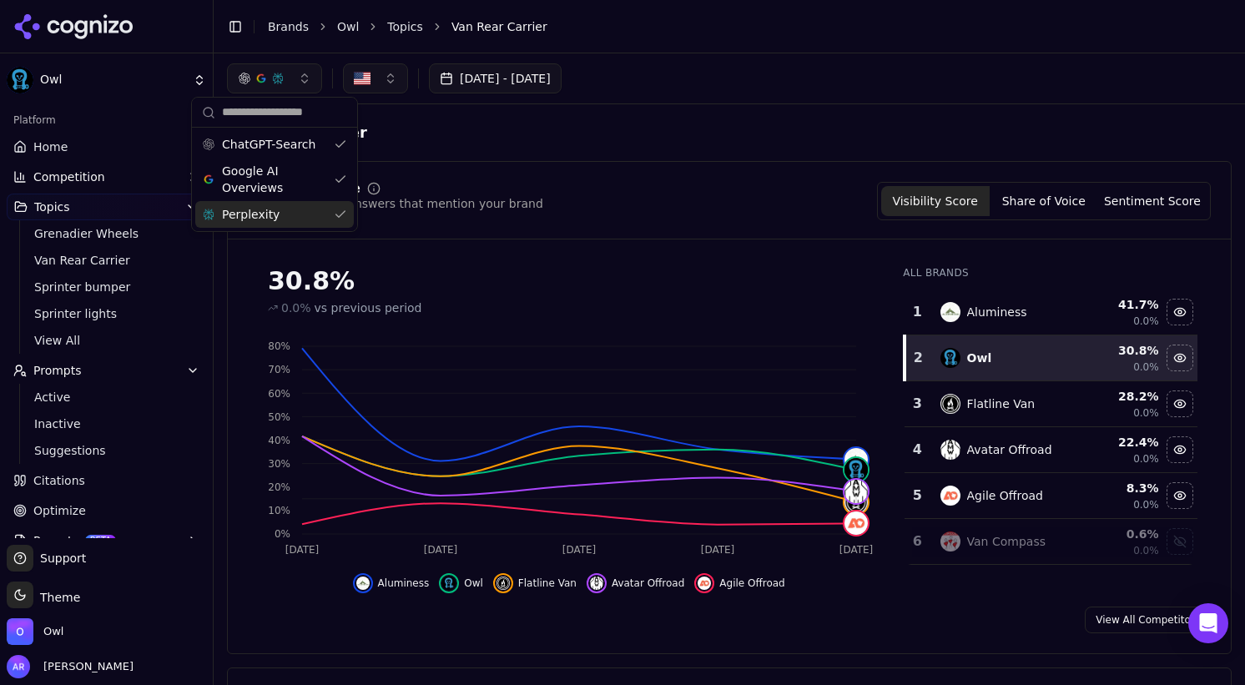
click at [297, 213] on div "Perplexity" at bounding box center [274, 214] width 158 height 27
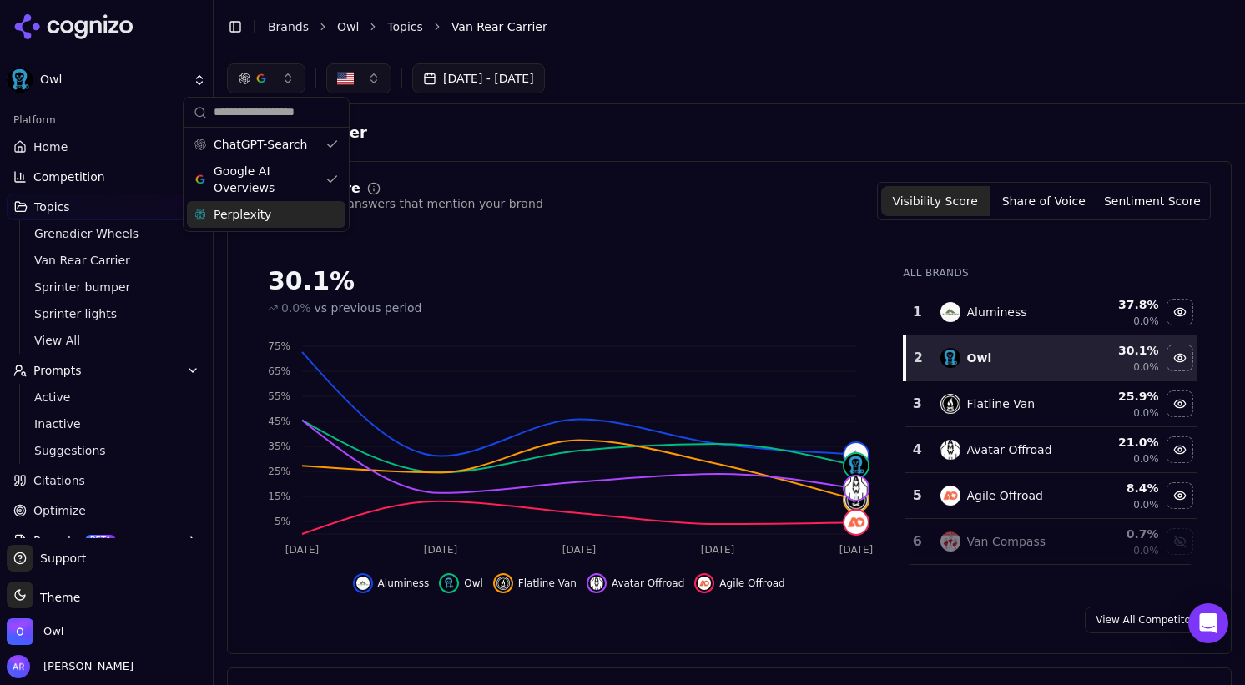
click at [266, 215] on span "Perplexity" at bounding box center [243, 214] width 58 height 17
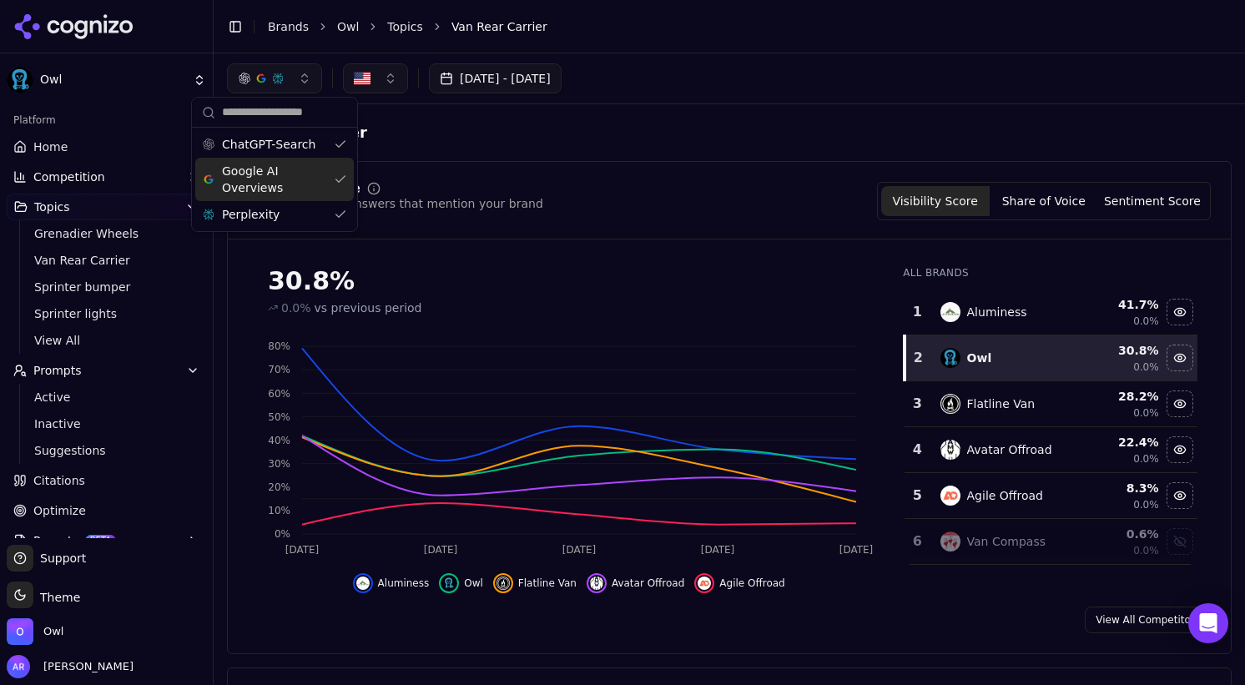
click at [451, 144] on div "Van Rear Carrier" at bounding box center [729, 133] width 1004 height 30
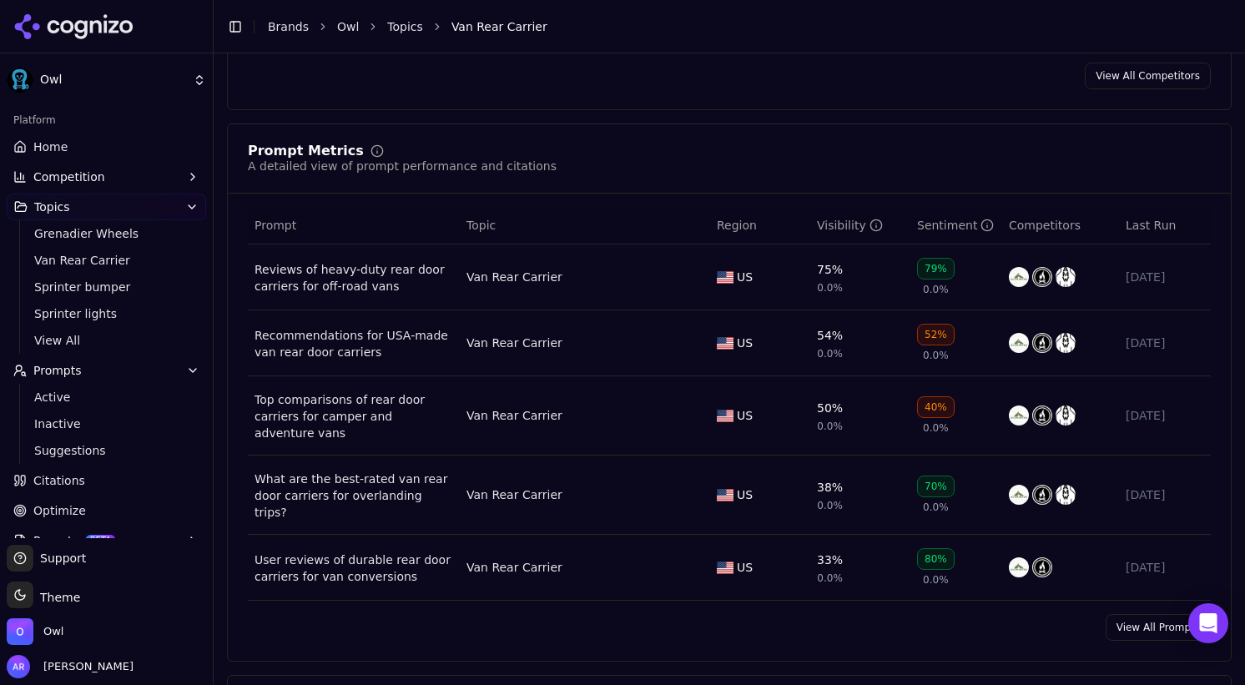
scroll to position [556, 0]
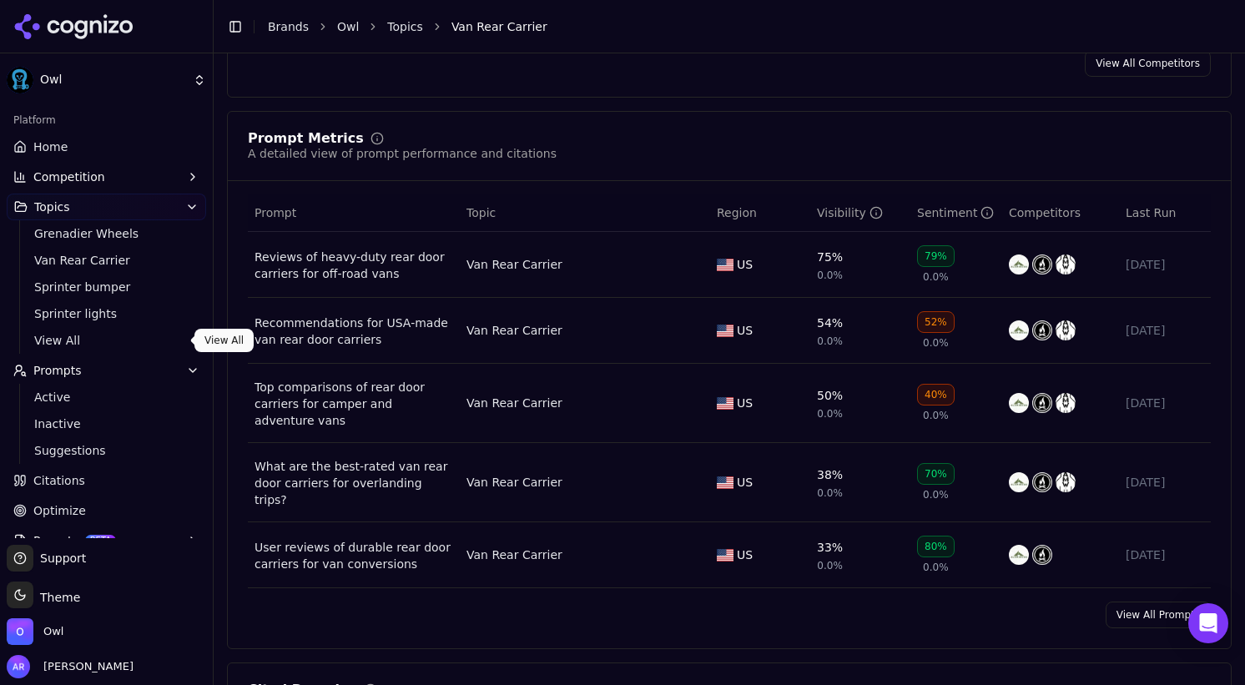
click at [64, 340] on span "View All" at bounding box center [106, 340] width 145 height 17
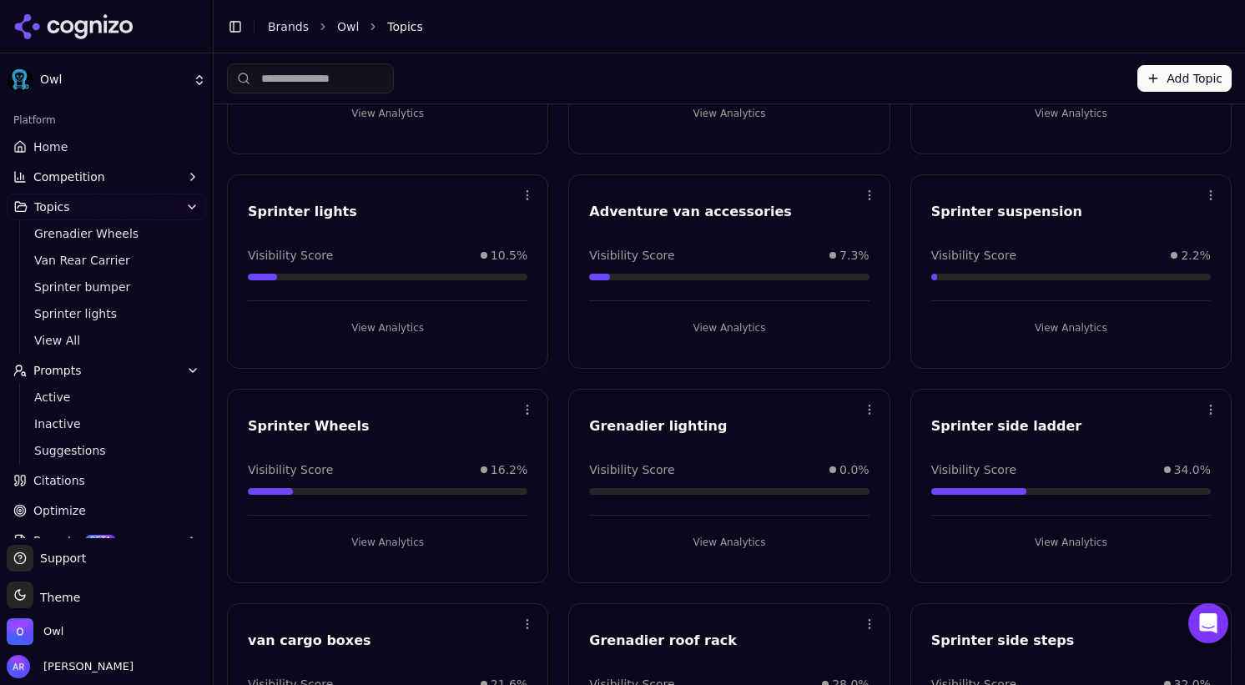
scroll to position [97, 0]
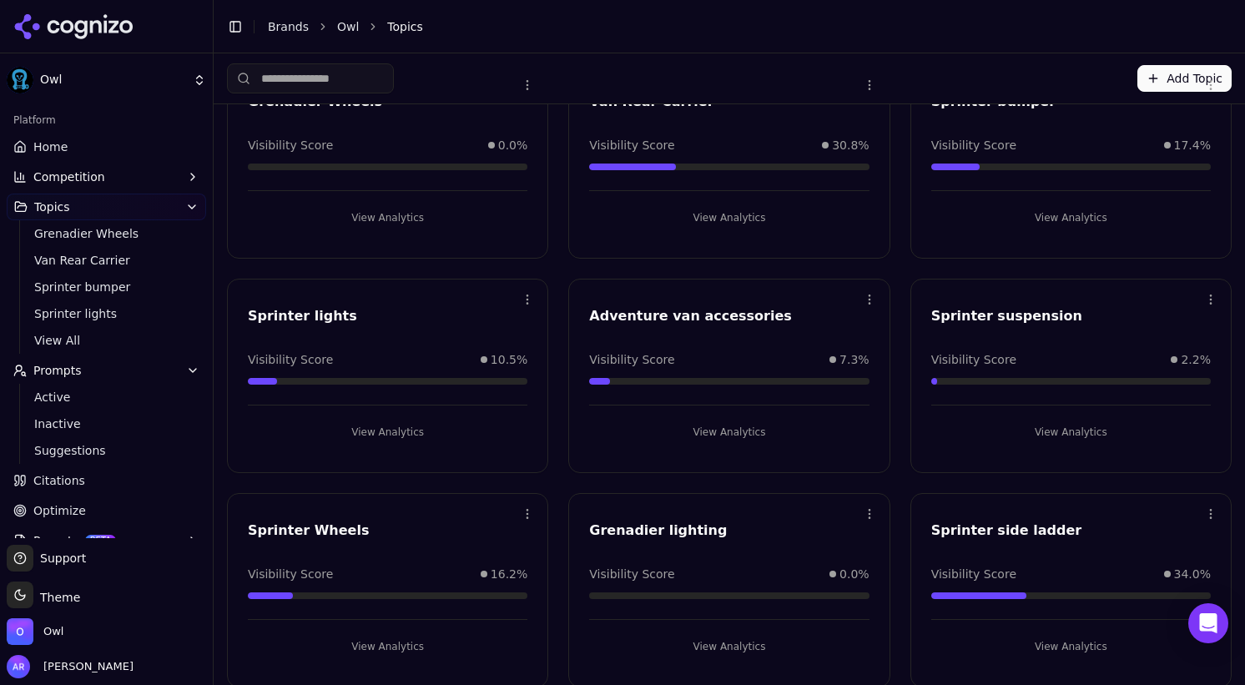
click at [1069, 434] on button "View Analytics" at bounding box center [1070, 432] width 279 height 27
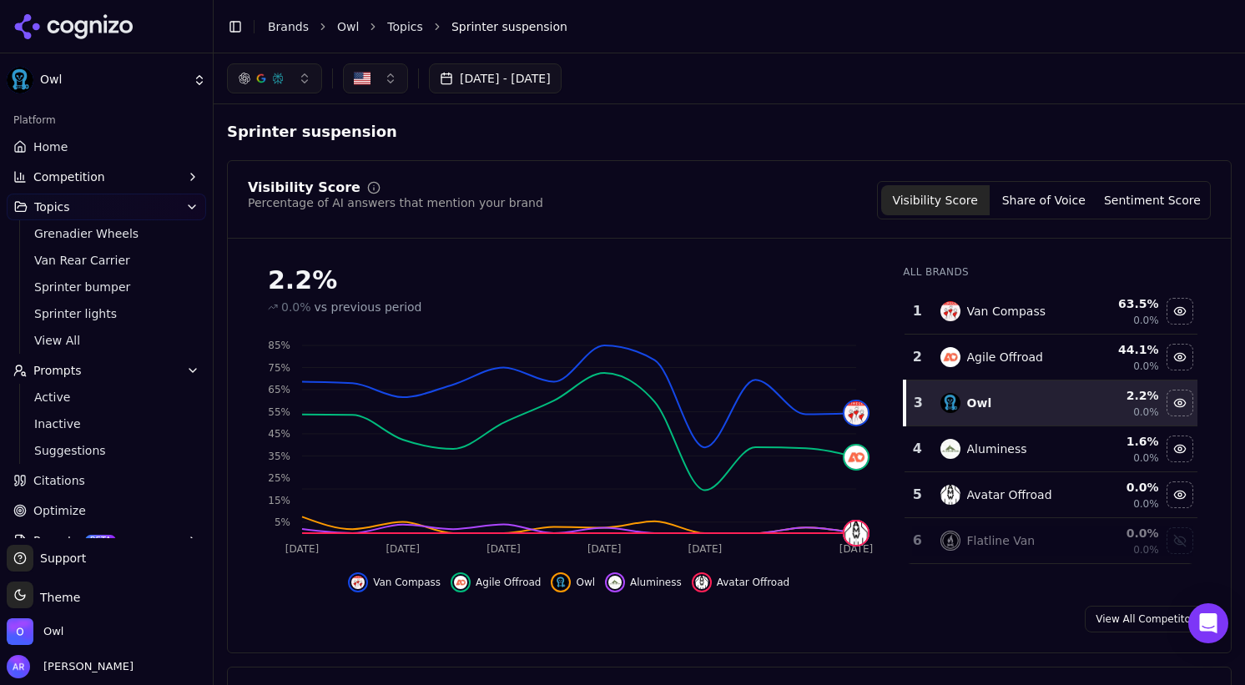
scroll to position [3, 0]
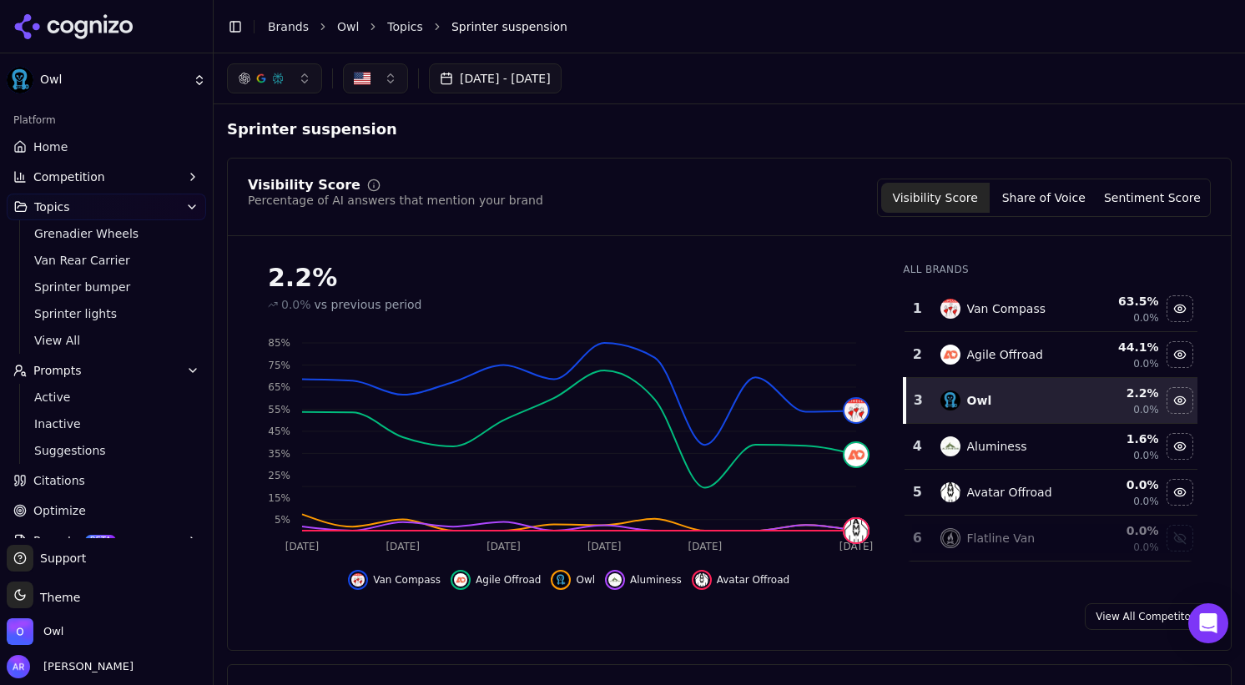
click at [76, 500] on link "Optimize" at bounding box center [106, 510] width 199 height 27
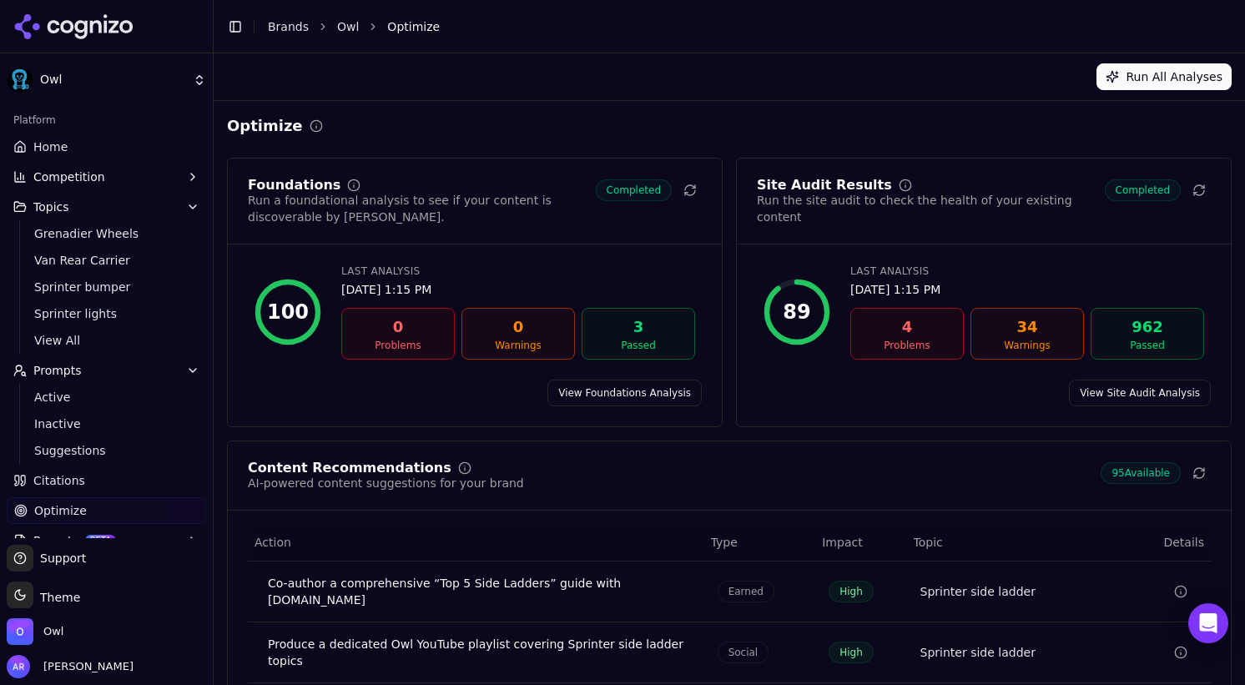
click at [73, 371] on span "Prompts" at bounding box center [57, 370] width 48 height 17
click at [61, 373] on span "Prompts" at bounding box center [57, 370] width 48 height 17
click at [58, 400] on span "Active" at bounding box center [106, 397] width 145 height 17
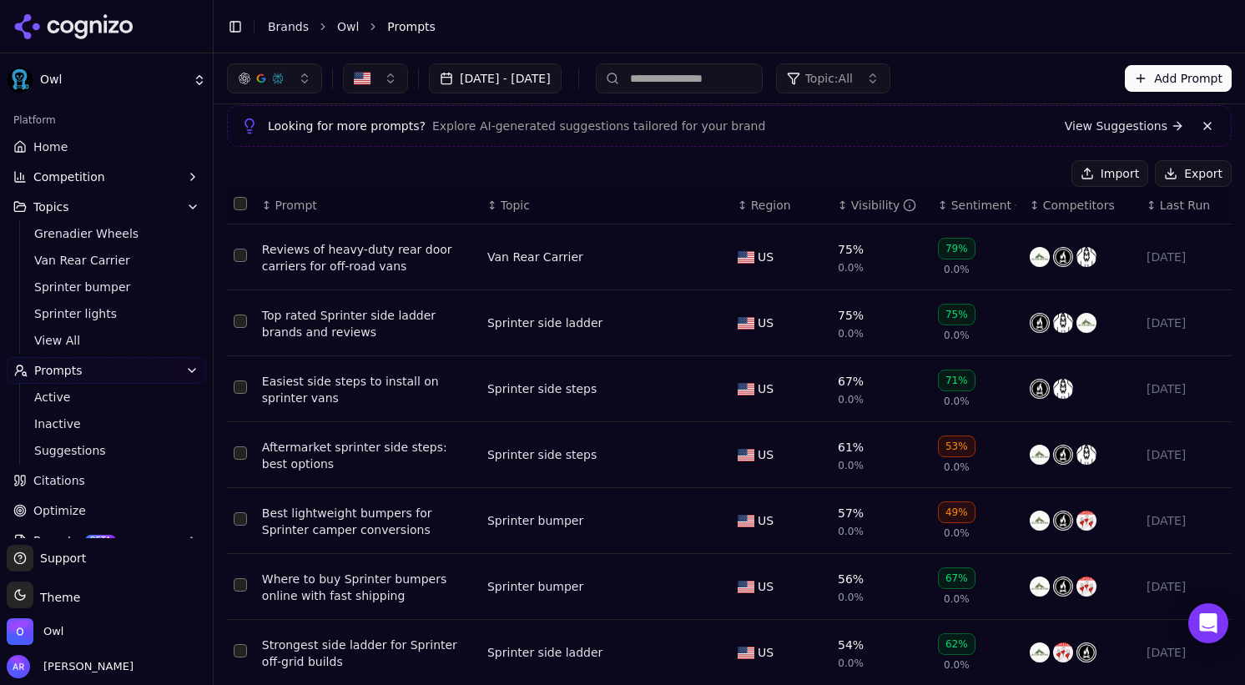
scroll to position [59, 0]
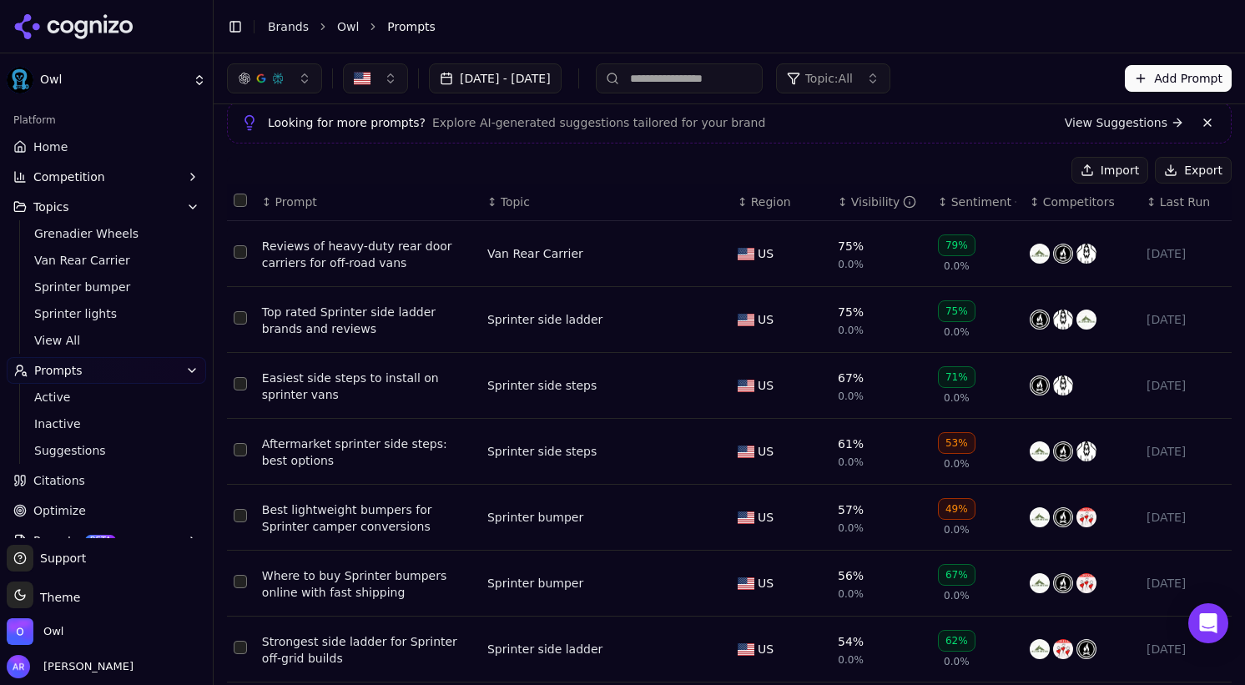
click at [360, 314] on div "Top rated Sprinter side ladder brands and reviews" at bounding box center [368, 320] width 212 height 33
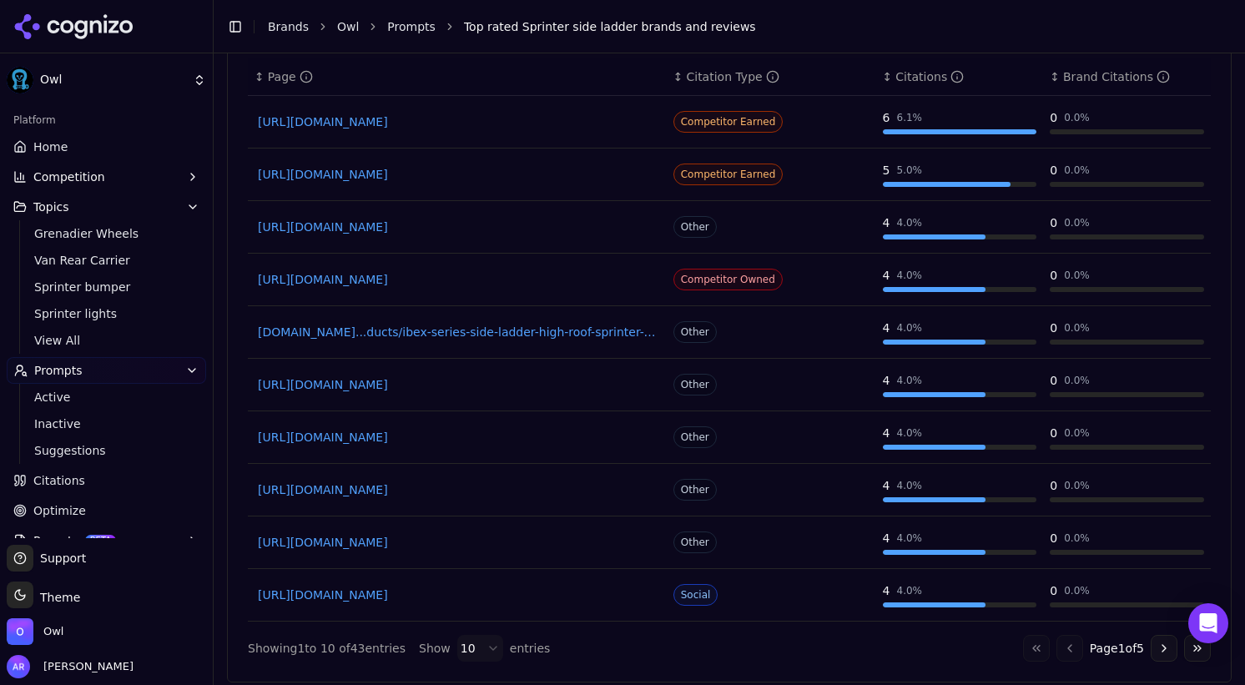
scroll to position [1447, 0]
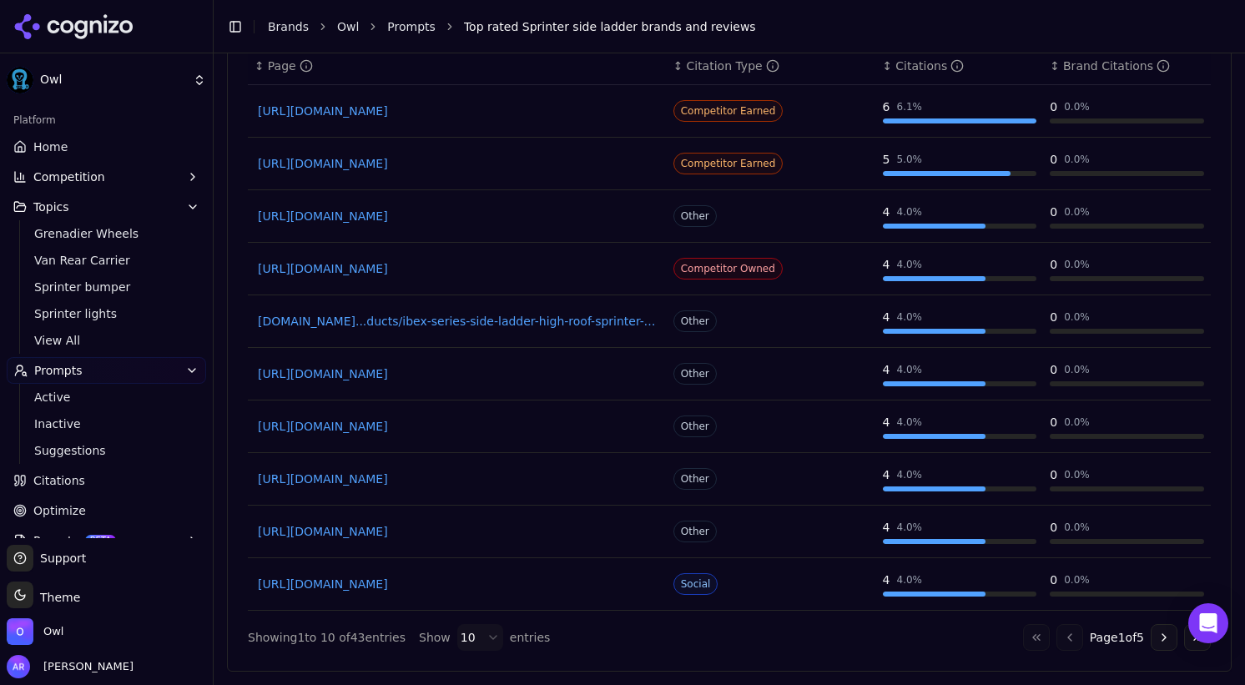
click at [1165, 636] on button "Go to next page" at bounding box center [1163, 637] width 27 height 27
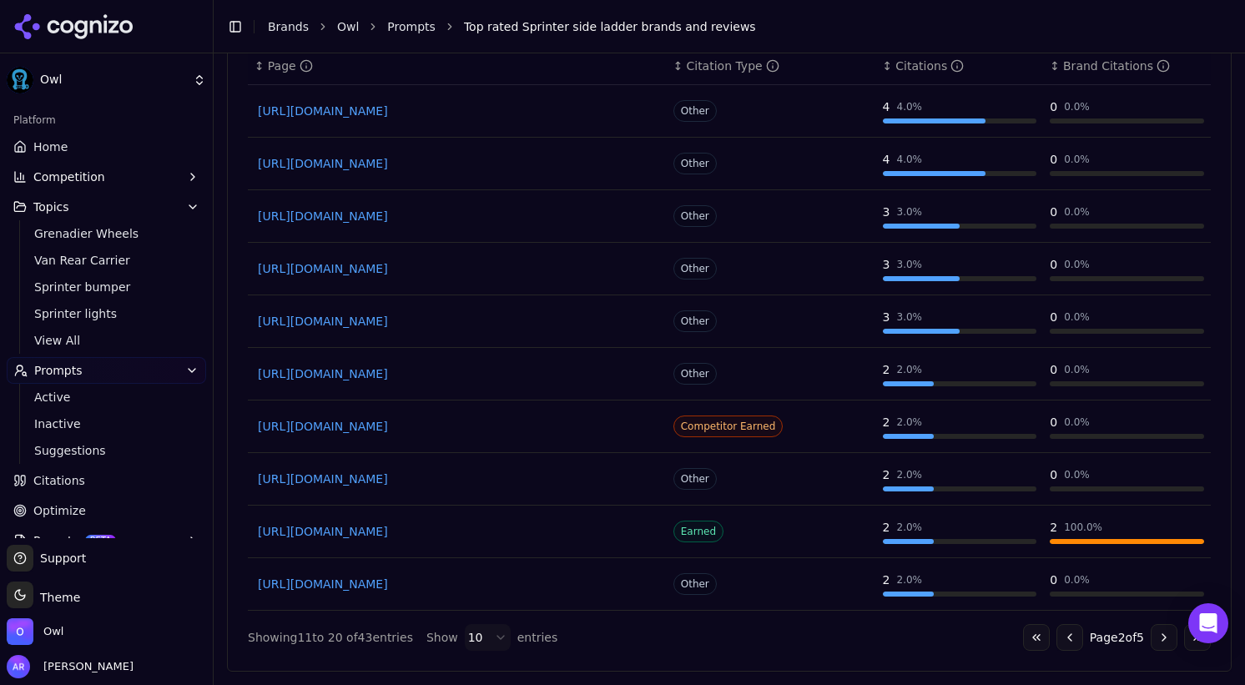
click at [1165, 636] on button "Go to next page" at bounding box center [1163, 637] width 27 height 27
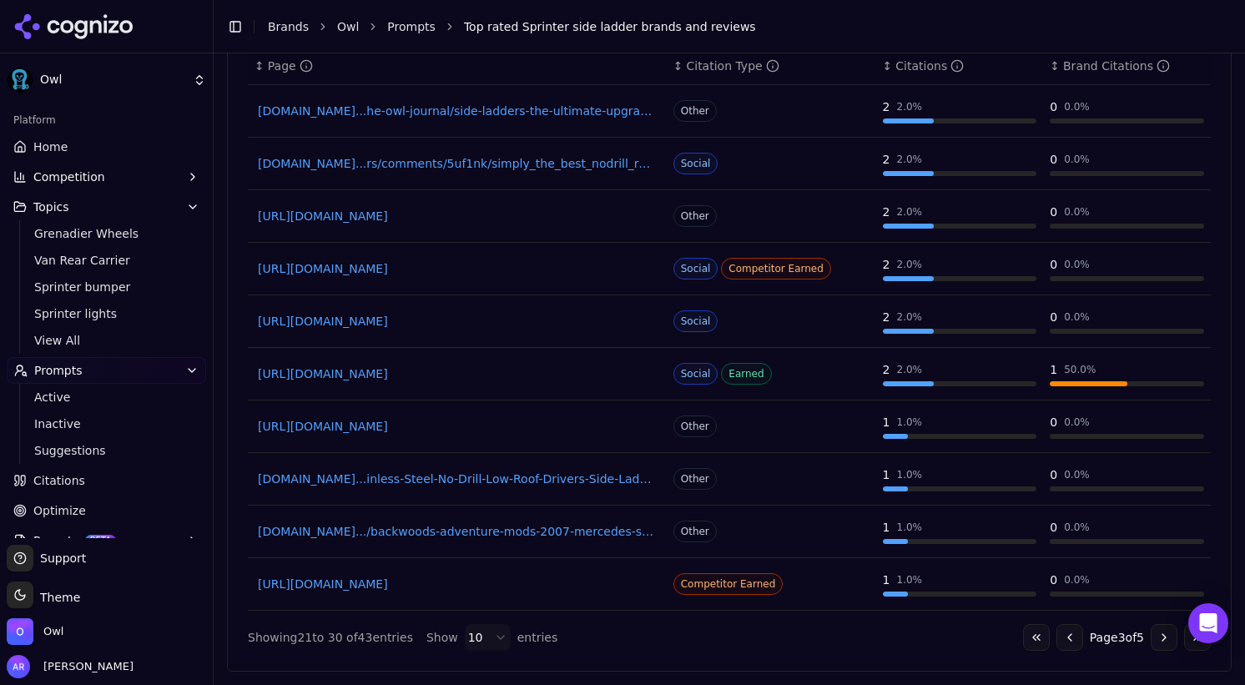
click at [1056, 637] on button "Go to previous page" at bounding box center [1069, 637] width 27 height 27
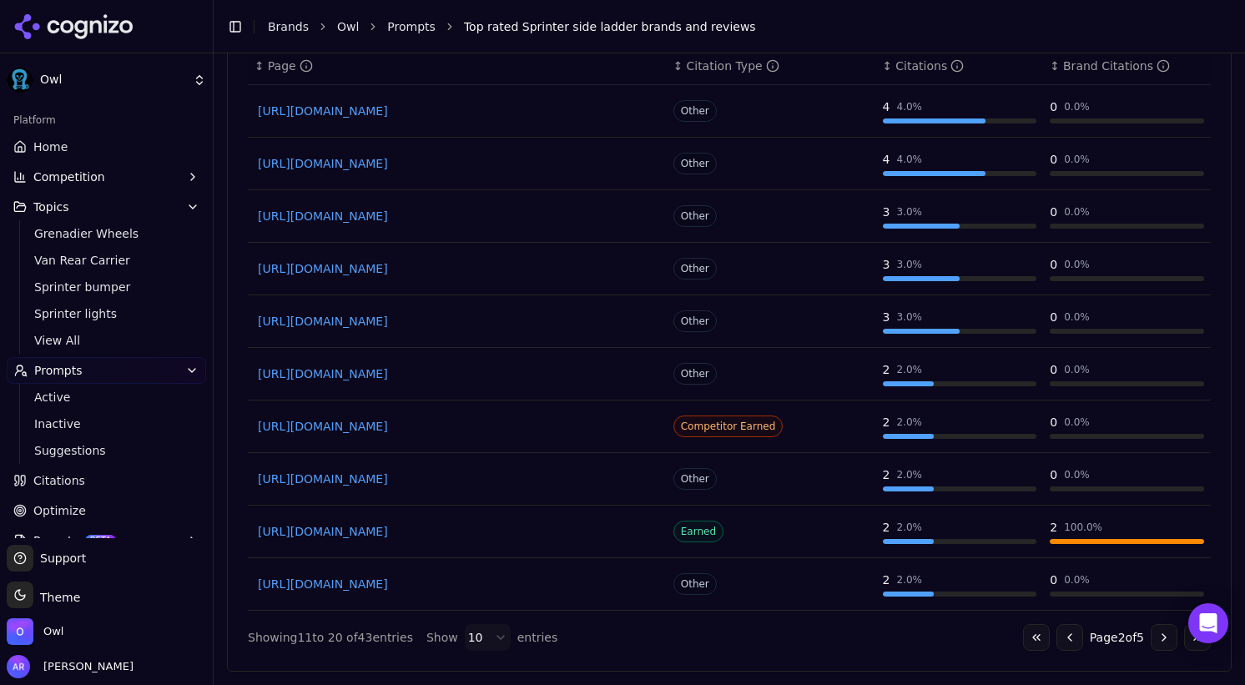
click at [1056, 637] on button "Go to previous page" at bounding box center [1069, 637] width 27 height 27
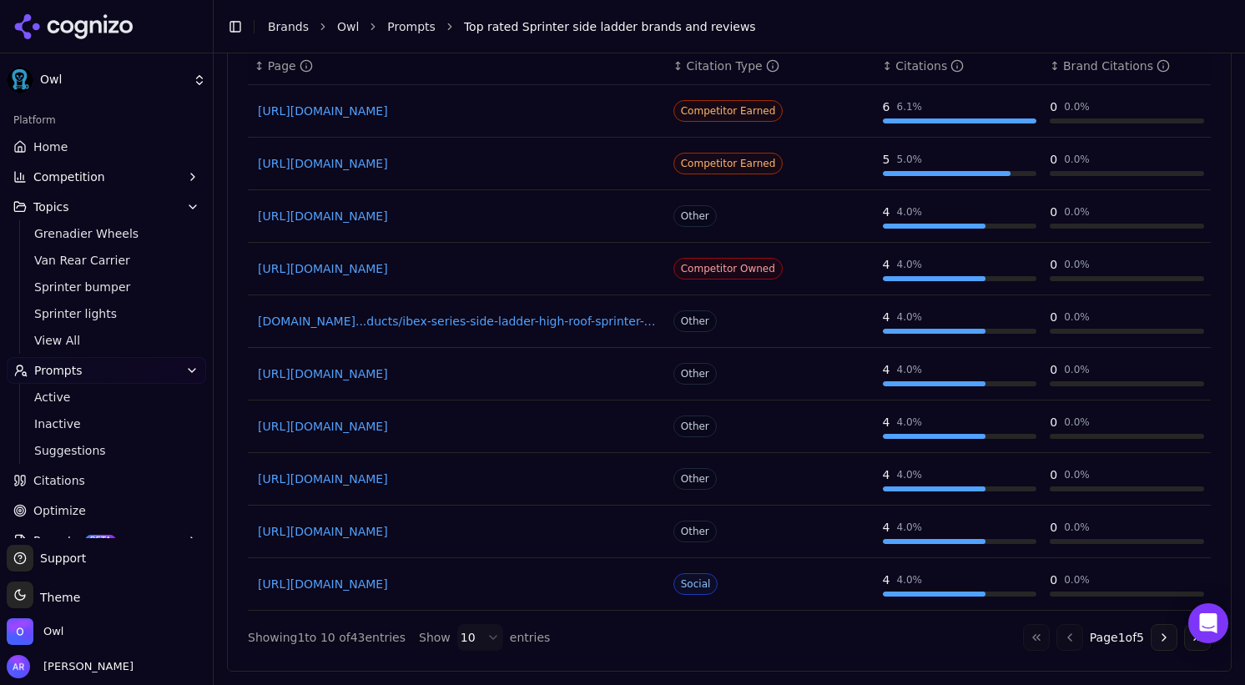
click at [1161, 633] on button "Go to next page" at bounding box center [1163, 637] width 27 height 27
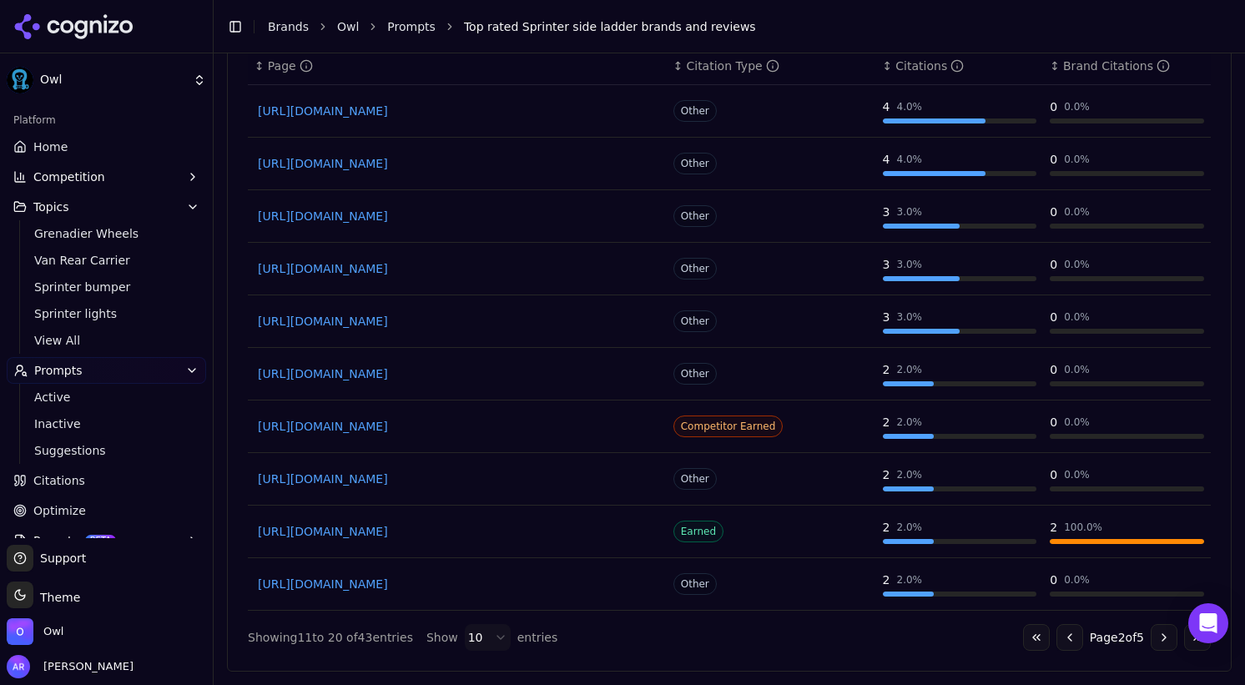
click at [1161, 633] on button "Go to next page" at bounding box center [1163, 637] width 27 height 27
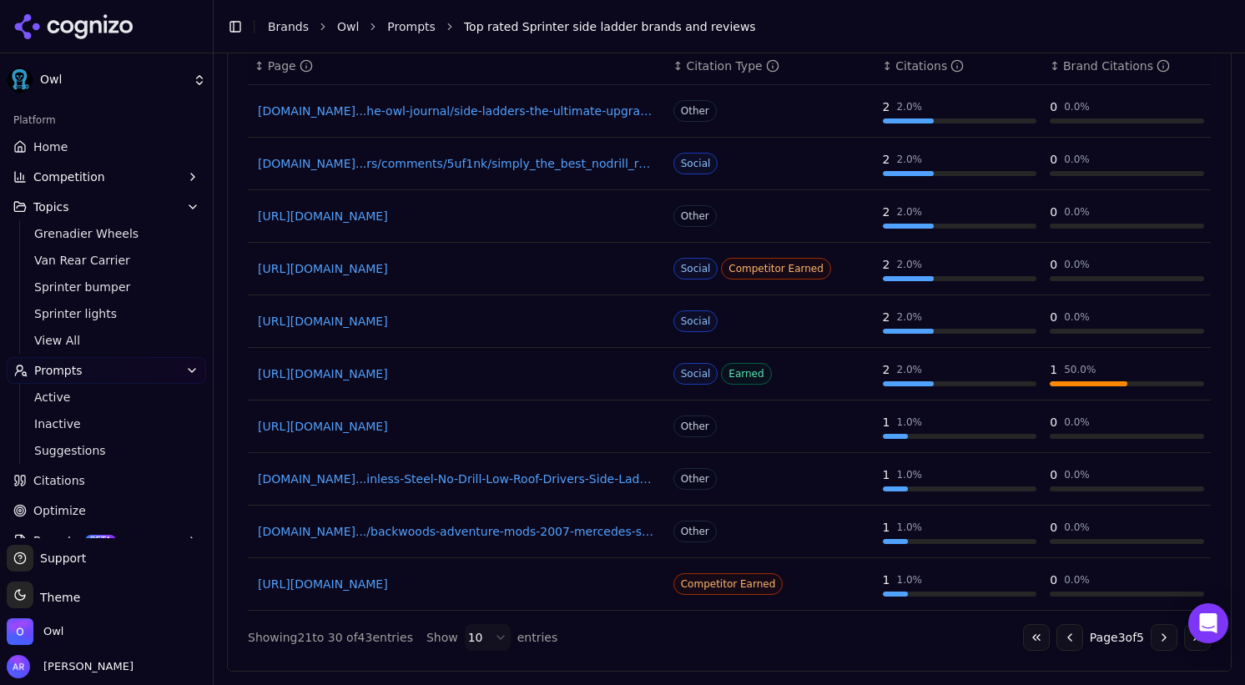
click at [1161, 634] on button "Go to next page" at bounding box center [1163, 637] width 27 height 27
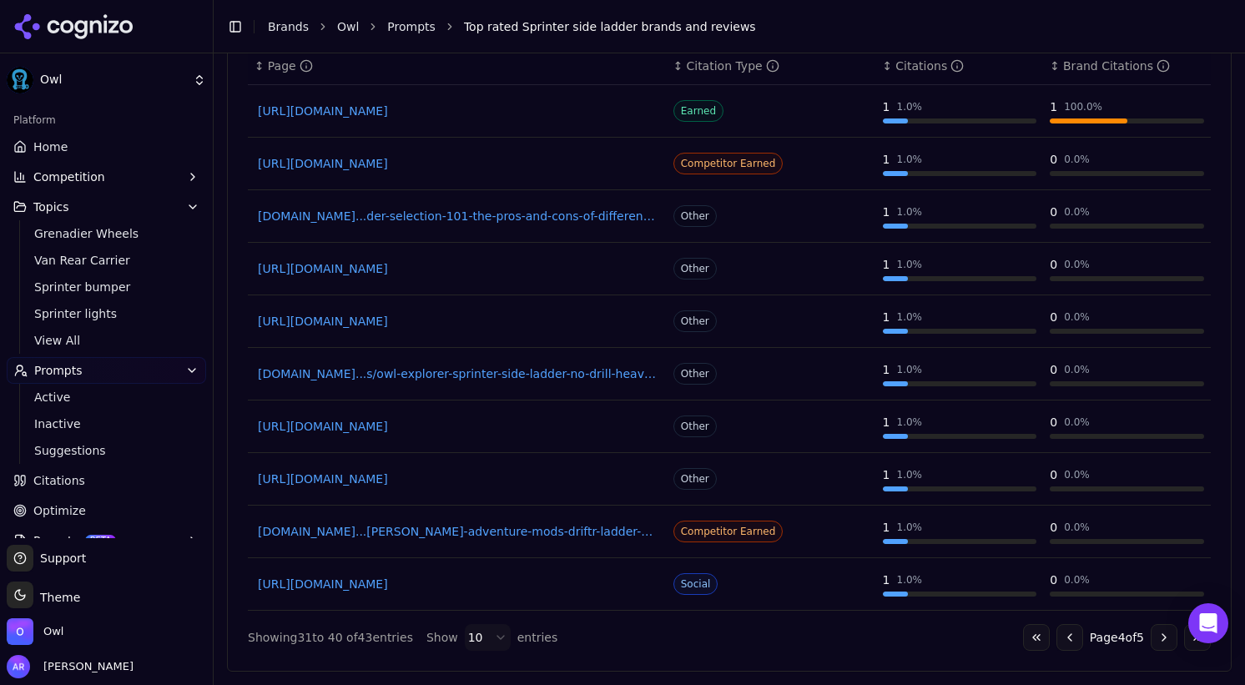
click at [1059, 637] on button "Go to previous page" at bounding box center [1069, 637] width 27 height 27
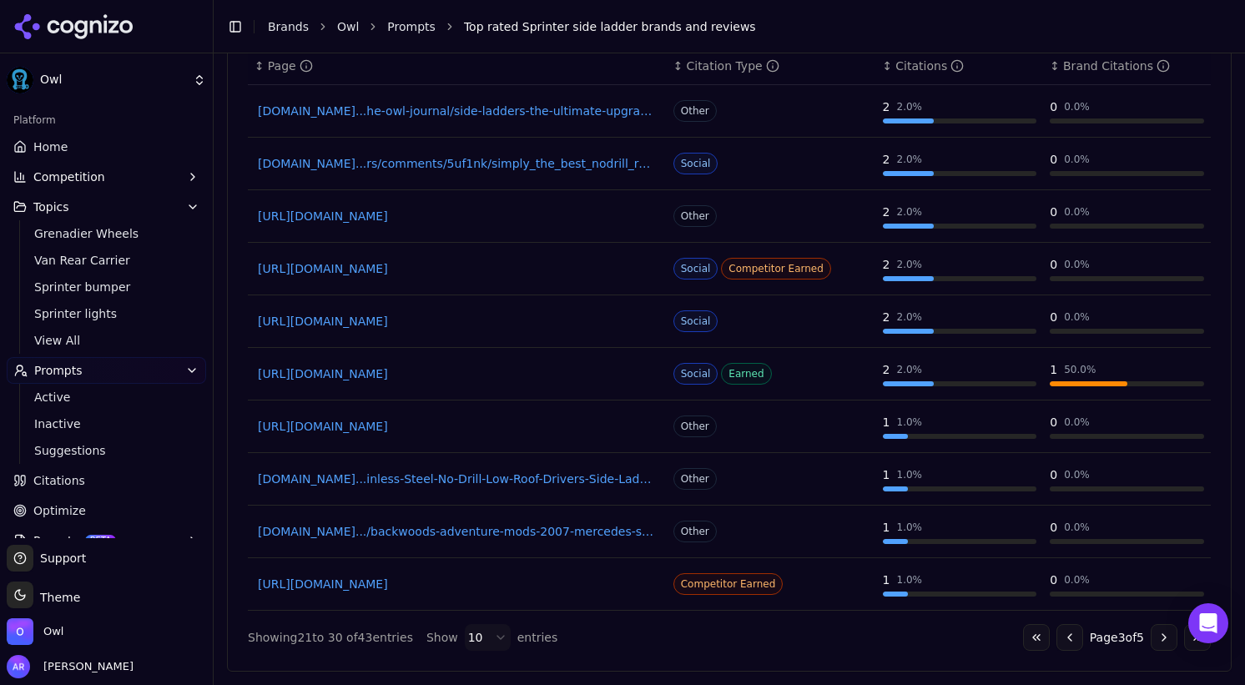
click at [1159, 639] on button "Go to next page" at bounding box center [1163, 637] width 27 height 27
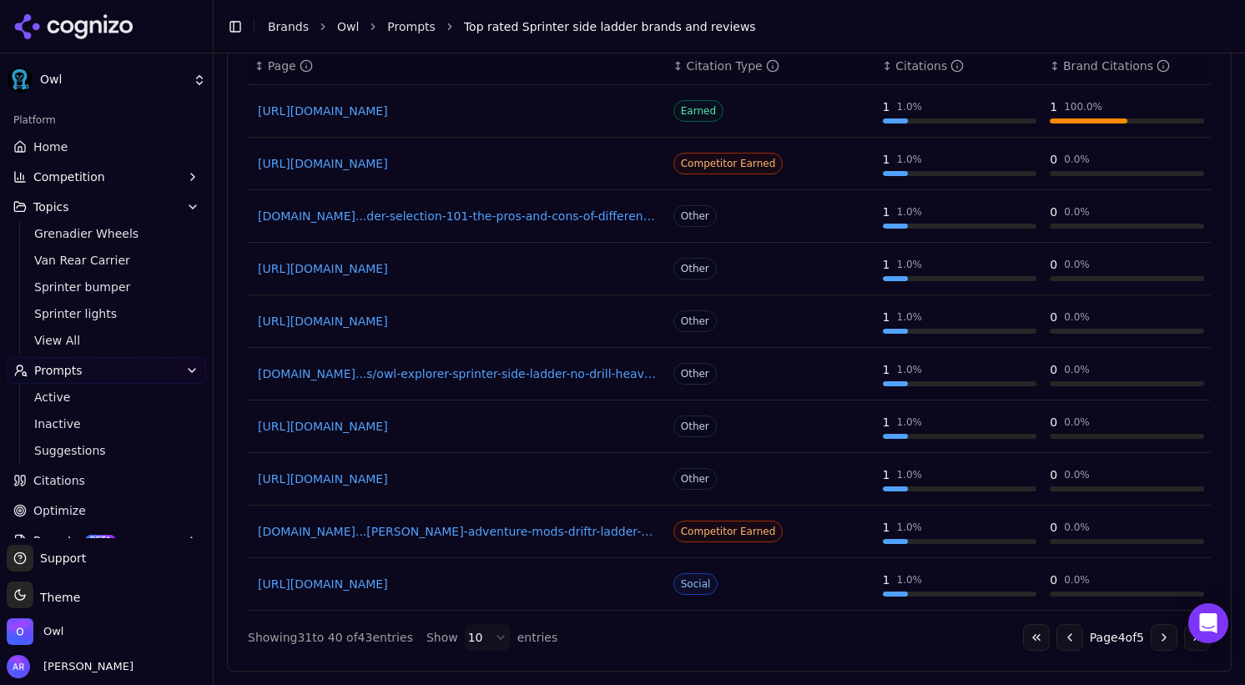
click at [1159, 639] on button "Go to next page" at bounding box center [1163, 637] width 27 height 27
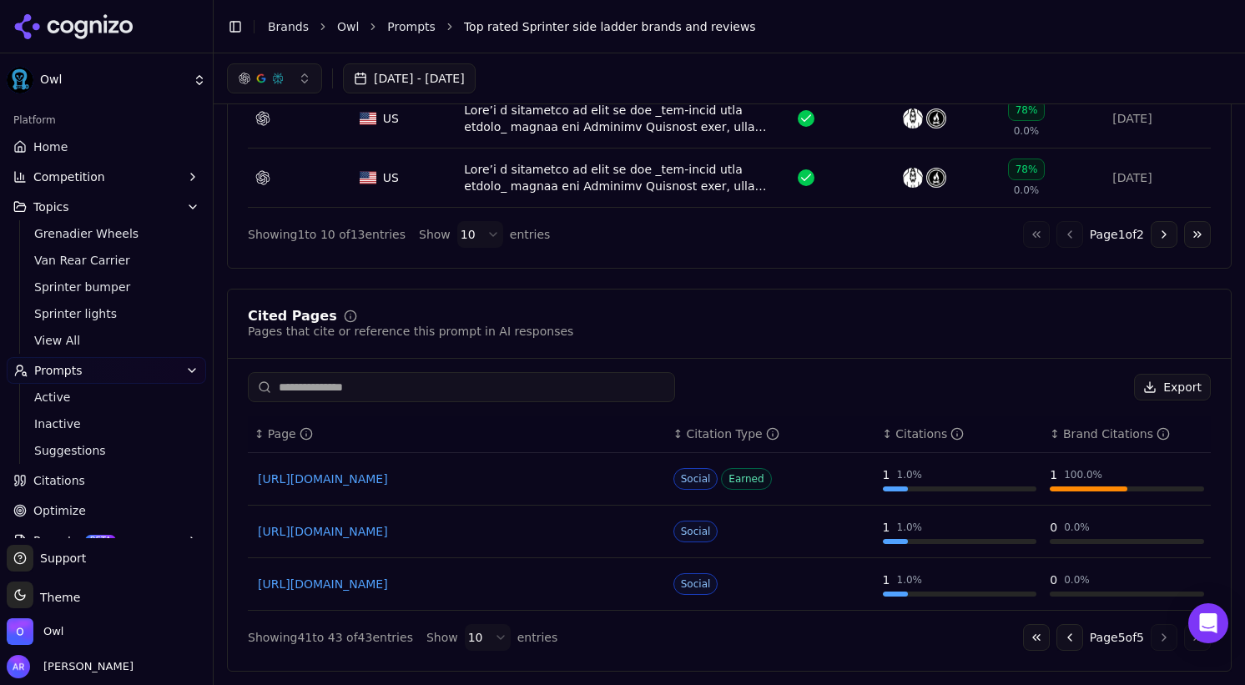
click at [1059, 633] on button "Go to previous page" at bounding box center [1069, 637] width 27 height 27
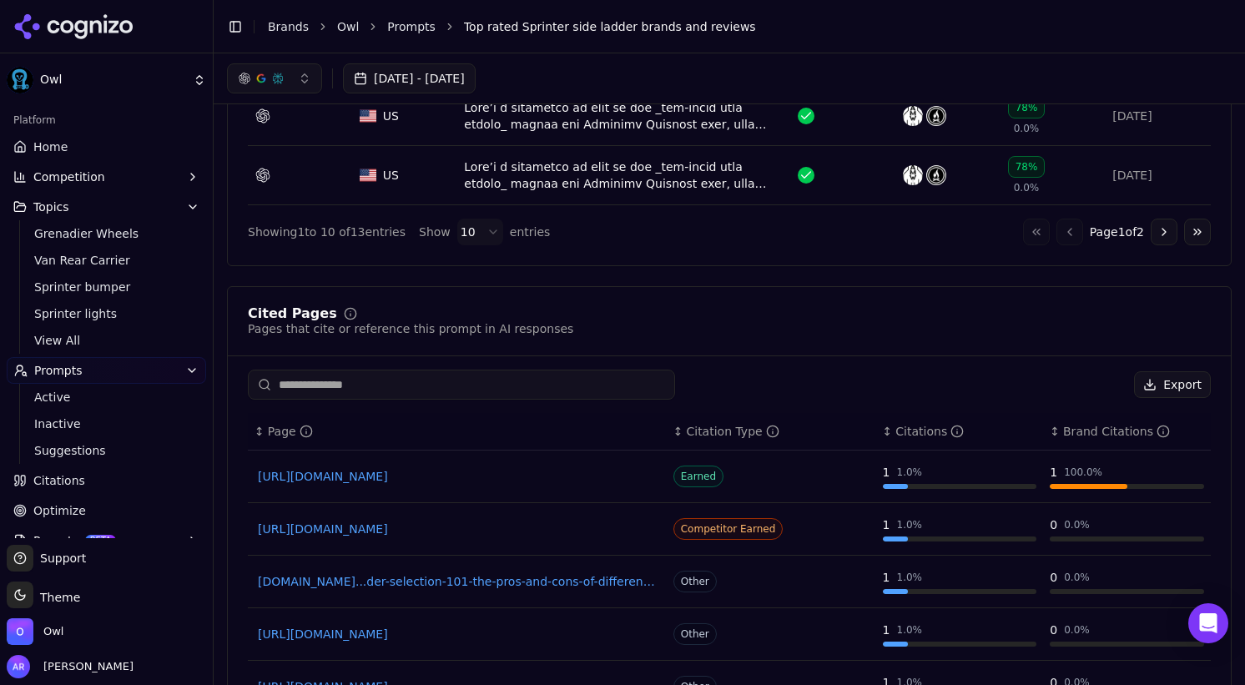
click at [1059, 633] on div "0 0.0 %" at bounding box center [1126, 629] width 154 height 17
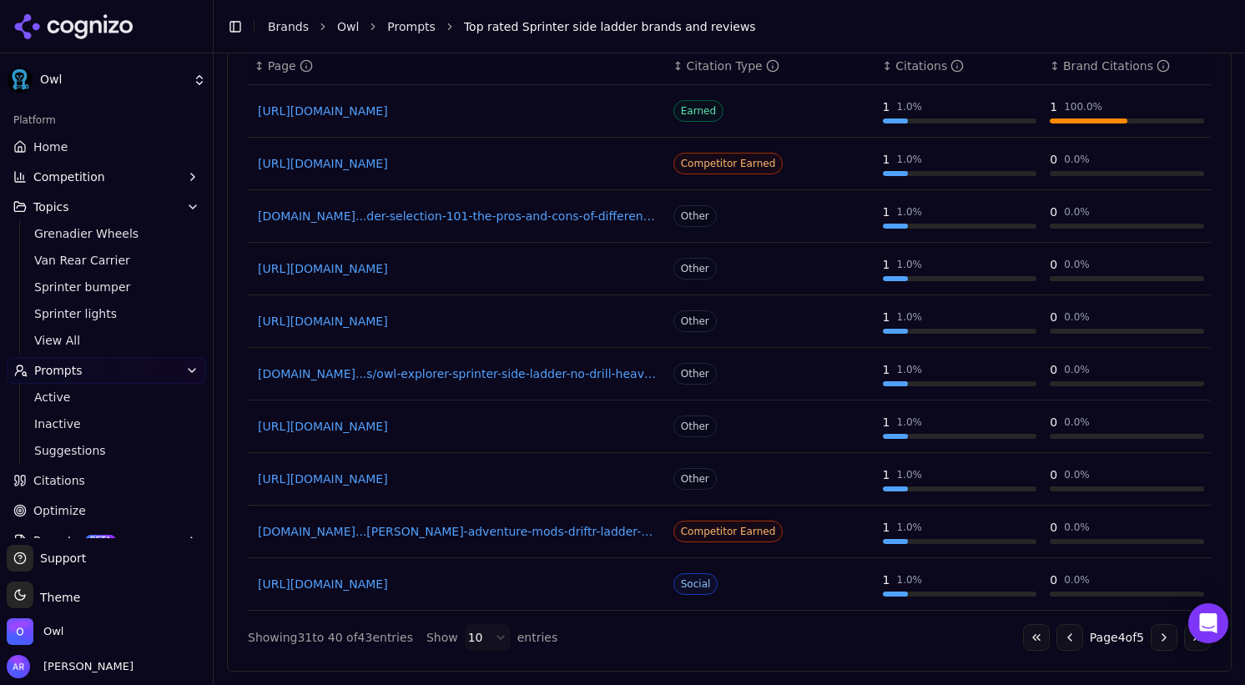
click at [1061, 635] on button "Go to previous page" at bounding box center [1069, 637] width 27 height 27
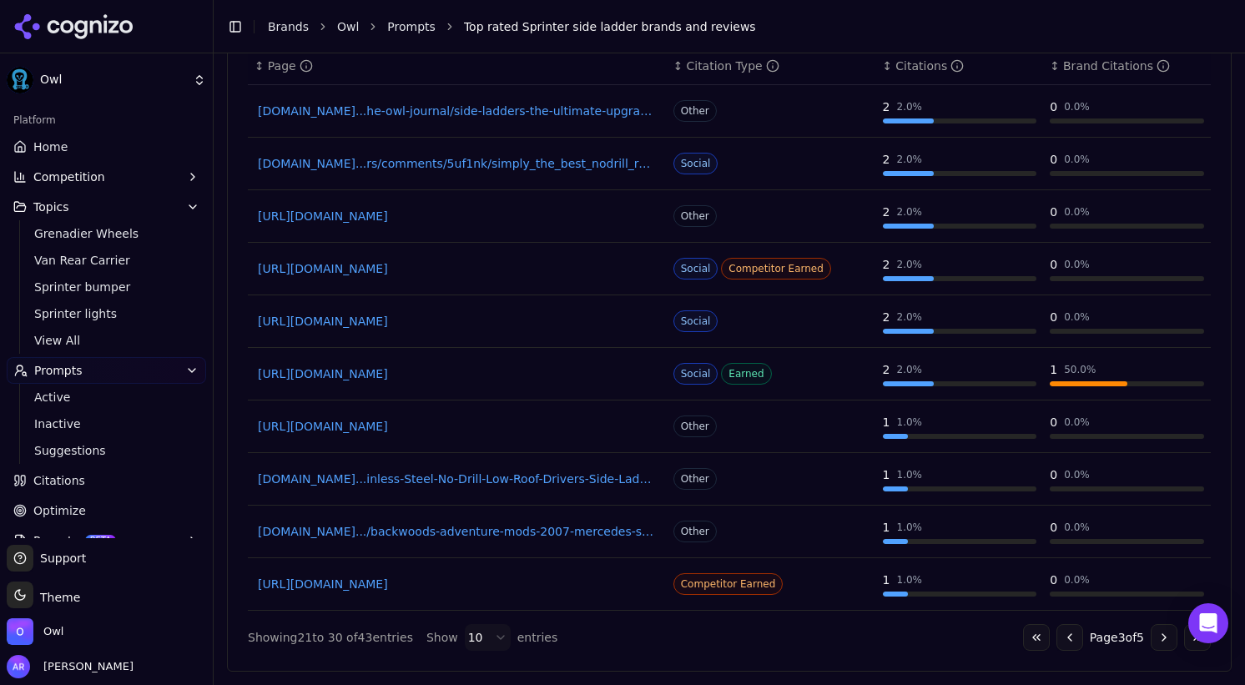
click at [1061, 635] on button "Go to previous page" at bounding box center [1069, 637] width 27 height 27
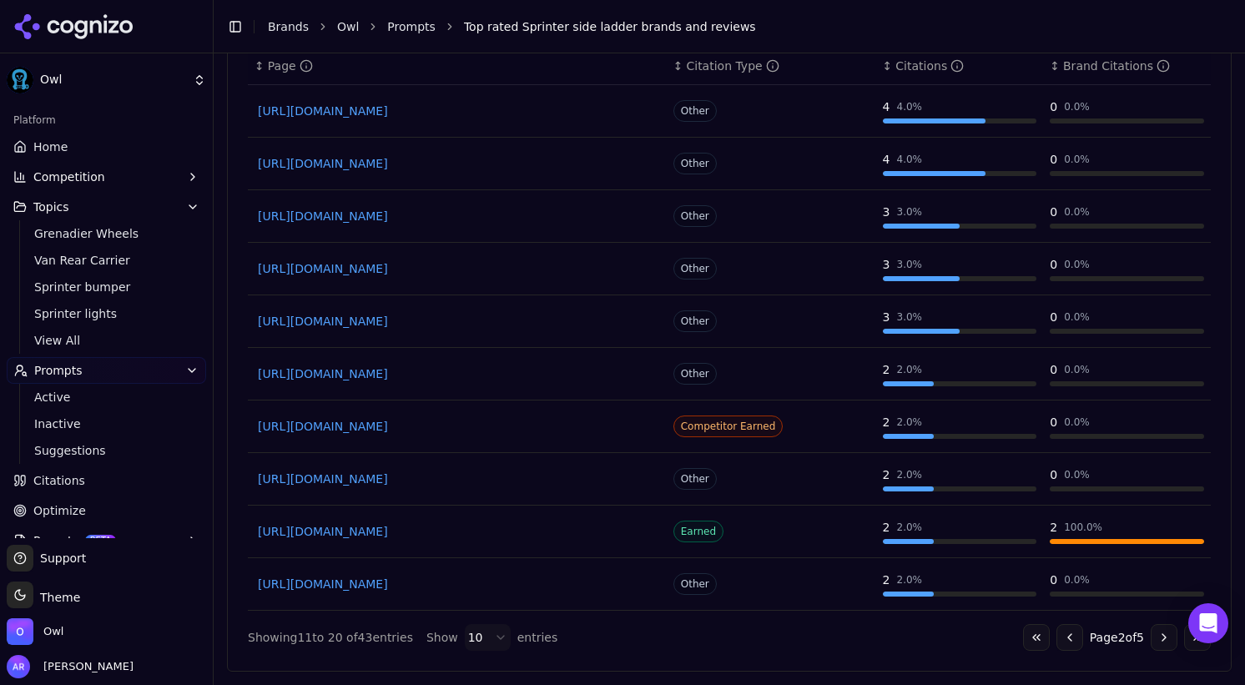
click at [1061, 635] on button "Go to previous page" at bounding box center [1069, 637] width 27 height 27
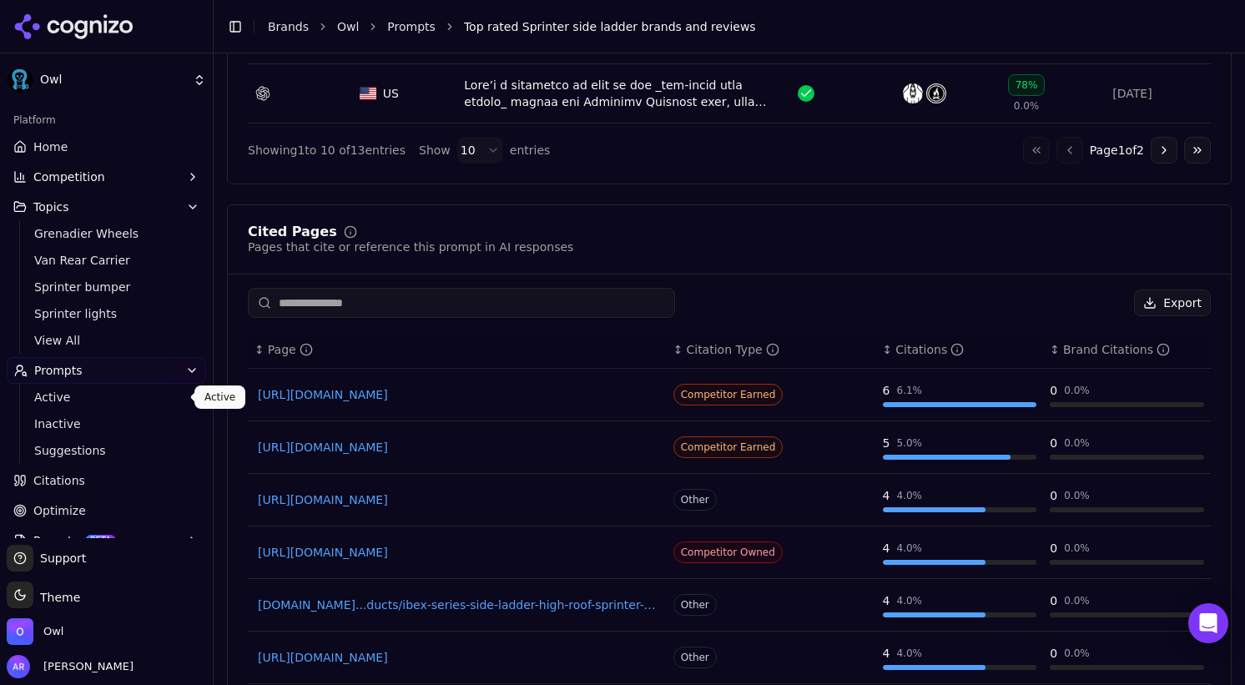
scroll to position [53, 0]
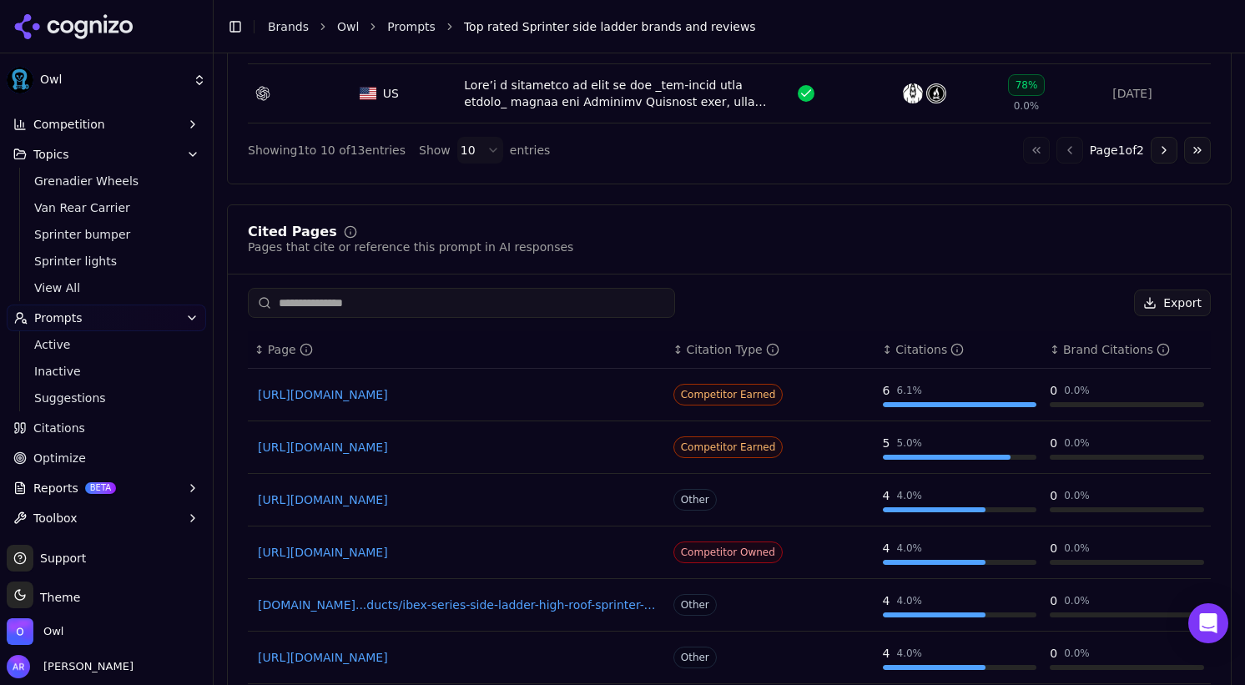
click at [58, 426] on span "Citations" at bounding box center [59, 428] width 52 height 17
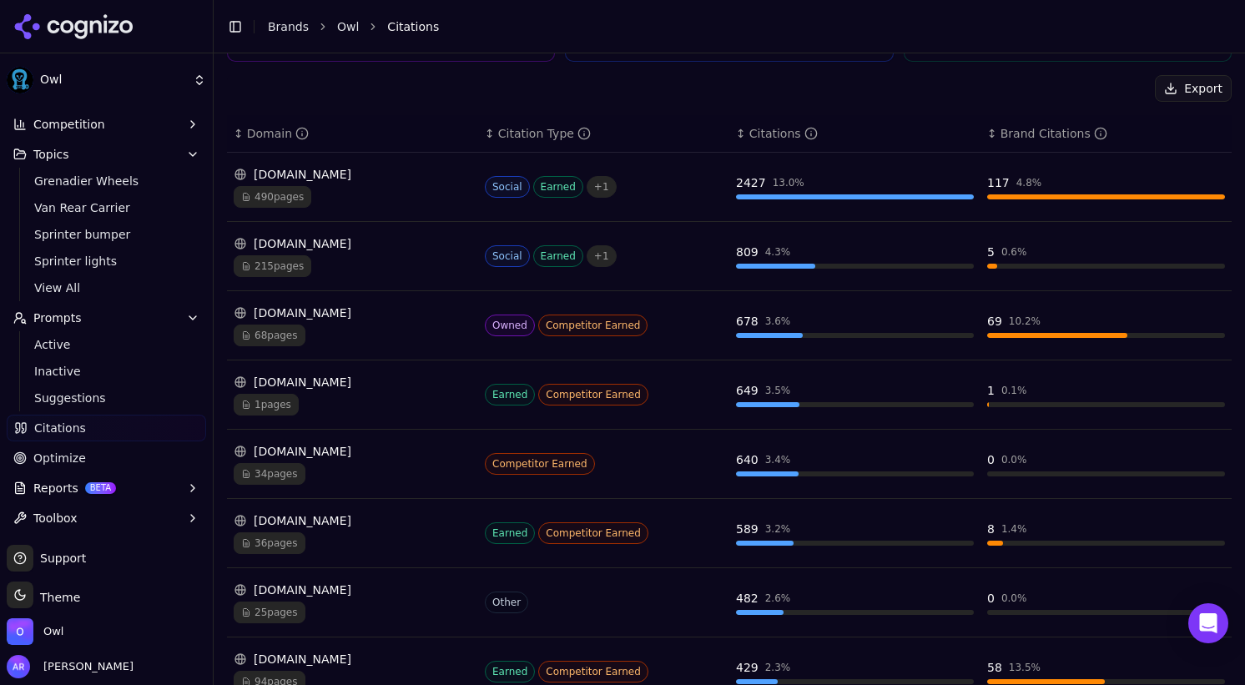
scroll to position [229, 0]
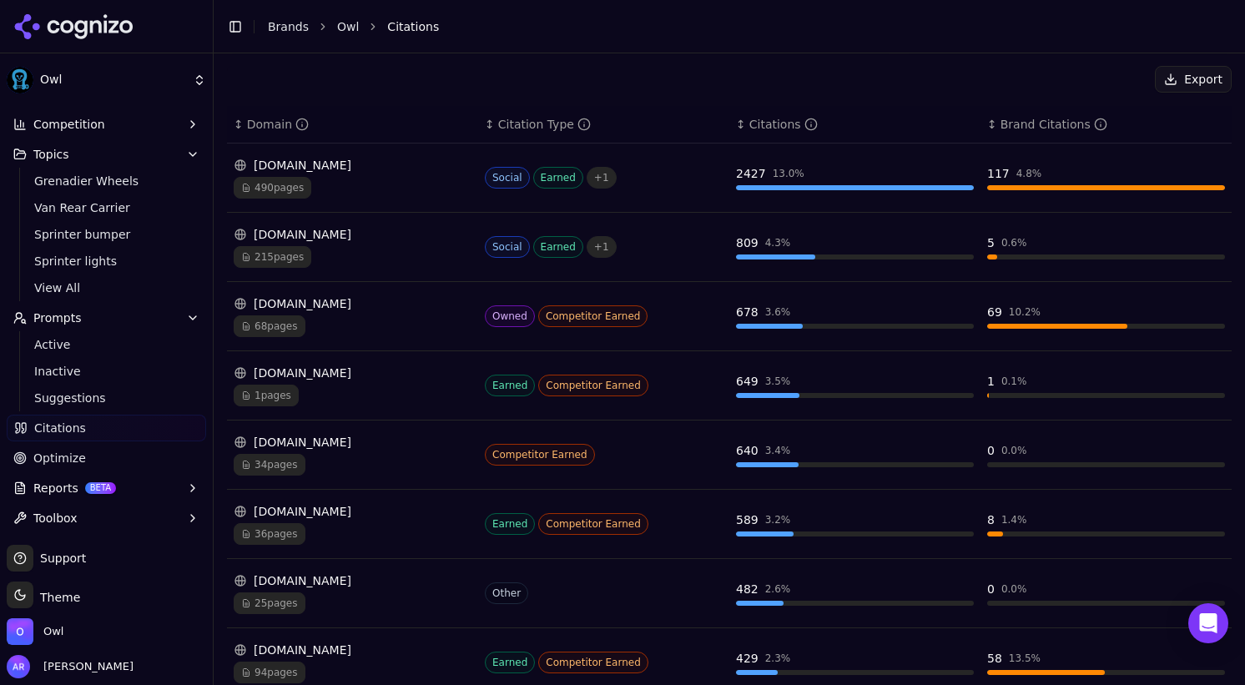
click at [266, 326] on span "68 pages" at bounding box center [270, 326] width 72 height 22
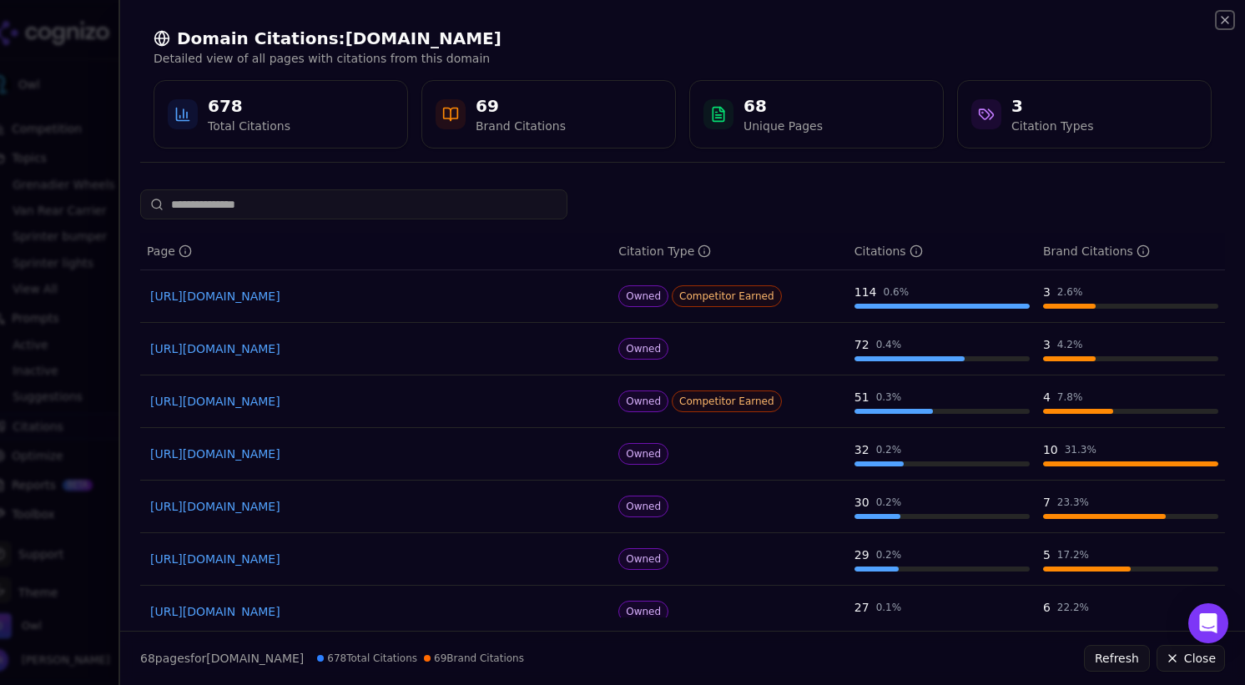
click at [1225, 18] on icon "button" at bounding box center [1224, 19] width 13 height 13
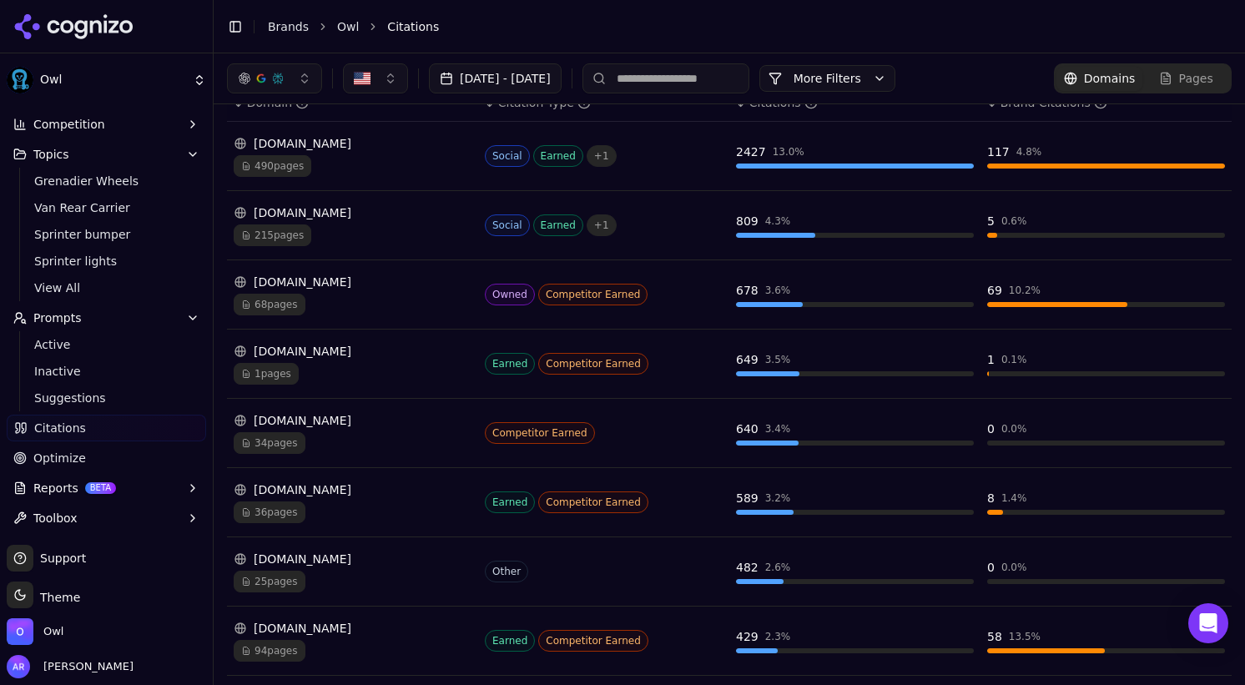
scroll to position [133, 0]
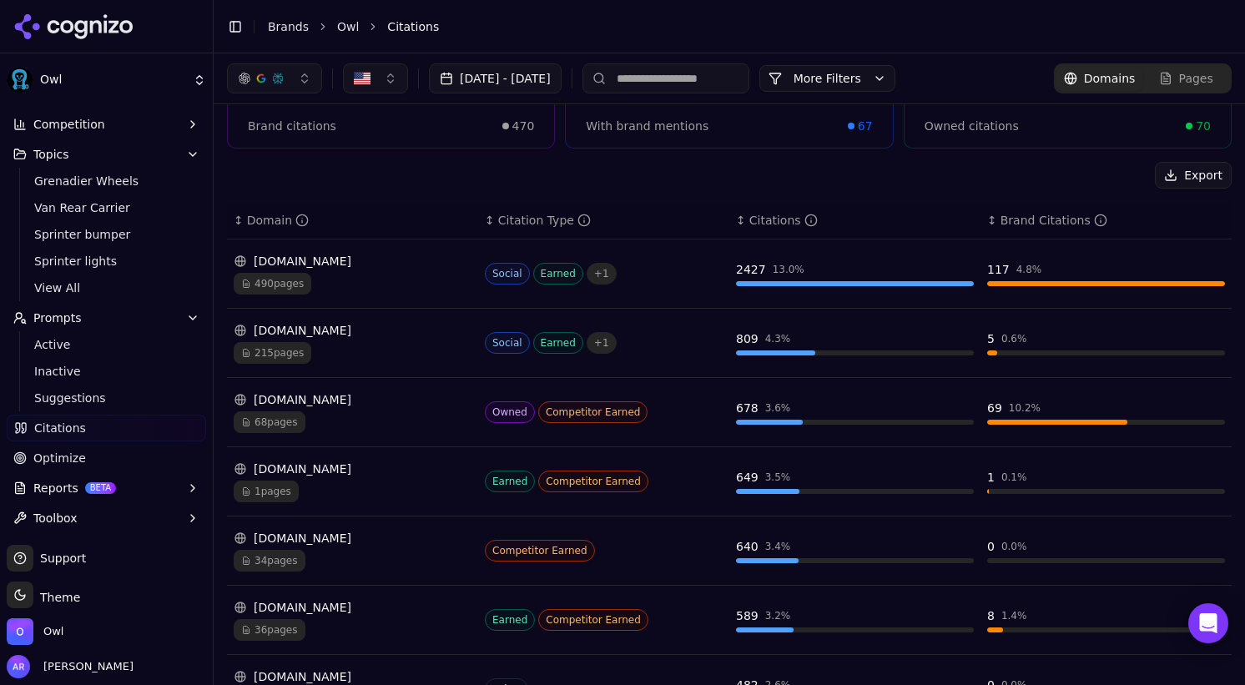
click at [284, 420] on span "68 pages" at bounding box center [270, 422] width 72 height 22
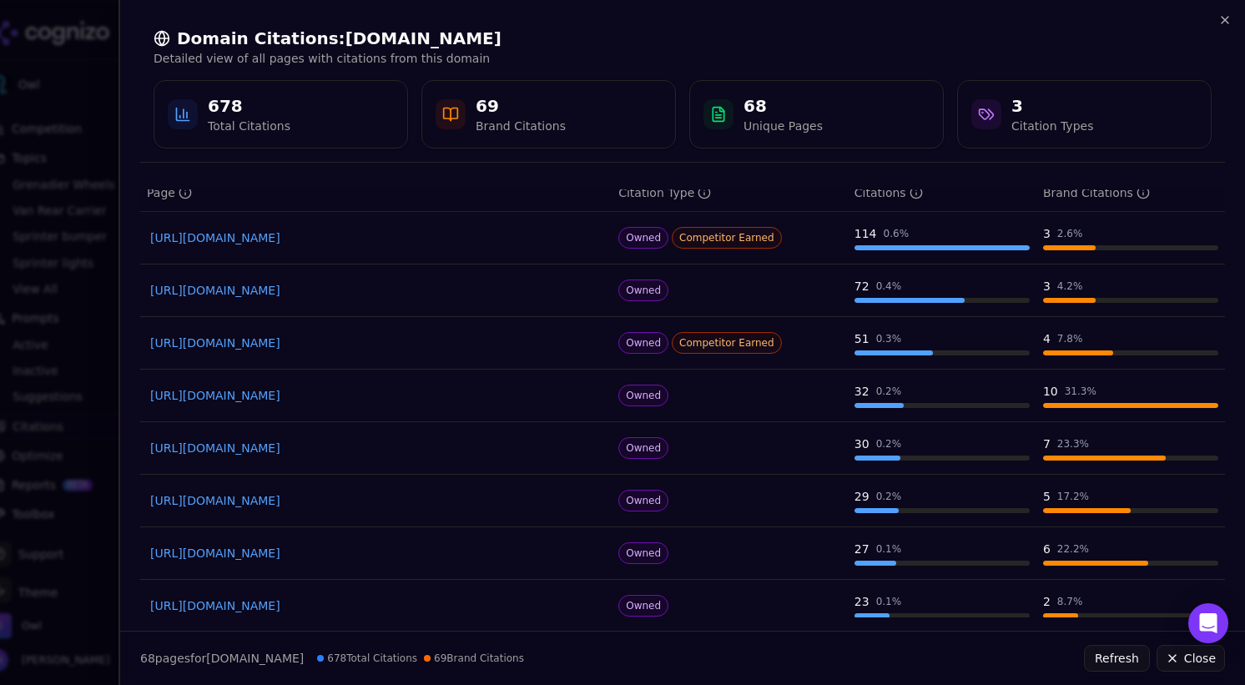
scroll to position [54, 0]
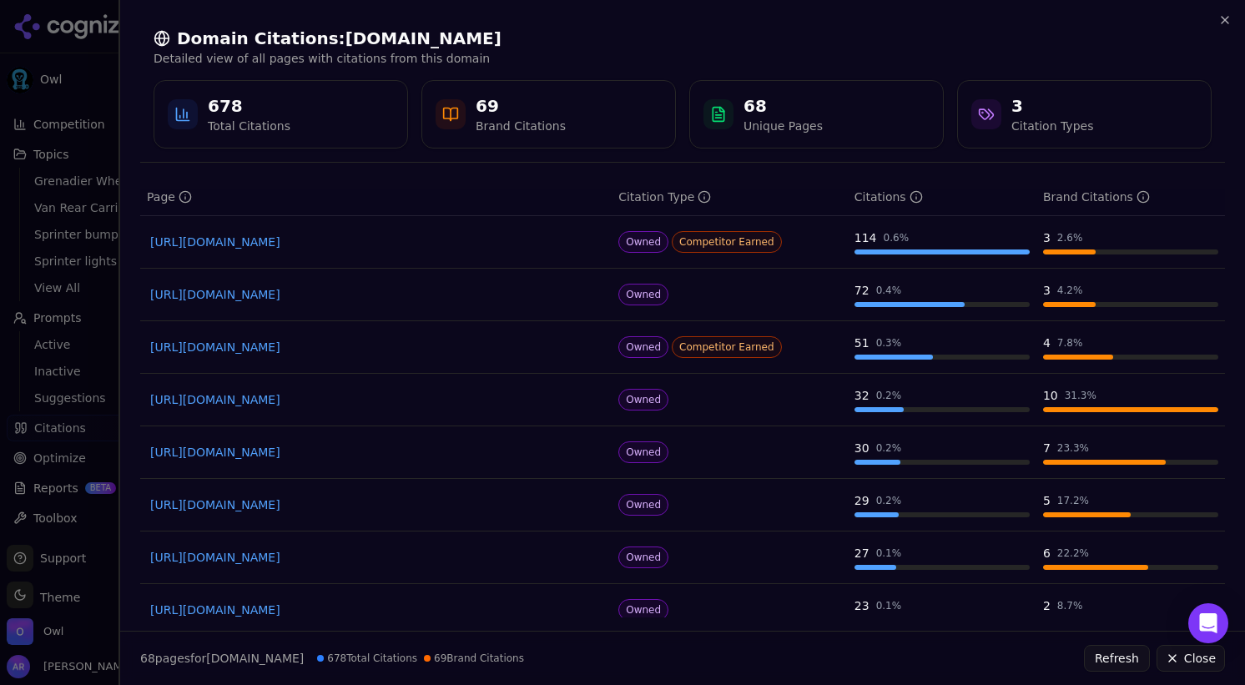
click at [106, 330] on div at bounding box center [622, 342] width 1245 height 685
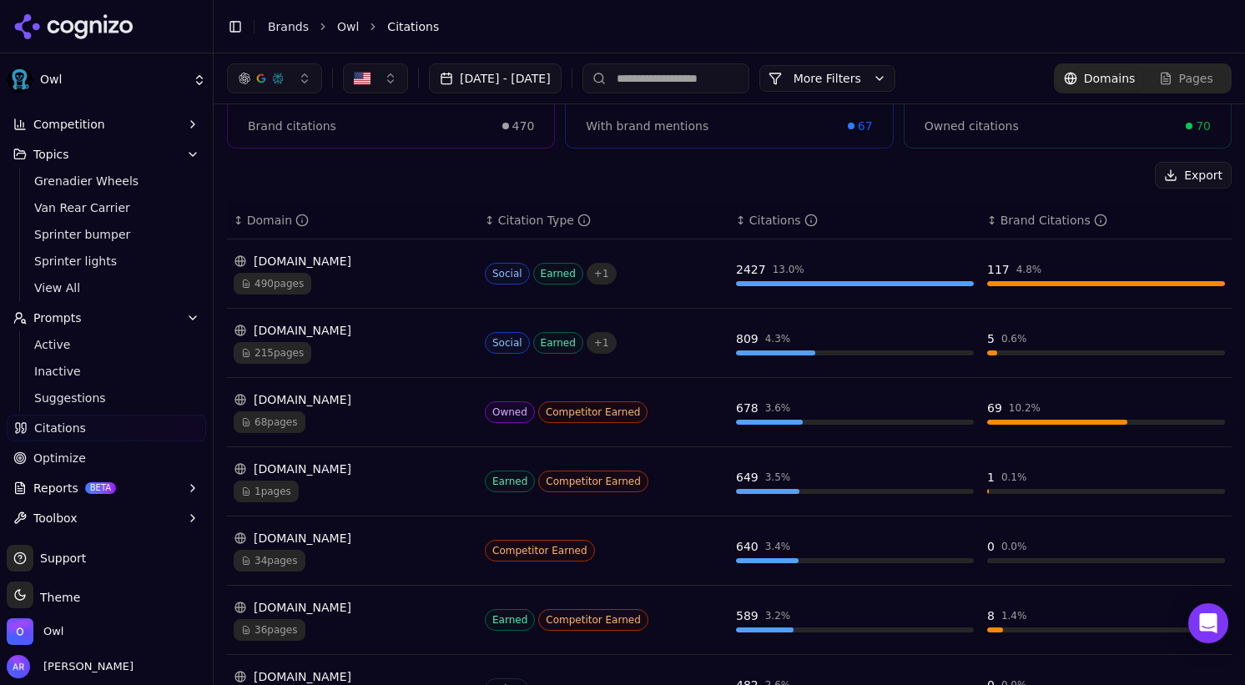
click at [279, 426] on span "68 pages" at bounding box center [270, 422] width 72 height 22
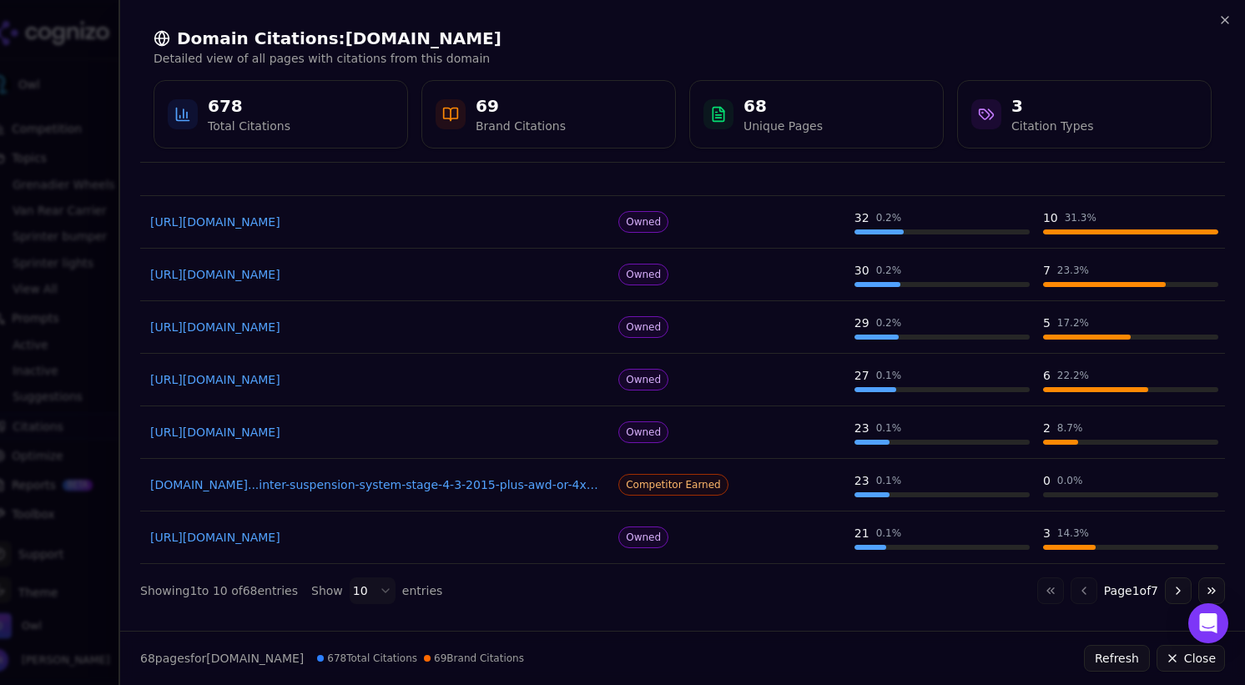
scroll to position [0, 0]
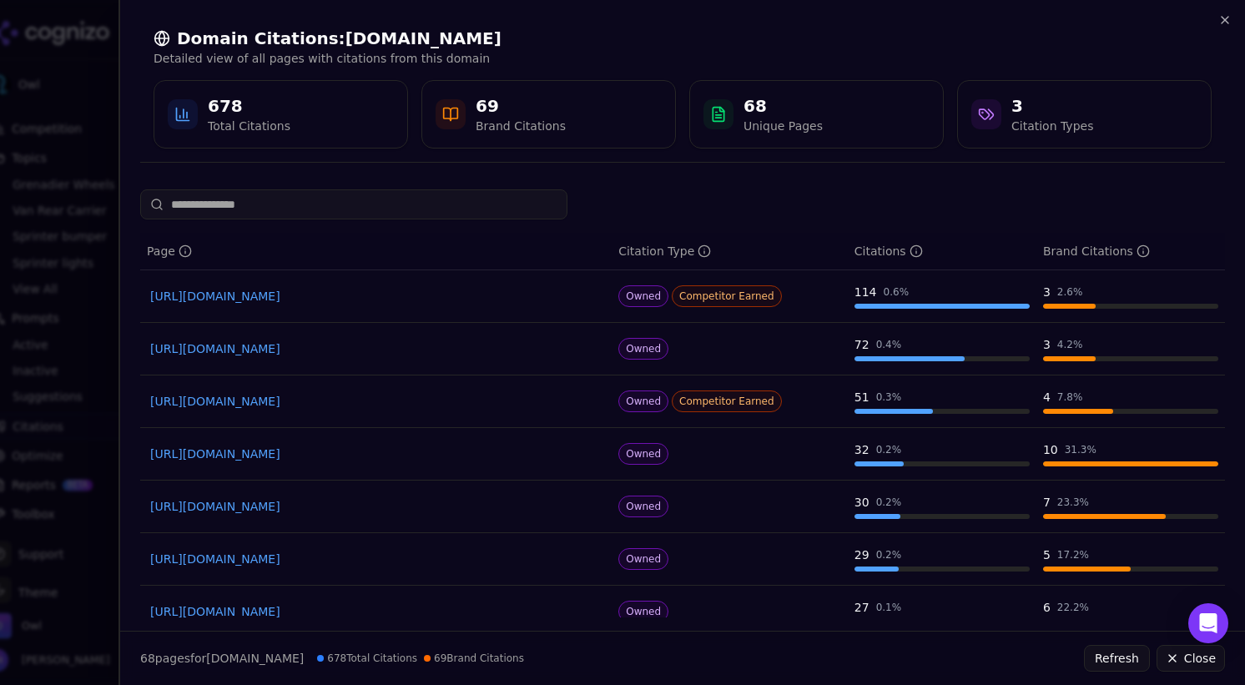
click at [1235, 13] on div "Domain Citations: [DOMAIN_NAME] Detailed view of all pages with citations from …" at bounding box center [682, 88] width 1124 height 176
click at [1222, 22] on icon "button" at bounding box center [1224, 20] width 7 height 7
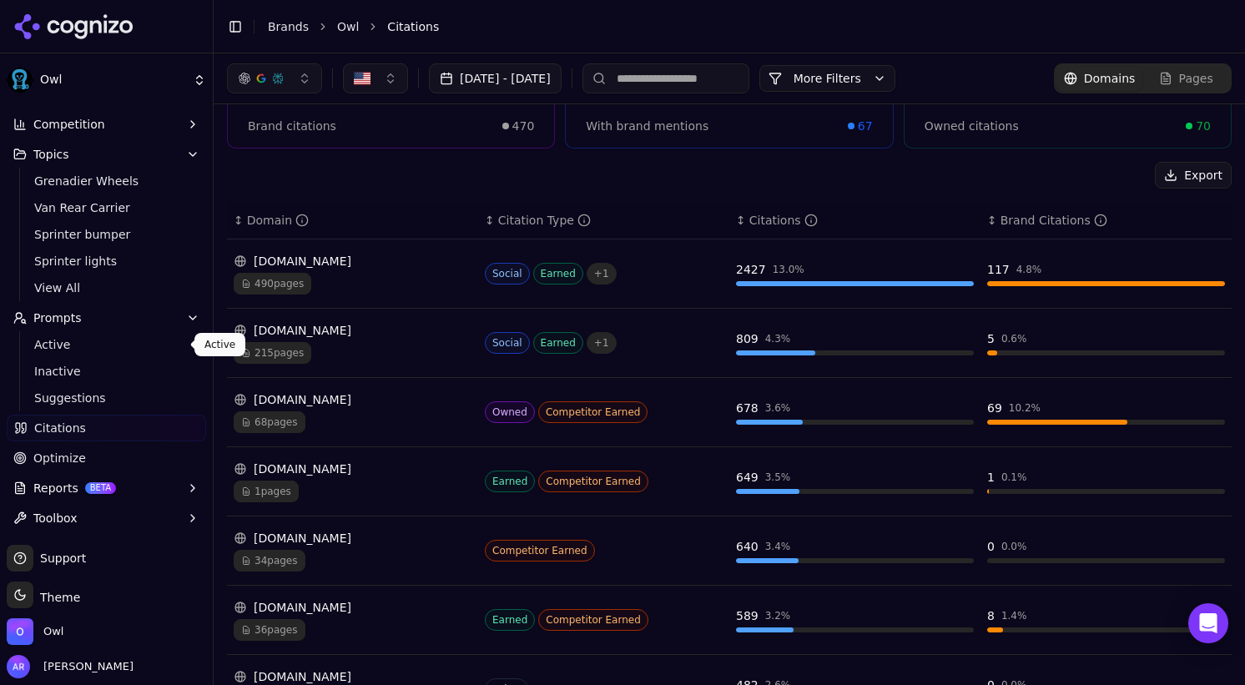
click at [57, 345] on span "Active" at bounding box center [106, 344] width 145 height 17
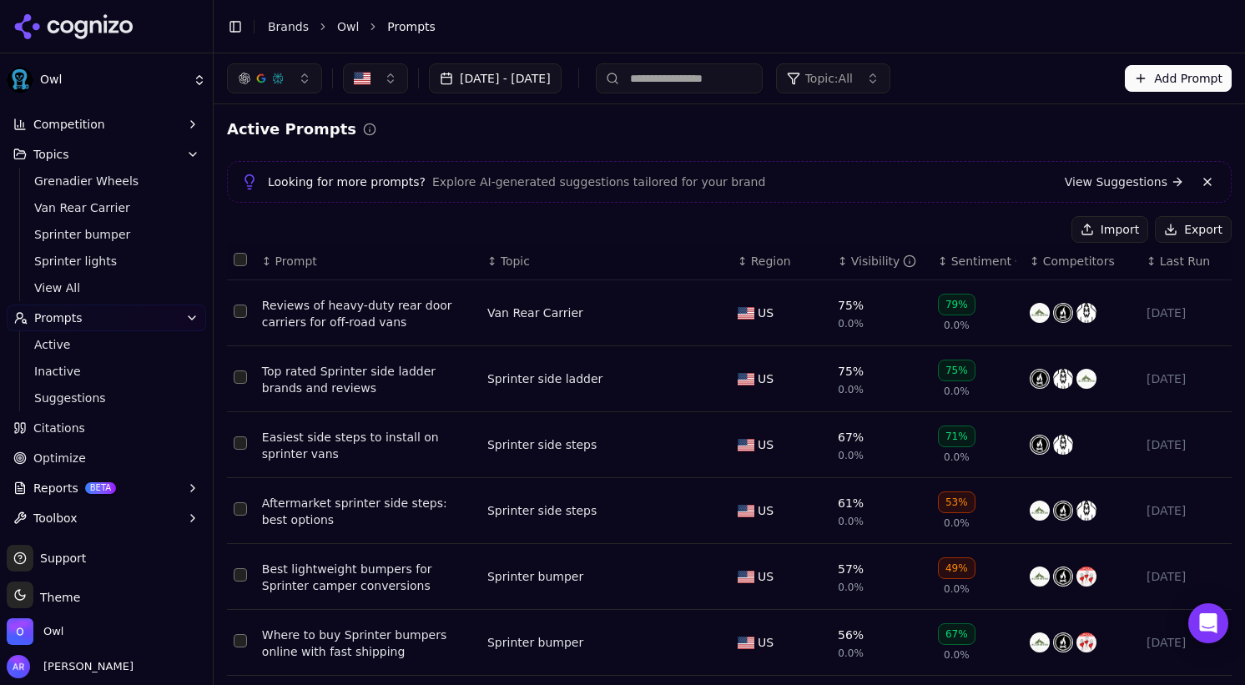
click at [395, 375] on div "Top rated Sprinter side ladder brands and reviews" at bounding box center [368, 379] width 212 height 33
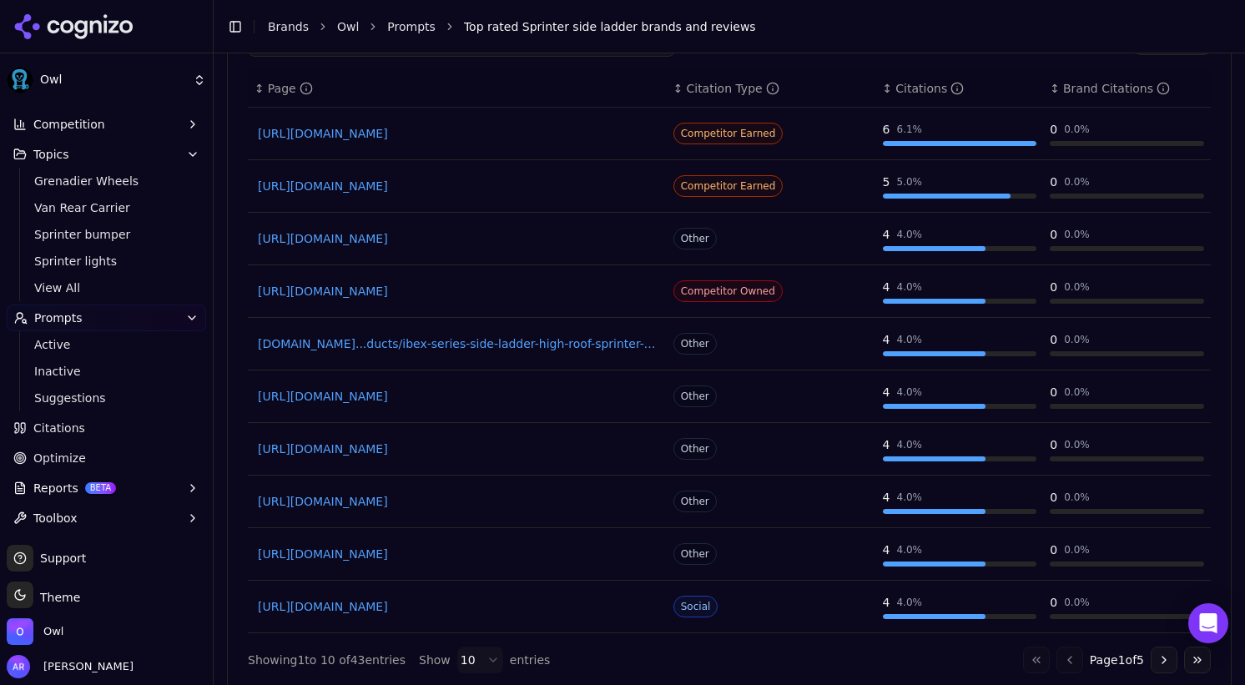
scroll to position [1447, 0]
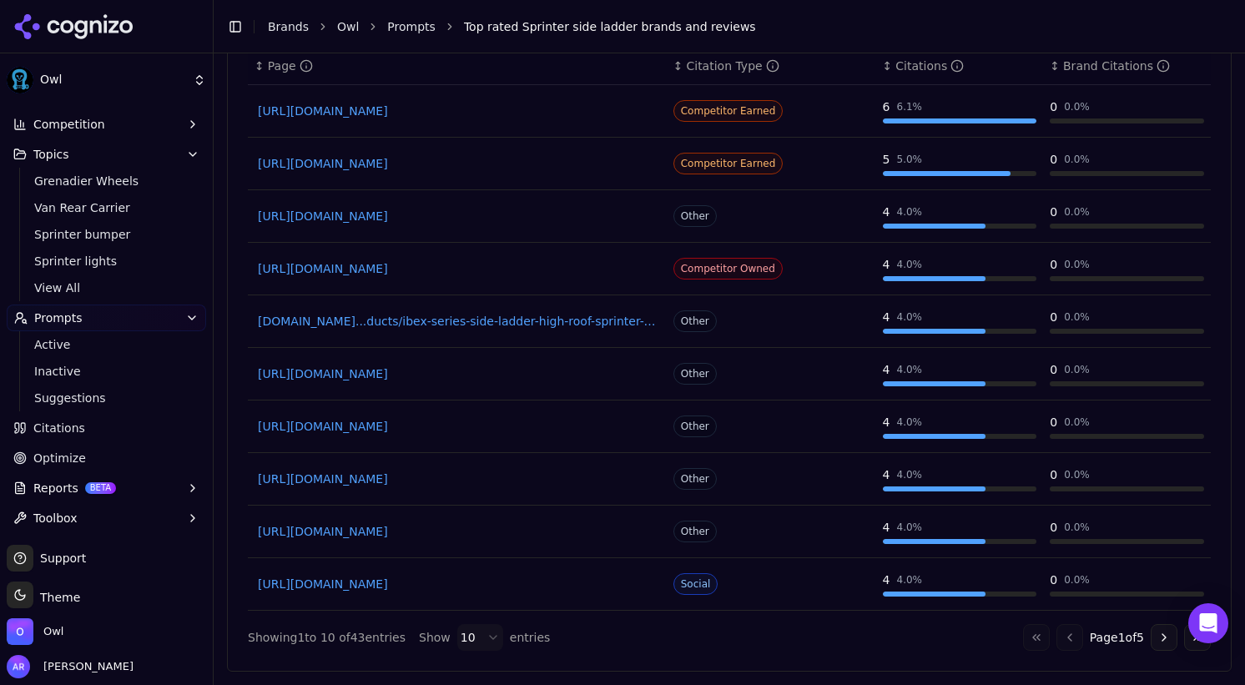
click at [1159, 637] on button "Go to next page" at bounding box center [1163, 637] width 27 height 27
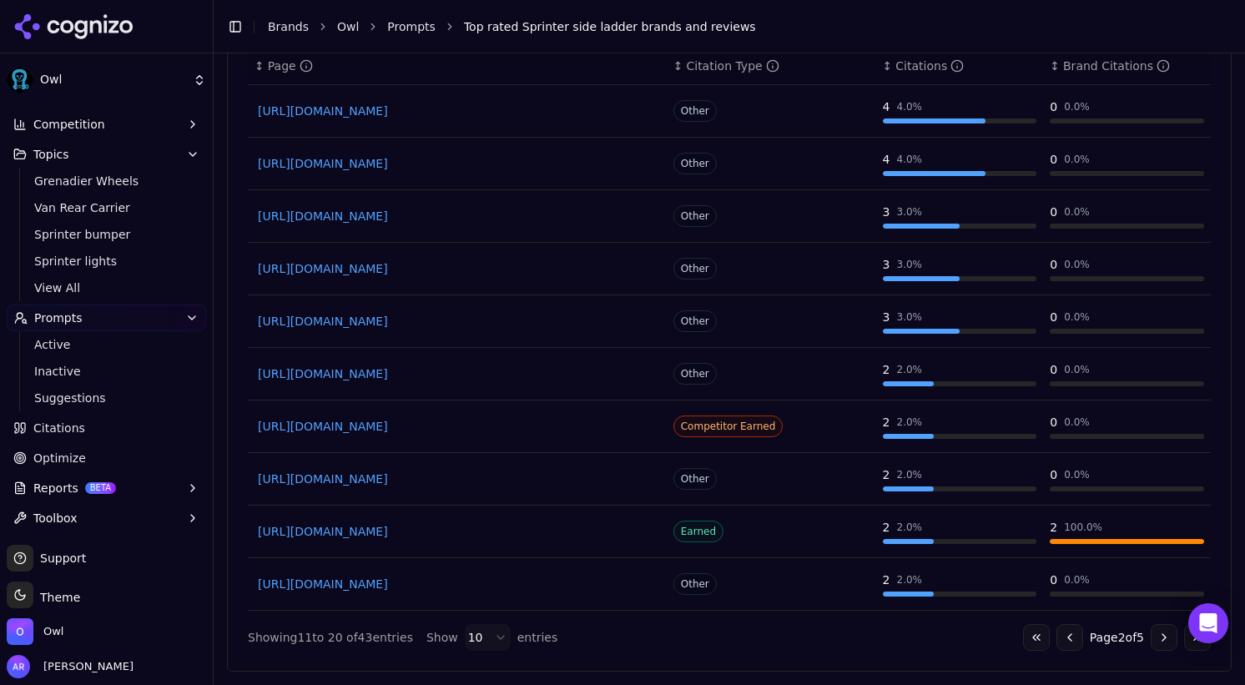
click at [1159, 637] on button "Go to next page" at bounding box center [1163, 637] width 27 height 27
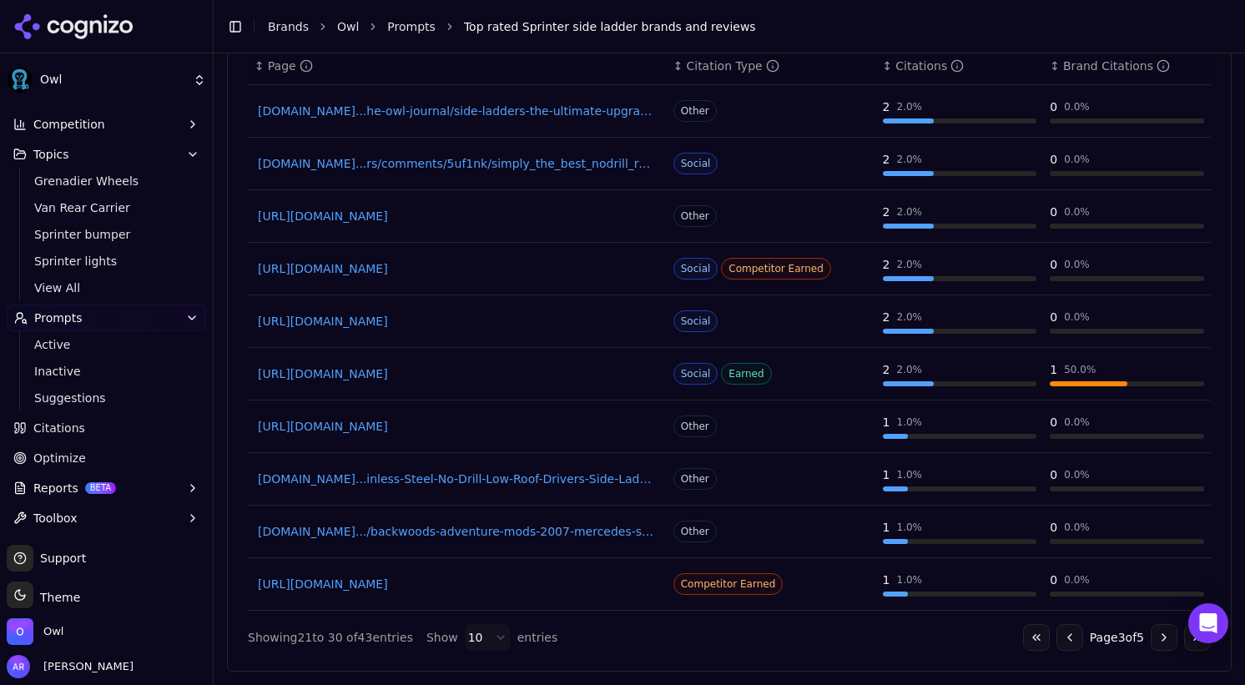
click at [1159, 637] on button "Go to next page" at bounding box center [1163, 637] width 27 height 27
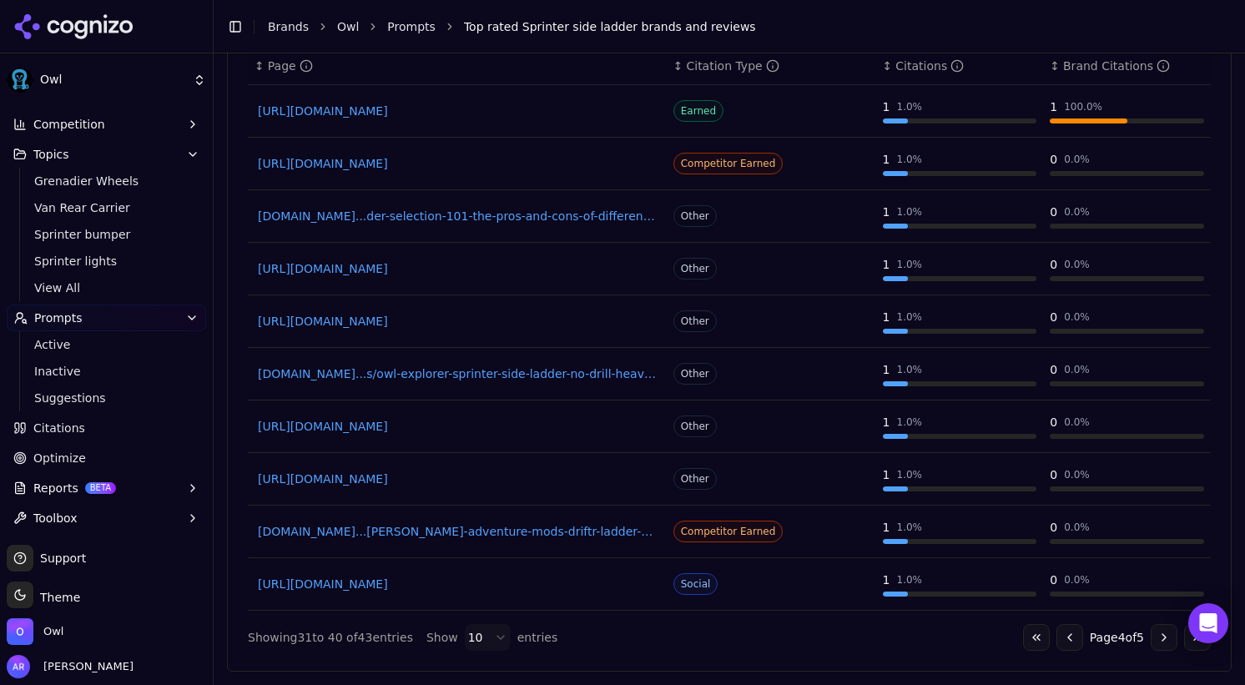
click at [1159, 637] on button "Go to next page" at bounding box center [1163, 637] width 27 height 27
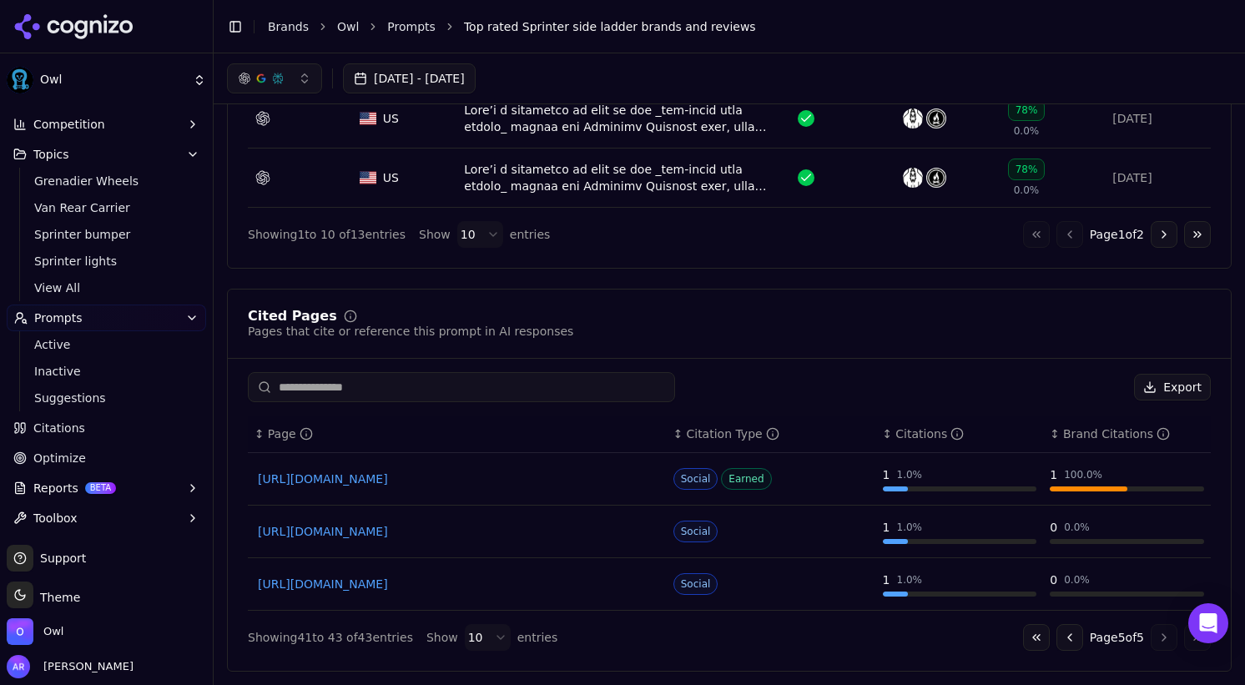
click at [1058, 635] on button "Go to previous page" at bounding box center [1069, 637] width 27 height 27
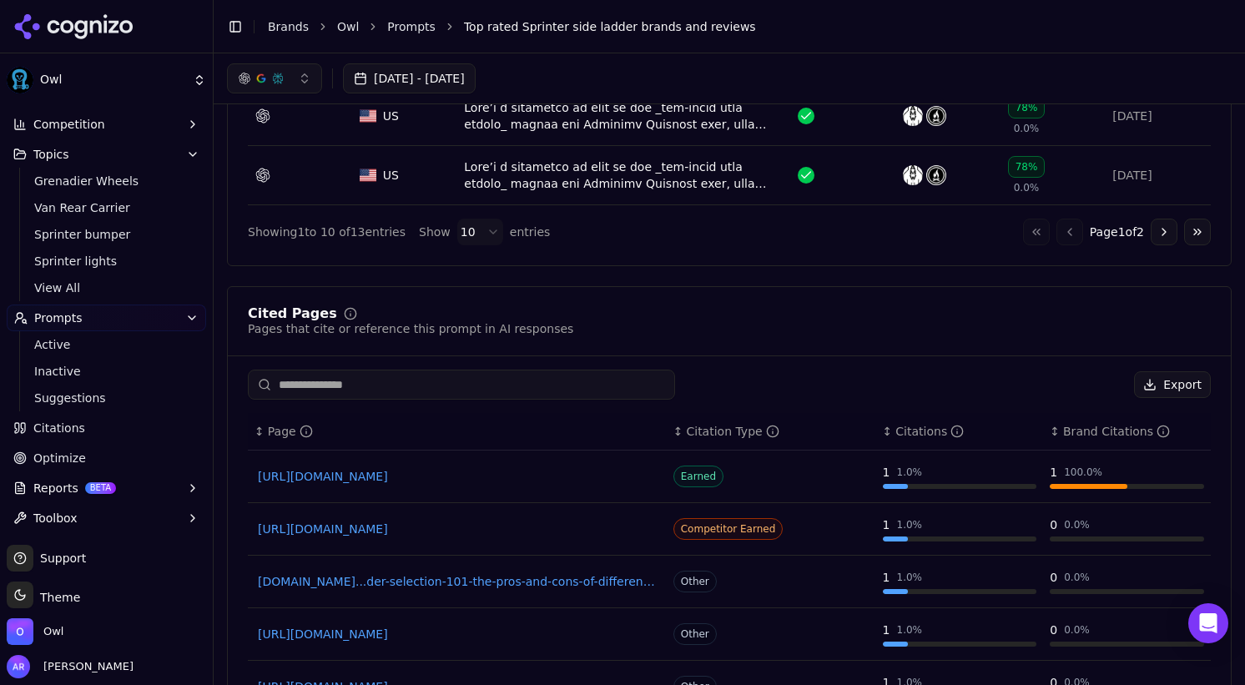
scroll to position [1447, 0]
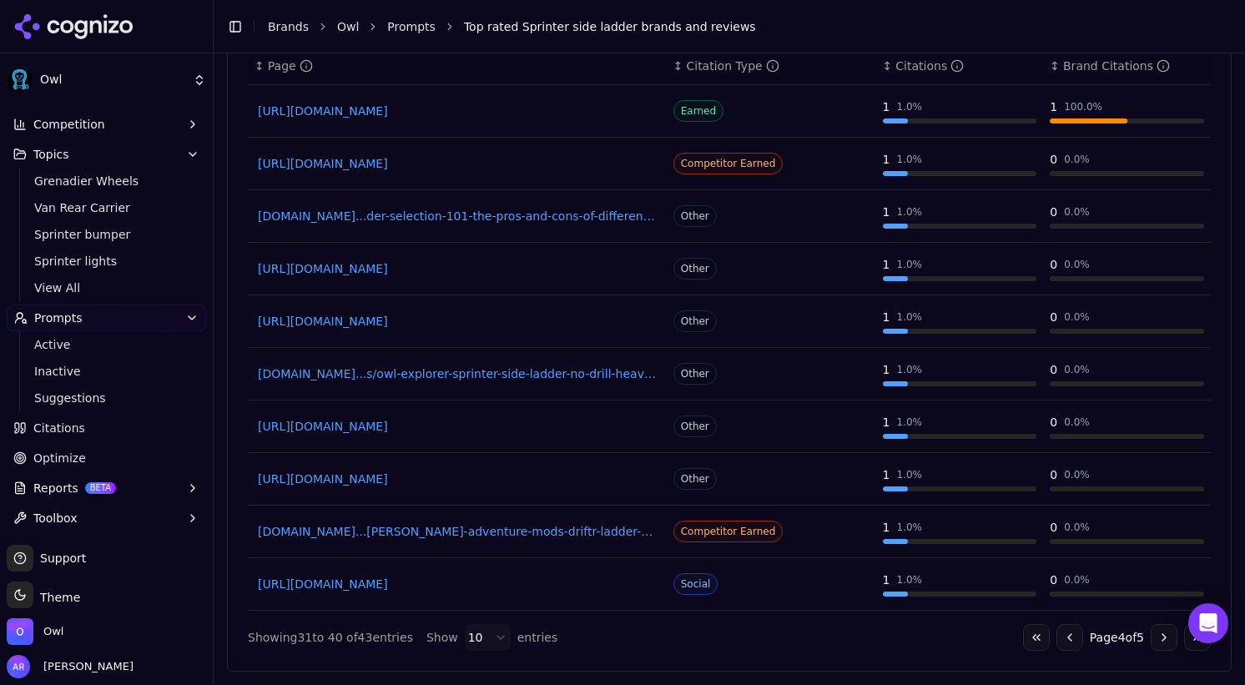
click at [1061, 637] on button "Go to previous page" at bounding box center [1069, 637] width 27 height 27
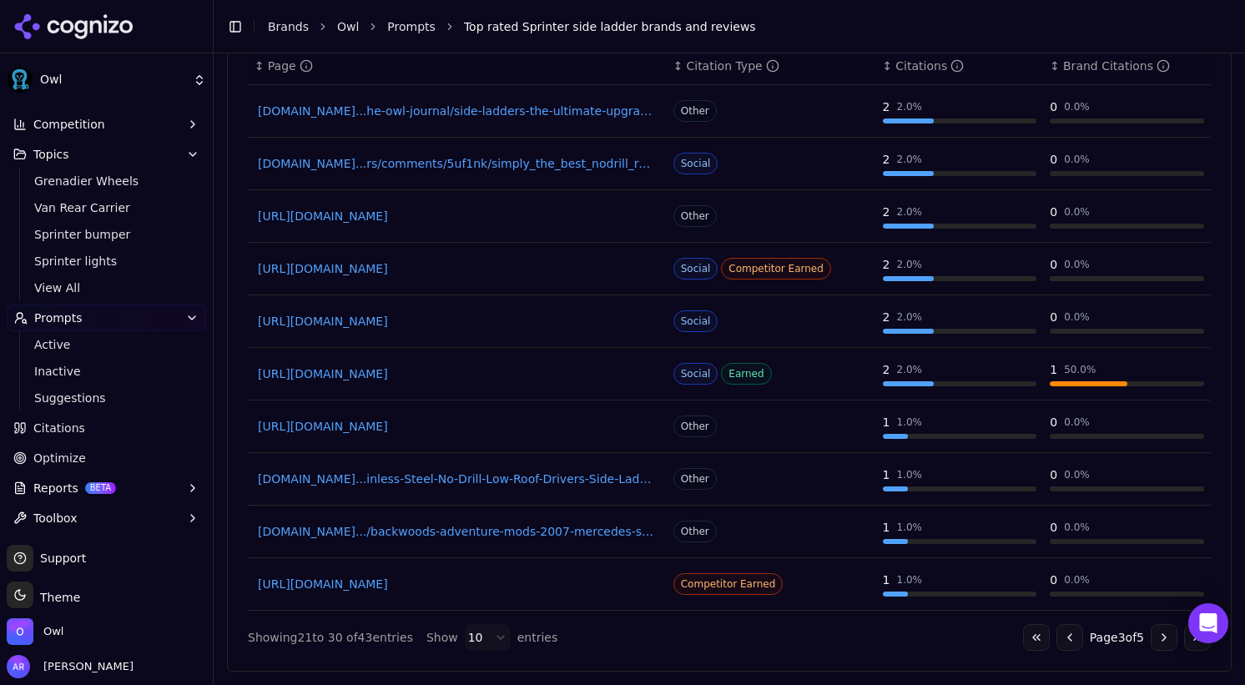
click at [1061, 637] on button "Go to previous page" at bounding box center [1069, 637] width 27 height 27
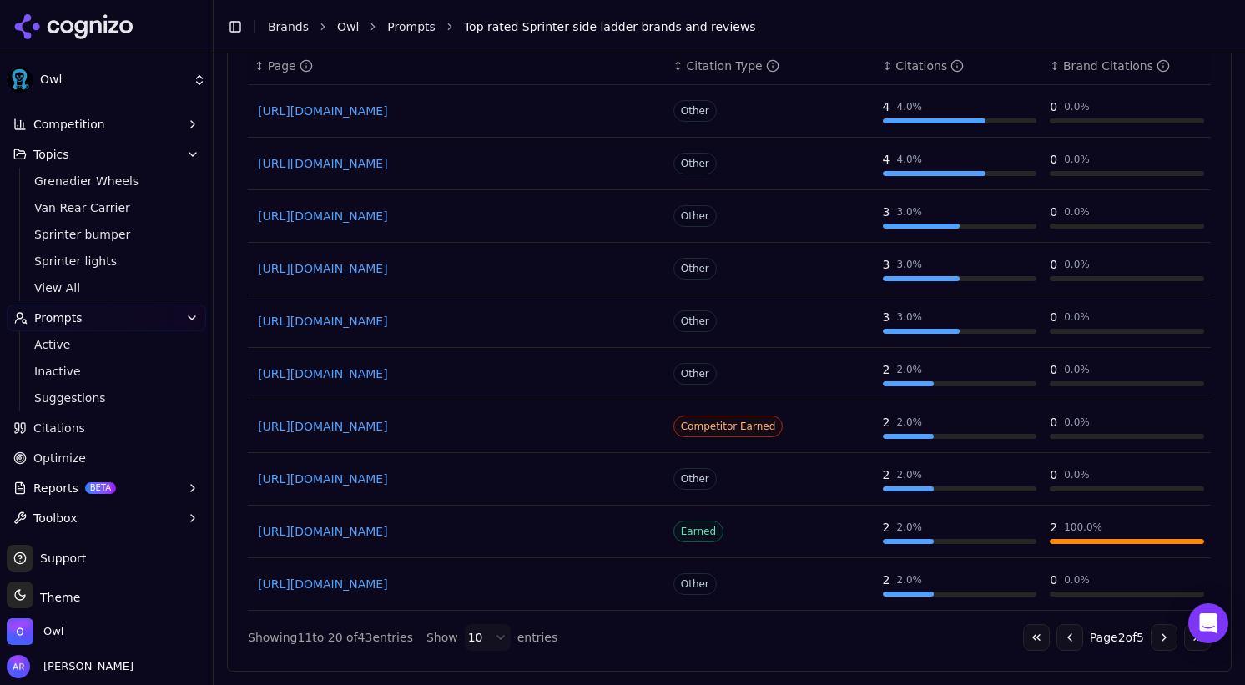
click at [1062, 636] on button "Go to previous page" at bounding box center [1069, 637] width 27 height 27
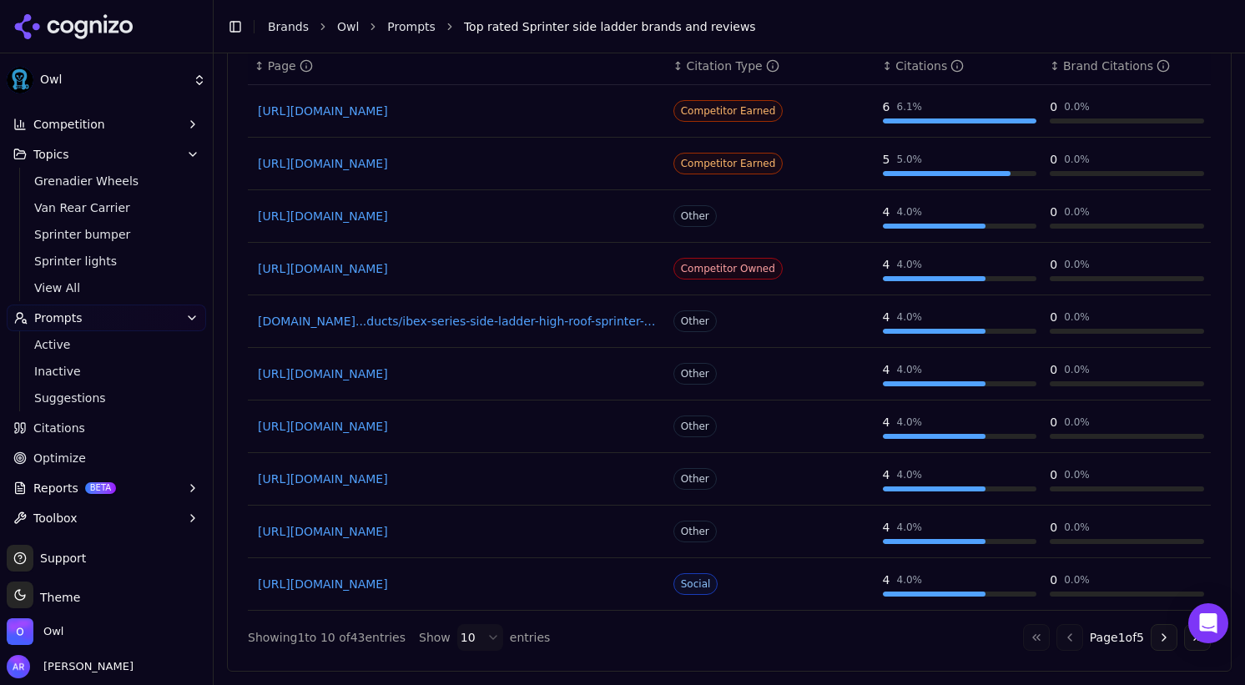
click at [1161, 641] on button "Go to next page" at bounding box center [1163, 637] width 27 height 27
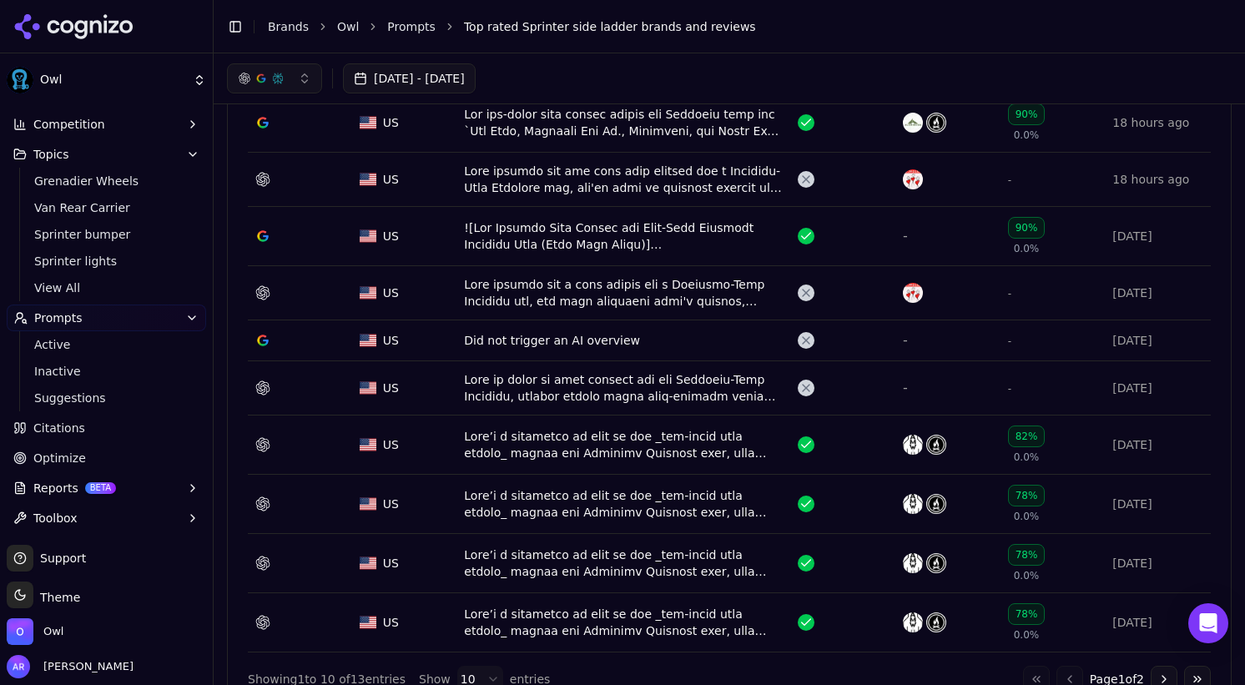
scroll to position [554, 0]
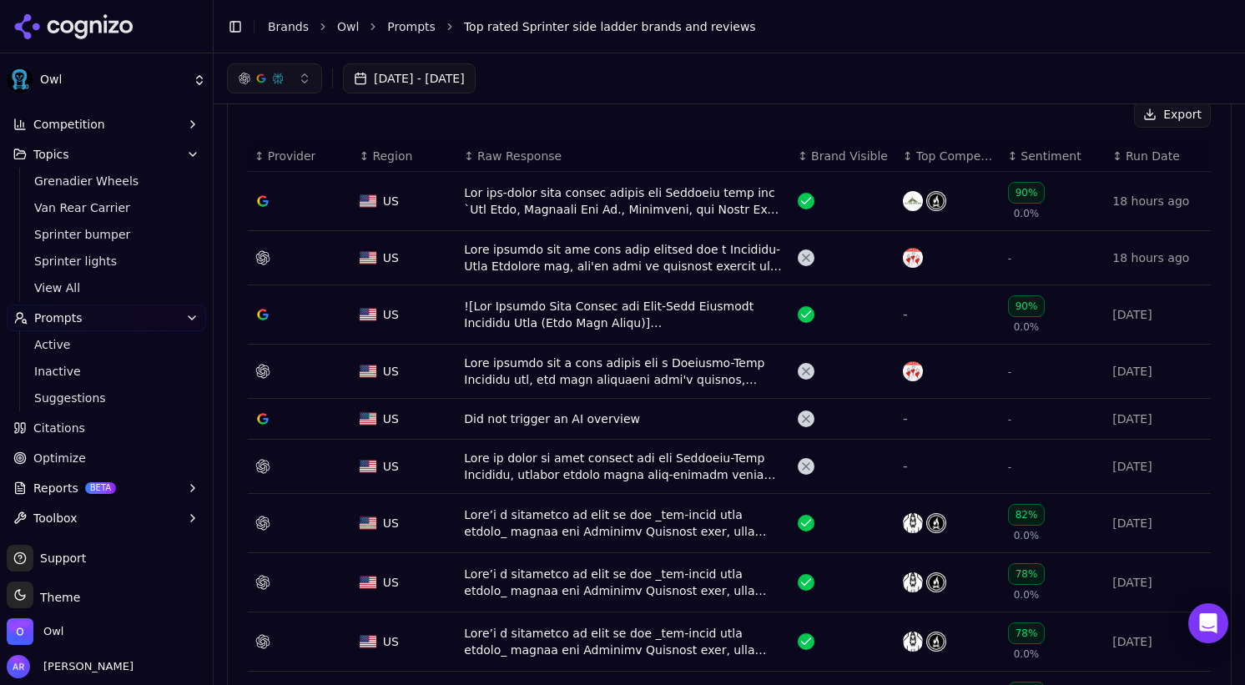
click at [71, 425] on span "Citations" at bounding box center [59, 428] width 52 height 17
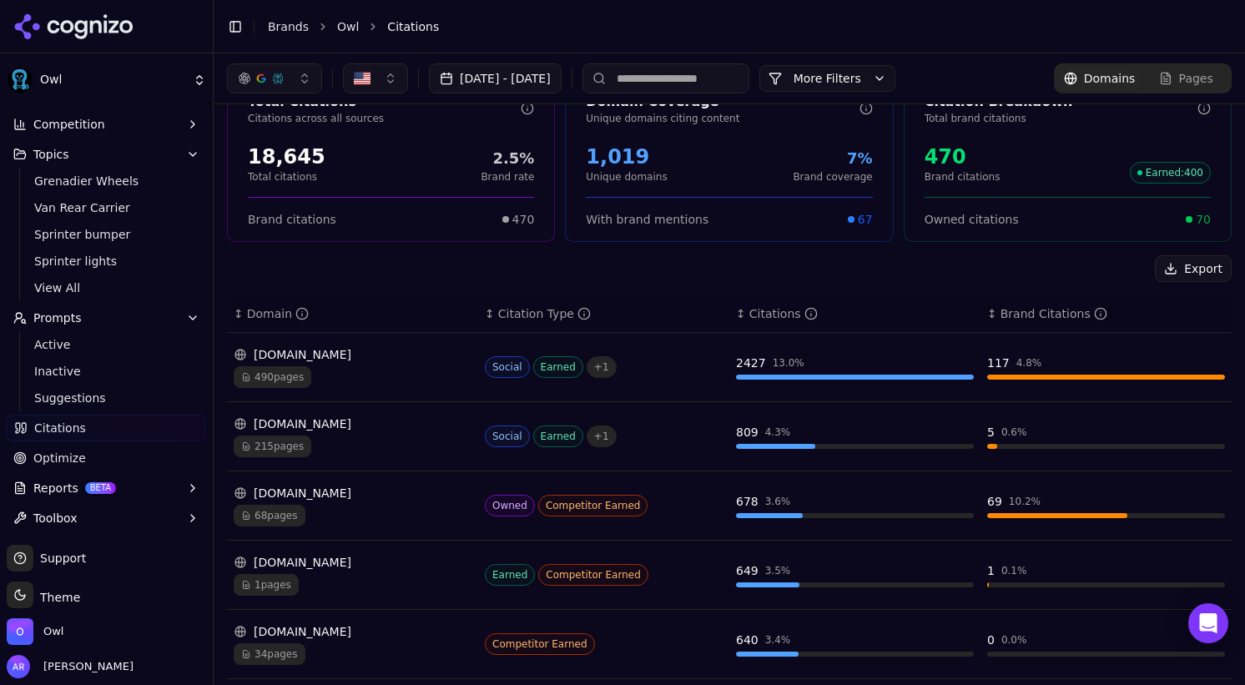
scroll to position [41, 0]
click at [88, 456] on link "Optimize" at bounding box center [106, 458] width 199 height 27
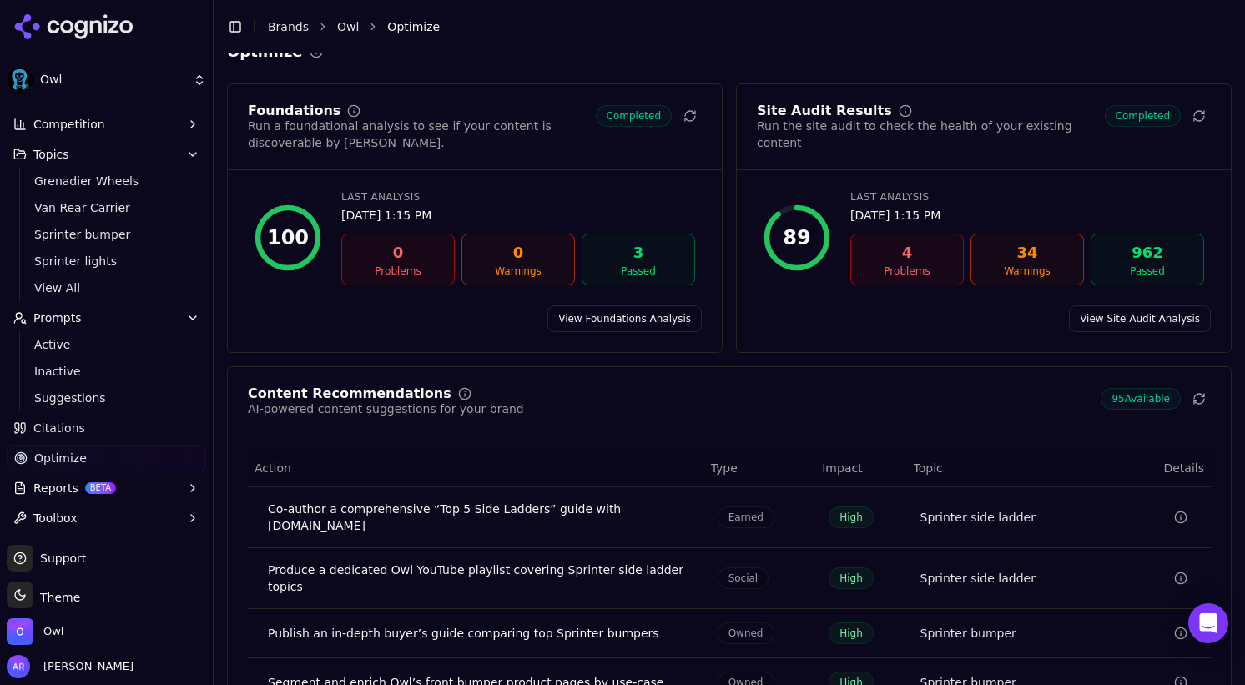
scroll to position [233, 0]
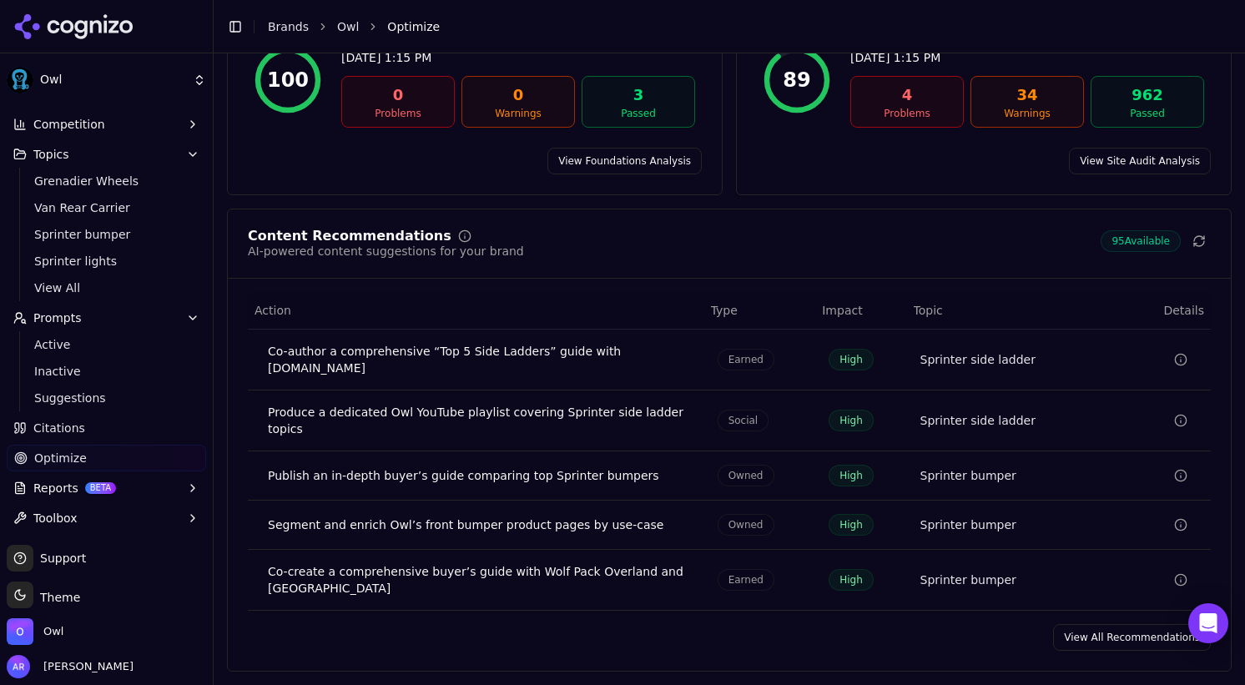
click at [1127, 631] on link "View All Recommendations" at bounding box center [1132, 637] width 158 height 27
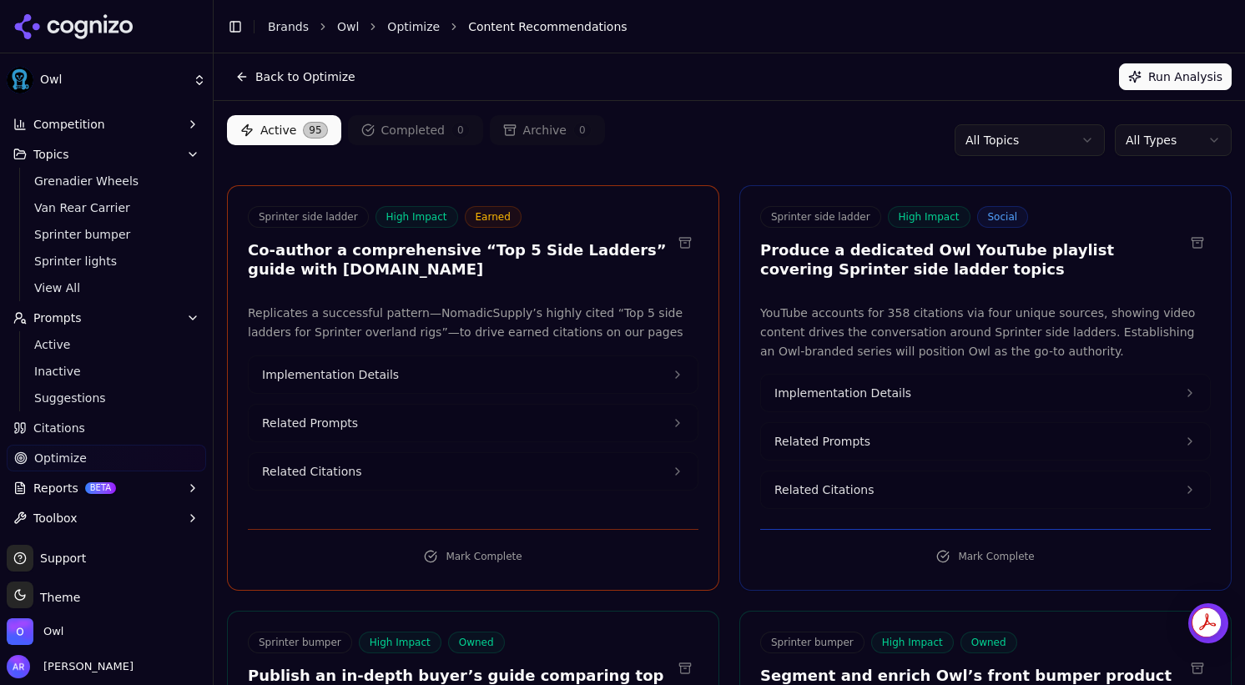
scroll to position [65, 0]
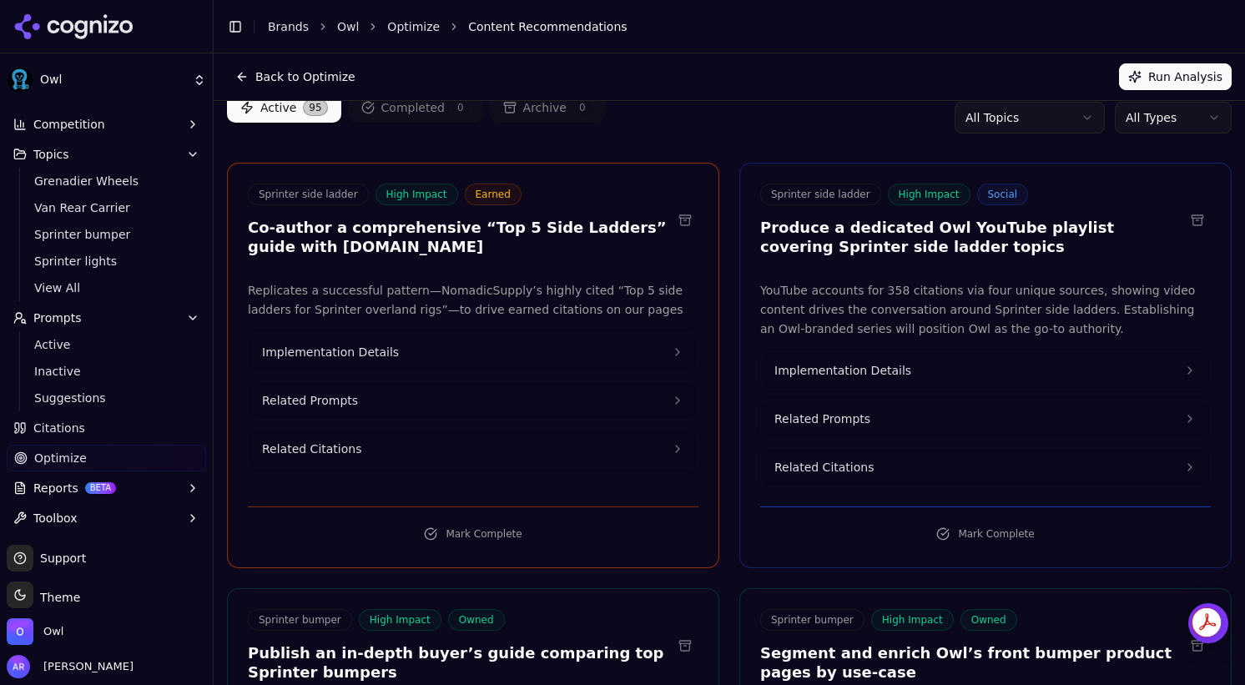
drag, startPoint x: 427, startPoint y: 249, endPoint x: 285, endPoint y: 246, distance: 141.8
click at [285, 246] on h3 "Co-author a comprehensive “Top 5 Side Ladders” guide with [DOMAIN_NAME]" at bounding box center [460, 238] width 424 height 38
copy h3 "[DOMAIN_NAME]"
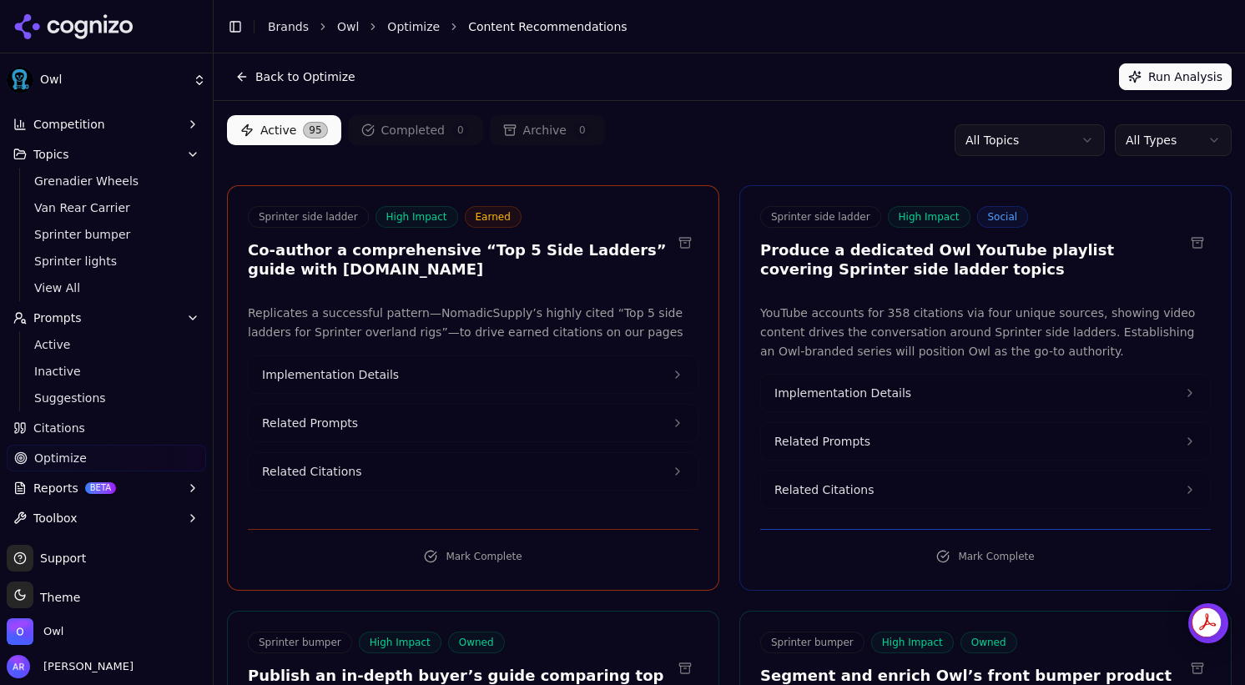
scroll to position [0, 0]
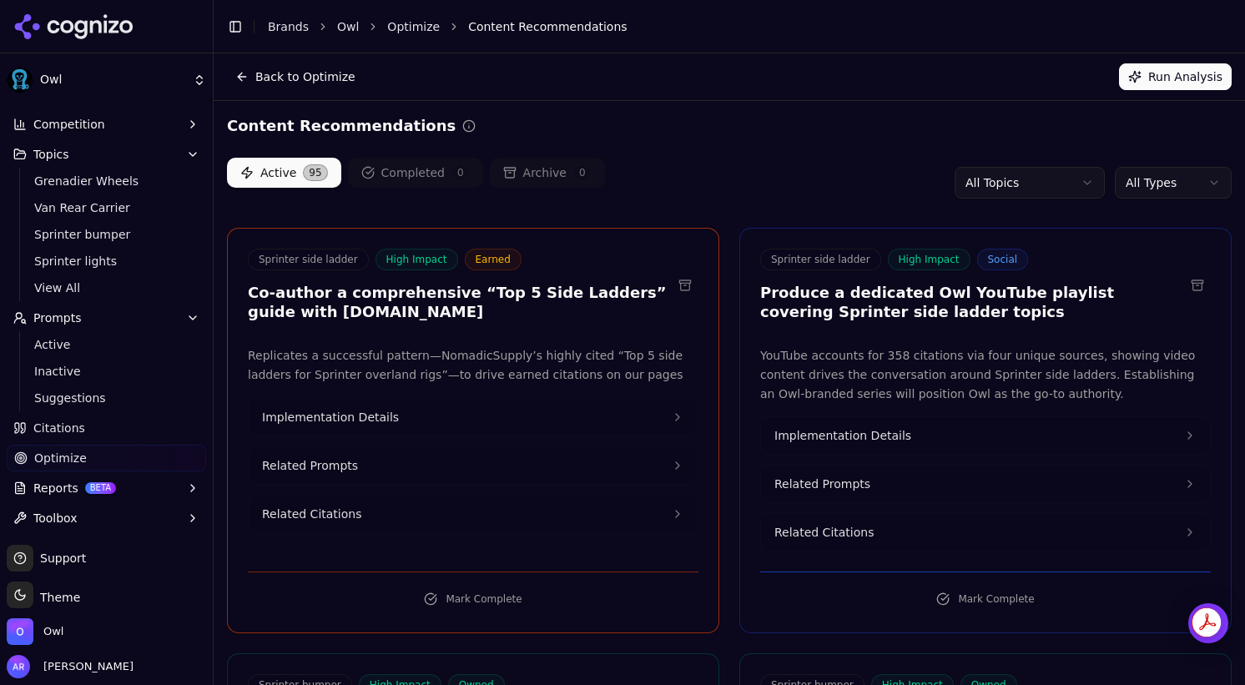
click at [843, 485] on span "Related Prompts" at bounding box center [822, 483] width 96 height 17
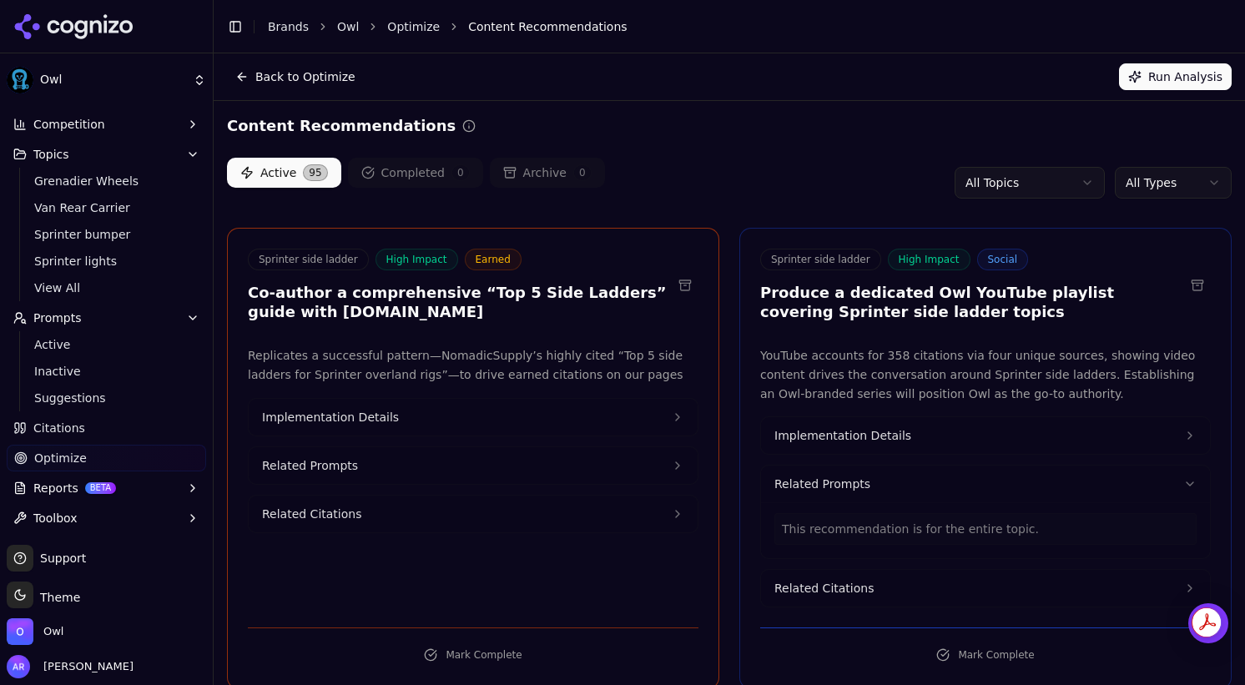
click at [843, 485] on span "Related Prompts" at bounding box center [822, 483] width 96 height 17
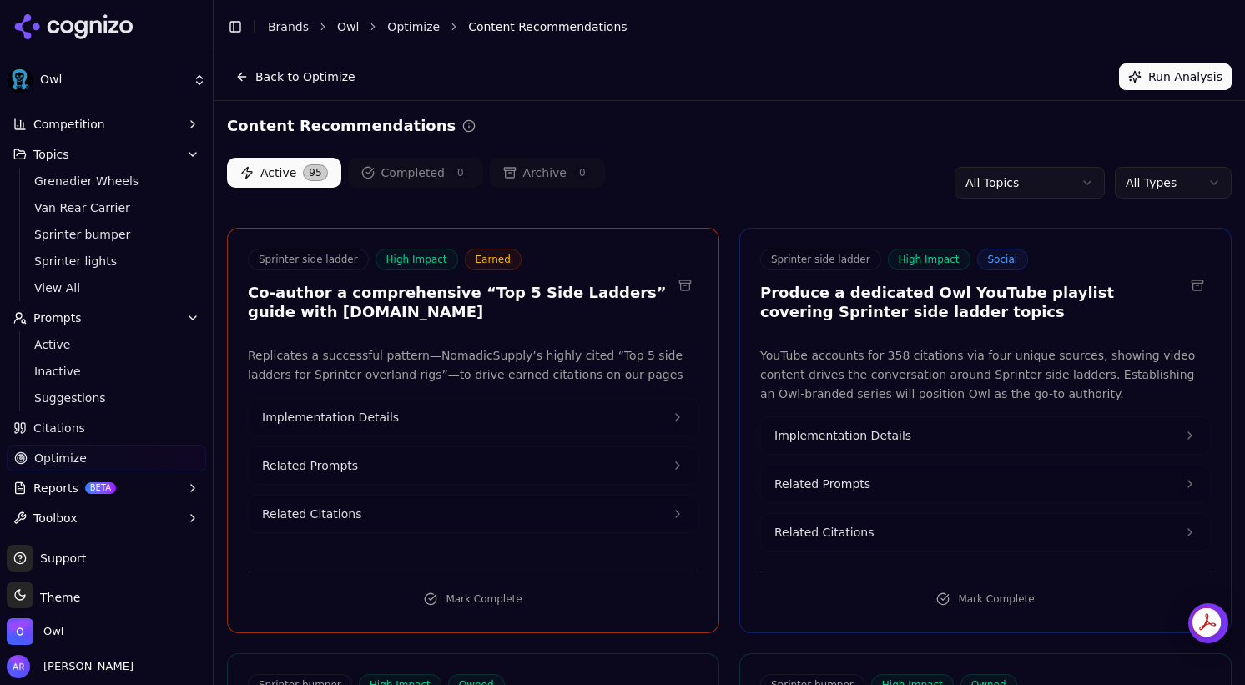
click at [834, 524] on span "Related Citations" at bounding box center [823, 532] width 99 height 17
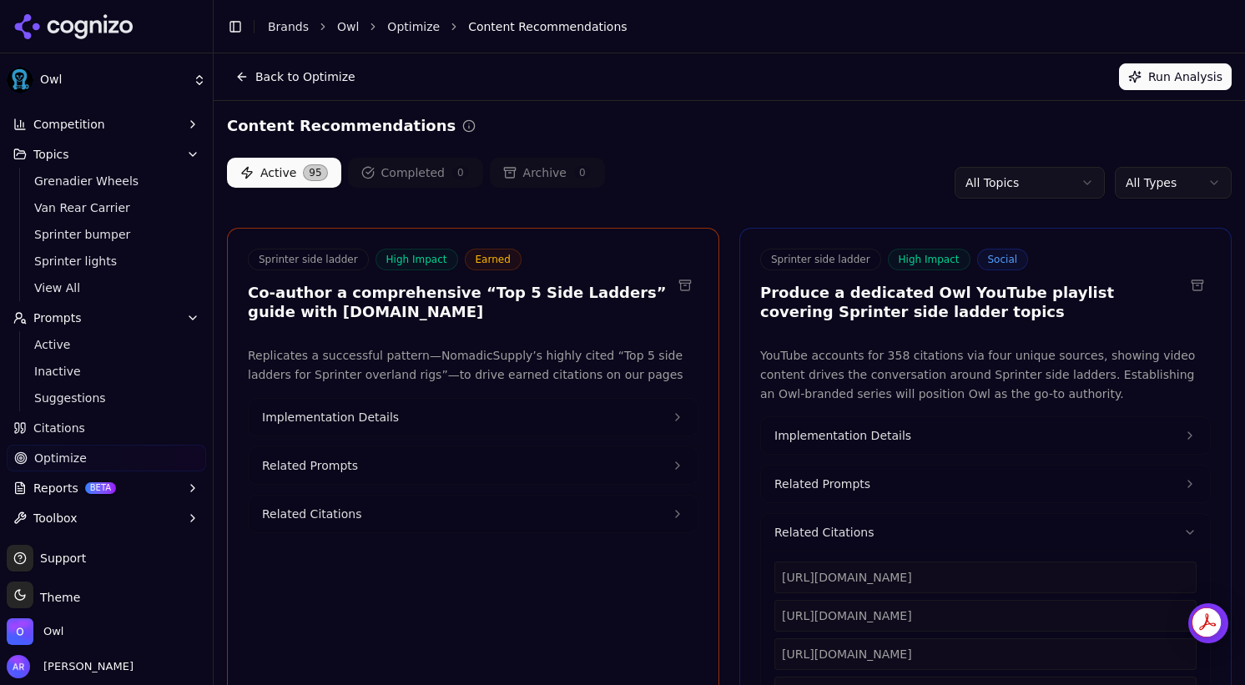
click at [835, 530] on span "Related Citations" at bounding box center [823, 532] width 99 height 17
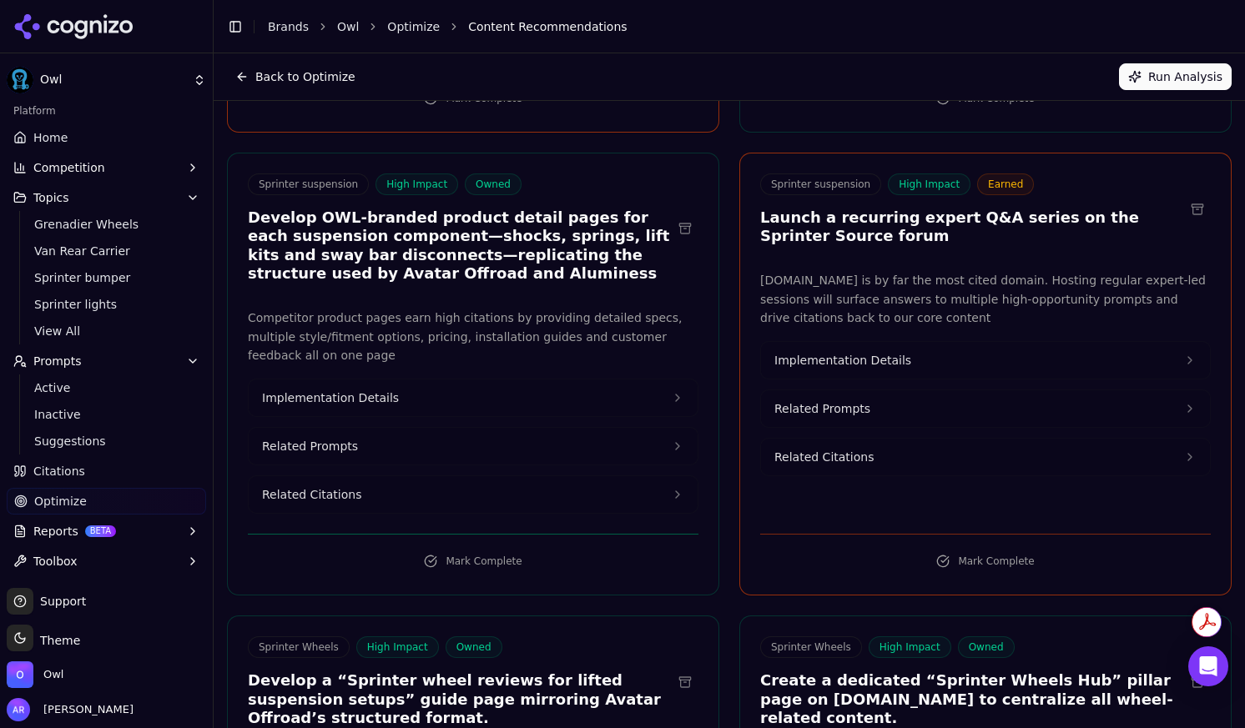
scroll to position [9, 0]
click at [54, 470] on span "Citations" at bounding box center [59, 471] width 52 height 17
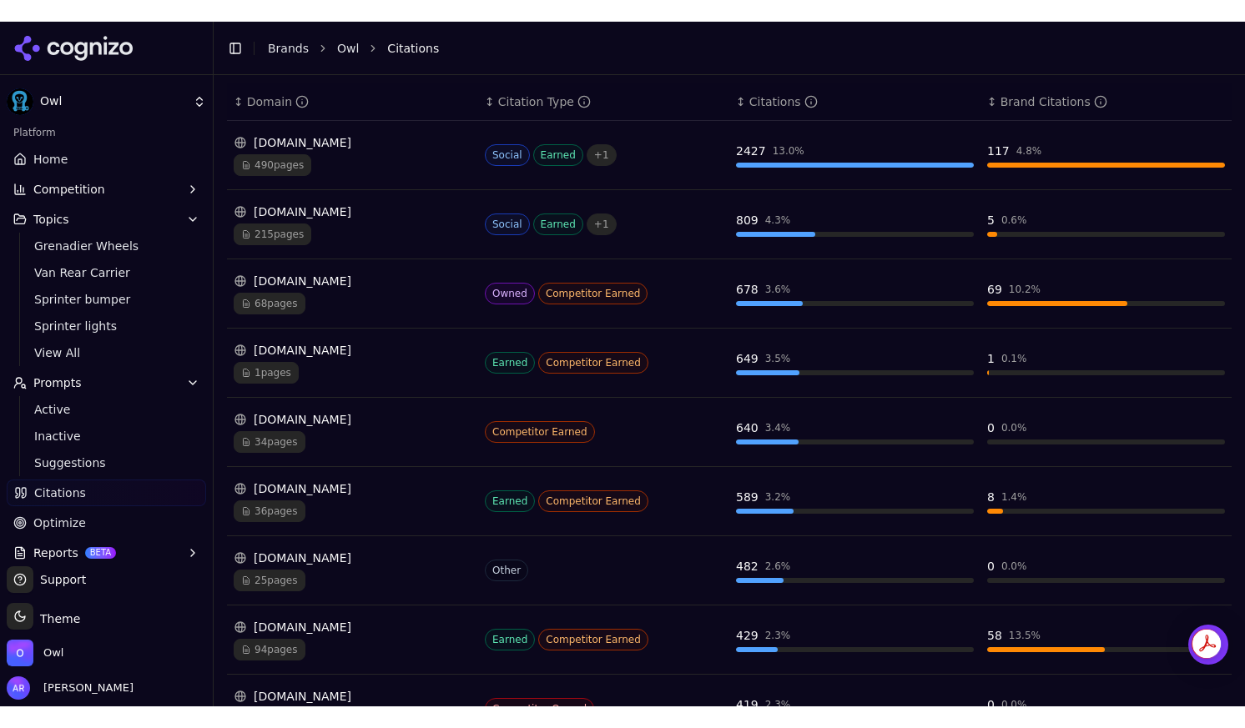
scroll to position [274, 0]
